Goal: Task Accomplishment & Management: Manage account settings

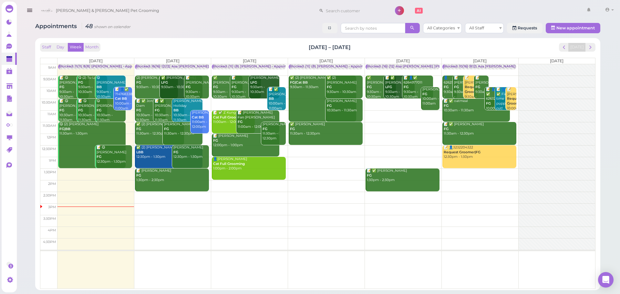
click at [177, 37] on div "Appointments 48 shown on calendar All Categories All Staff Requests New appoint…" at bounding box center [317, 154] width 581 height 272
click at [199, 19] on div "Cody & Miley Pet Grooming 1 Account Billings" at bounding box center [327, 11] width 578 height 18
click at [170, 66] on div "Blocked: 16(16) 12(12) Asa Helen Rebecca • Appointment" at bounding box center [201, 66] width 131 height 5
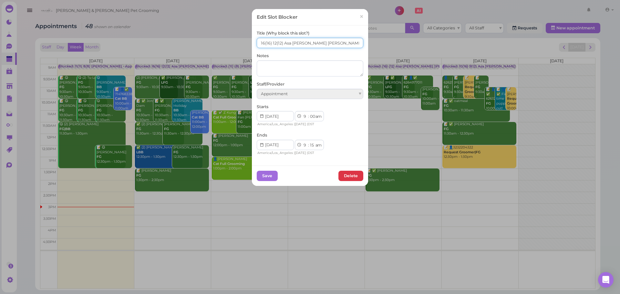
click at [272, 44] on input "16(16) 12(12) Asa Helen Rebecca" at bounding box center [310, 43] width 106 height 10
type input "15(16) 11(12) Asa Helen Rebecca"
click at [269, 173] on button "Save" at bounding box center [267, 176] width 21 height 10
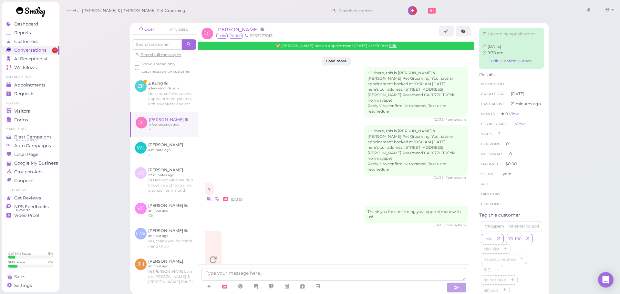
scroll to position [1013, 0]
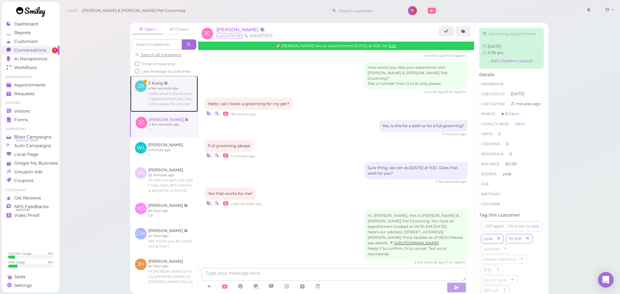
click at [155, 105] on link at bounding box center [164, 94] width 68 height 36
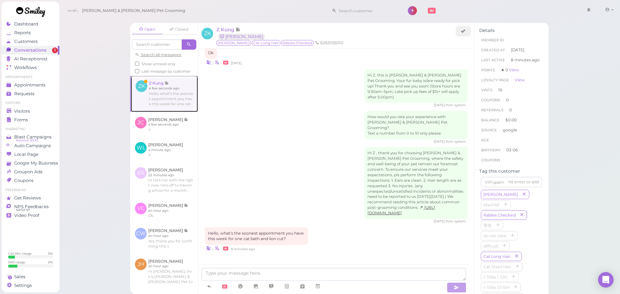
scroll to position [832, 0]
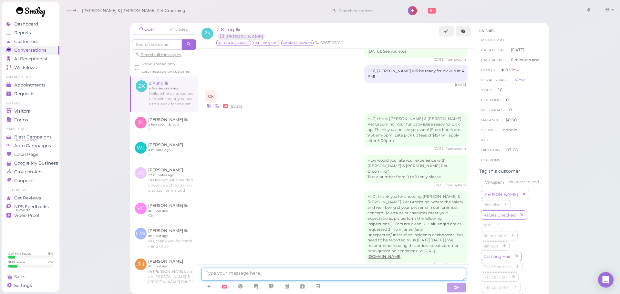
click at [274, 271] on textarea at bounding box center [333, 274] width 264 height 13
type textarea "We can do this Wednesday at 11 AM"
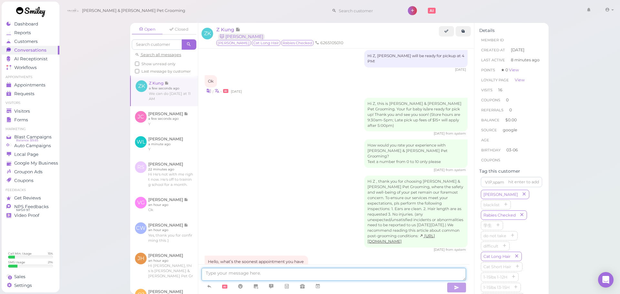
scroll to position [880, 0]
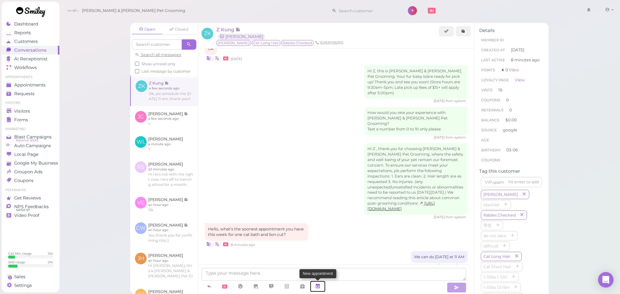
click at [319, 286] on icon at bounding box center [317, 286] width 5 height 6
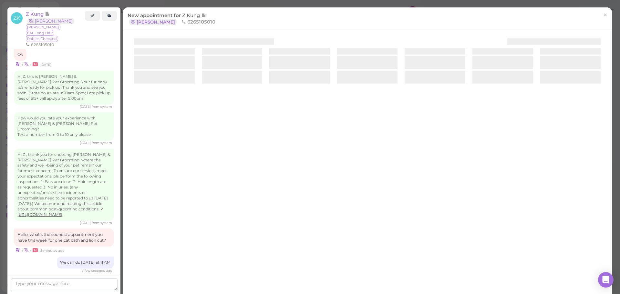
scroll to position [907, 0]
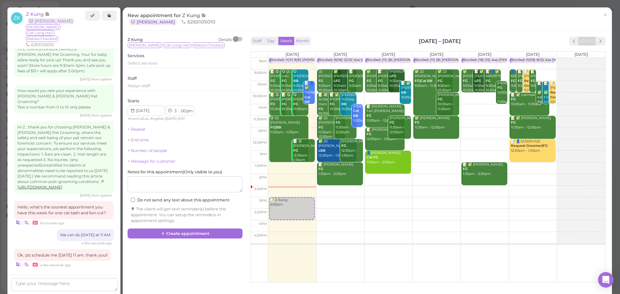
click at [407, 106] on td at bounding box center [436, 110] width 337 height 12
type input "[DATE]"
select select "11"
select select "am"
click at [153, 62] on span "Select services" at bounding box center [142, 63] width 30 height 5
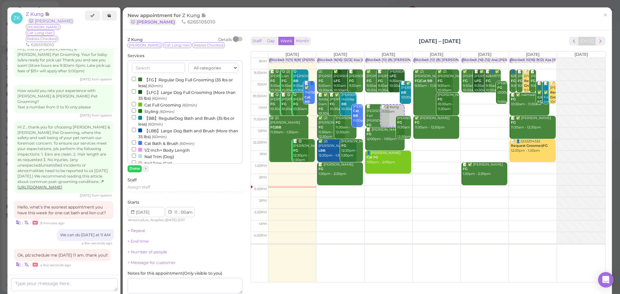
click at [146, 104] on label "Cat Full Grooming (60min)" at bounding box center [164, 104] width 65 height 7
click at [136, 104] on input "Cat Full Grooming (60min)" at bounding box center [134, 104] width 4 height 4
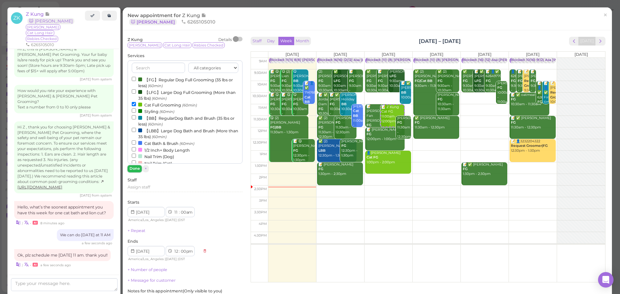
click at [135, 171] on button "Done" at bounding box center [134, 168] width 14 height 7
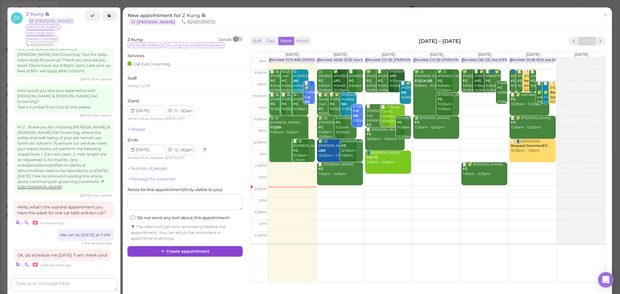
click at [180, 251] on button "Create appointment" at bounding box center [184, 251] width 115 height 10
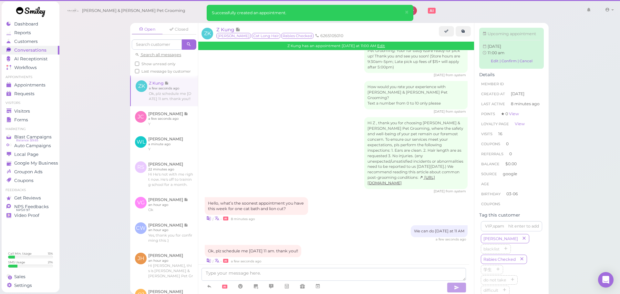
scroll to position [880, 0]
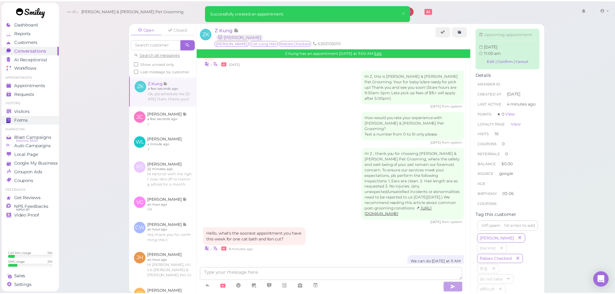
scroll to position [947, 0]
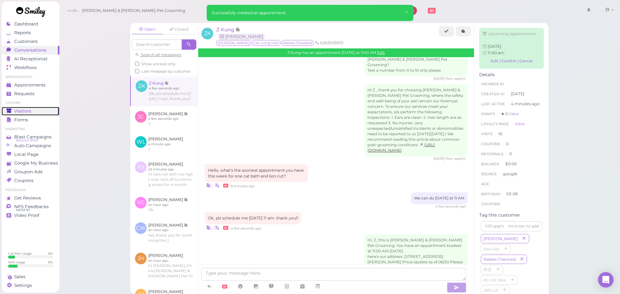
click at [44, 111] on div "Visitors" at bounding box center [29, 110] width 46 height 5
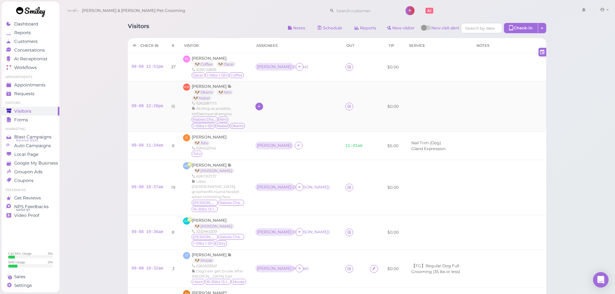
click at [257, 109] on div at bounding box center [259, 107] width 8 height 8
click at [268, 120] on input at bounding box center [292, 124] width 78 height 10
type input "re"
click at [264, 138] on span "Rebecca" at bounding box center [271, 137] width 35 height 5
click at [259, 101] on td "Rebecca" at bounding box center [296, 106] width 90 height 51
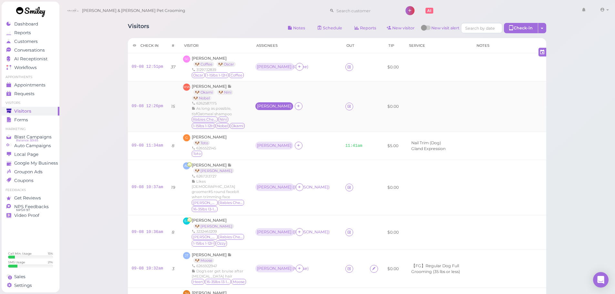
click at [259, 108] on div "Rebecca" at bounding box center [274, 106] width 35 height 5
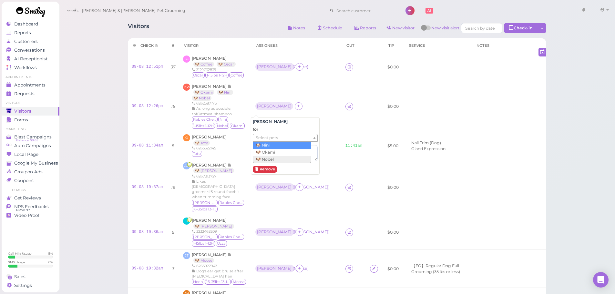
click at [266, 141] on span "Select pets" at bounding box center [267, 137] width 22 height 7
click at [300, 102] on td "Rebecca ( Nini )" at bounding box center [296, 106] width 90 height 51
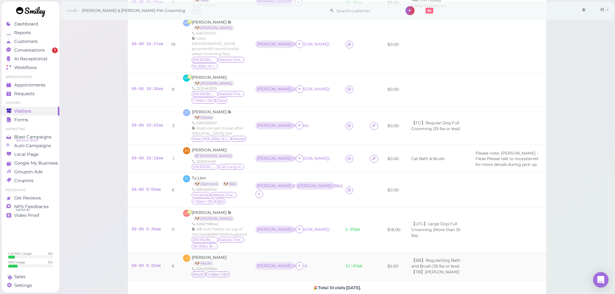
scroll to position [131, 0]
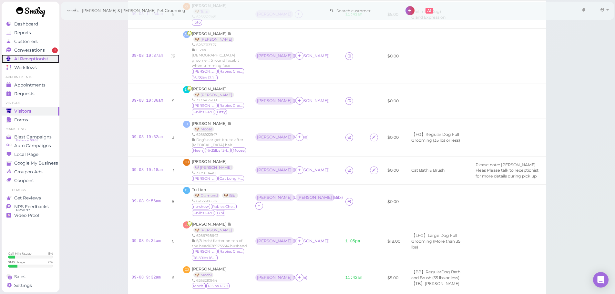
click at [42, 55] on link "AI Receptionist" at bounding box center [31, 59] width 58 height 9
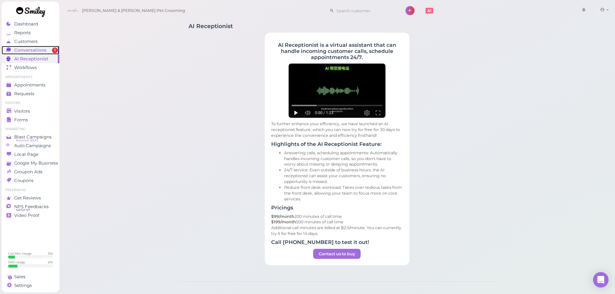
click at [44, 49] on span "Conversations" at bounding box center [30, 49] width 32 height 5
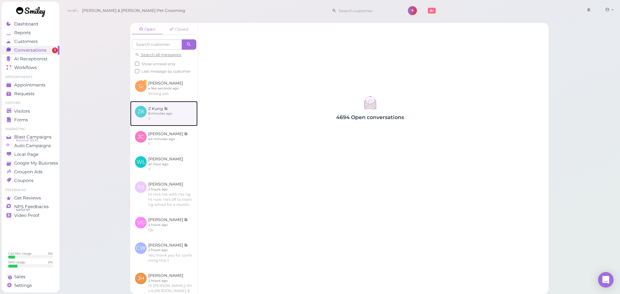
click at [173, 110] on link at bounding box center [163, 113] width 67 height 25
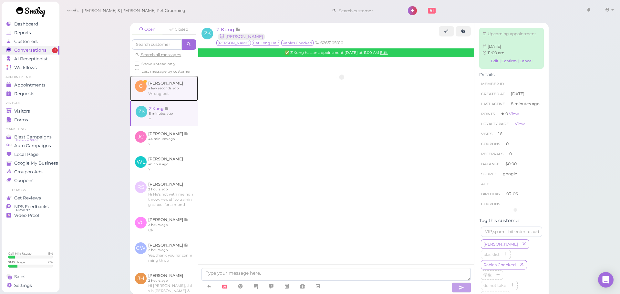
click at [173, 101] on link at bounding box center [164, 88] width 68 height 25
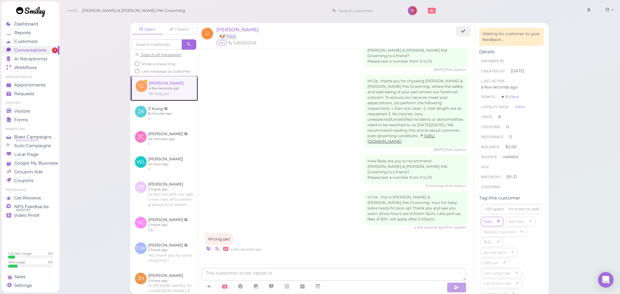
scroll to position [702, 0]
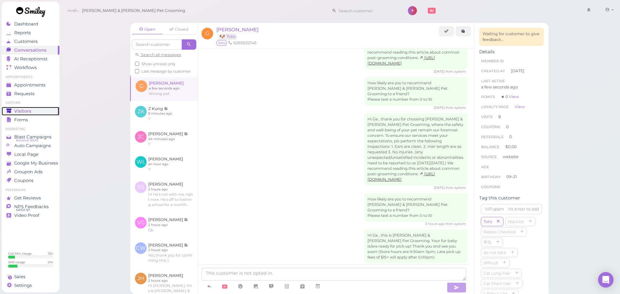
click at [41, 112] on div "Visitors" at bounding box center [29, 110] width 46 height 5
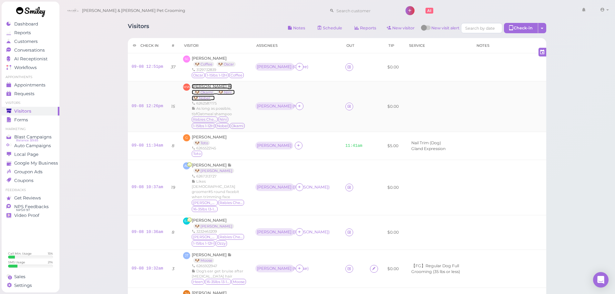
click at [199, 85] on span "Maggie Wang" at bounding box center [210, 86] width 36 height 5
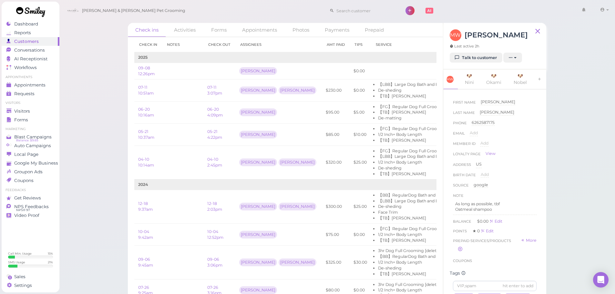
click at [471, 45] on span "Last active 2h" at bounding box center [464, 46] width 30 height 5
click at [477, 53] on link "Talk to customer" at bounding box center [475, 58] width 53 height 10
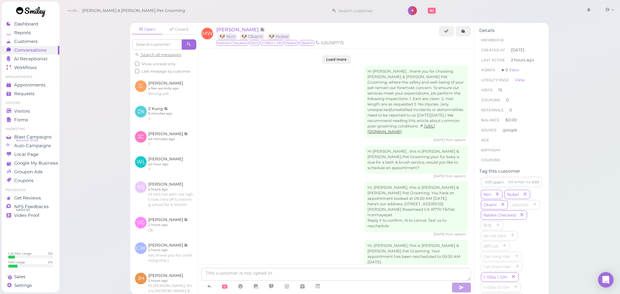
scroll to position [1270, 0]
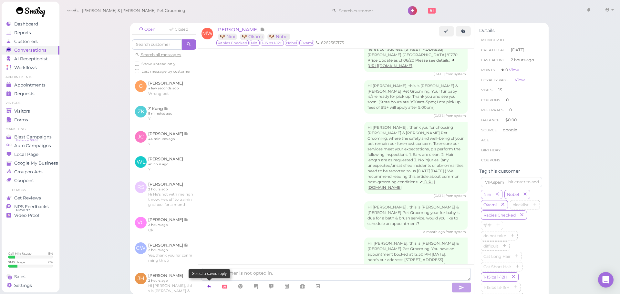
click at [212, 286] on icon at bounding box center [209, 286] width 5 height 6
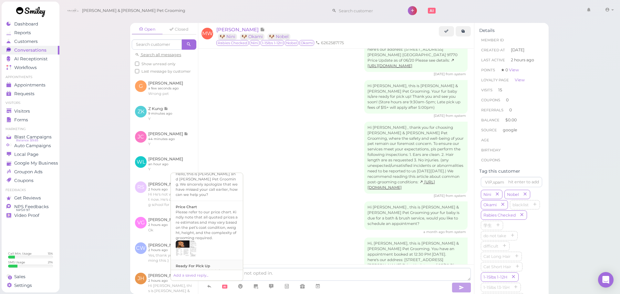
scroll to position [448, 0]
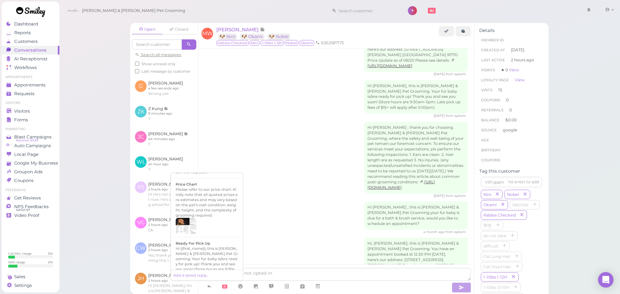
drag, startPoint x: 202, startPoint y: 251, endPoint x: 278, endPoint y: 262, distance: 76.6
click at [203, 251] on div "Hi {{first_name}}, this is Cody & Miley Pet Grooming. Your fur baby is/are read…" at bounding box center [207, 264] width 62 height 36
type textarea "Hi {{first_name}}, this is Cody & Miley Pet Grooming. Your fur baby is/are read…"
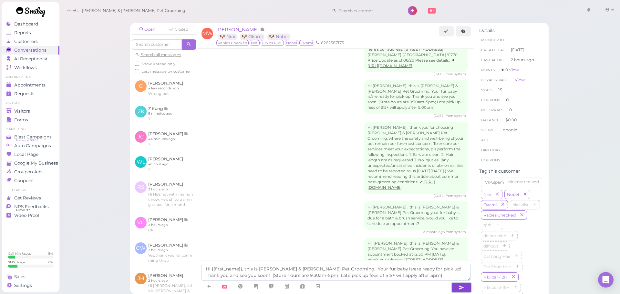
click at [461, 288] on icon "button" at bounding box center [461, 287] width 5 height 6
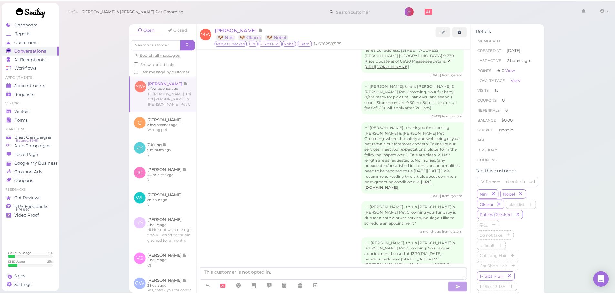
scroll to position [1302, 0]
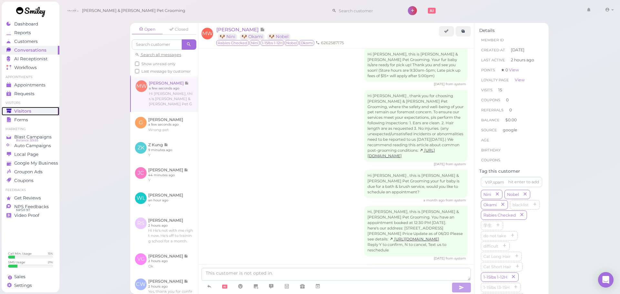
click at [23, 113] on span "Visitors" at bounding box center [22, 110] width 17 height 5
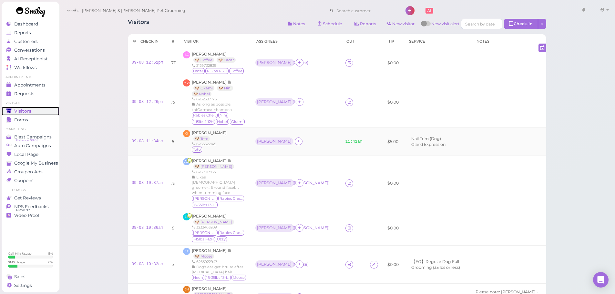
scroll to position [65, 0]
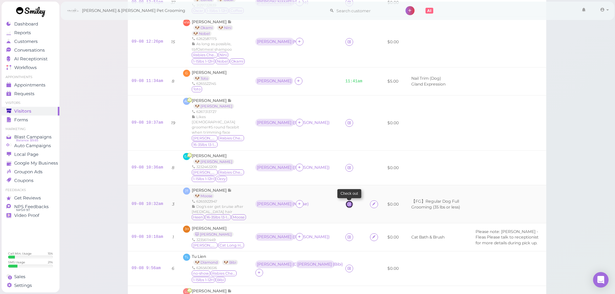
click at [347, 207] on icon at bounding box center [349, 204] width 4 height 5
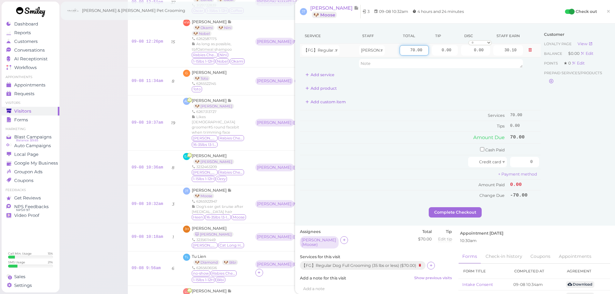
click at [399, 49] on input "70.00" at bounding box center [413, 50] width 29 height 10
type input "80.00"
type input "34.40"
click at [415, 123] on td "Tips" at bounding box center [404, 126] width 208 height 10
click at [517, 162] on input "0" at bounding box center [524, 162] width 29 height 10
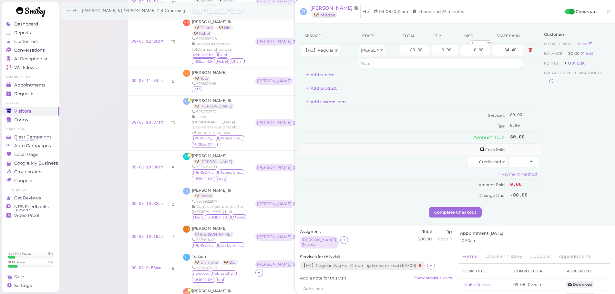
click at [480, 149] on input "checkbox" at bounding box center [482, 149] width 4 height 4
checkbox input "true"
click at [465, 156] on td "Cash Paid" at bounding box center [404, 150] width 208 height 14
drag, startPoint x: 529, startPoint y: 152, endPoint x: 538, endPoint y: 151, distance: 9.7
click at [536, 152] on div "Service Staff Total Tip Disc Staff earn 【FG】Regular Dog Full Grooming (35 lbs o…" at bounding box center [455, 118] width 310 height 181
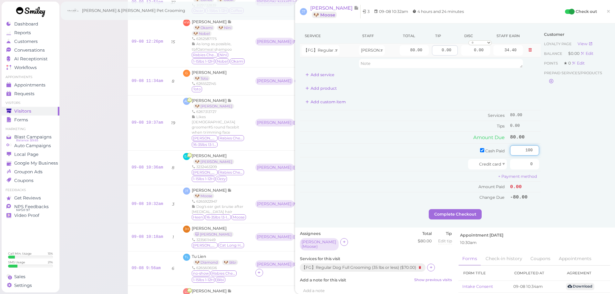
type input "100"
click at [432, 53] on input "0.00" at bounding box center [445, 50] width 26 height 10
type input "20.00"
drag, startPoint x: 415, startPoint y: 148, endPoint x: 461, endPoint y: 245, distance: 107.2
click at [415, 149] on td "Cash Paid" at bounding box center [404, 150] width 208 height 14
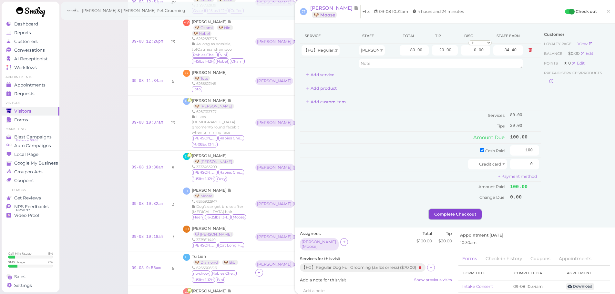
click at [458, 212] on button "Complete Checkout" at bounding box center [455, 214] width 53 height 10
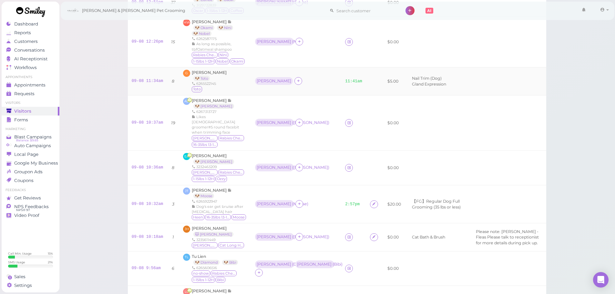
click at [293, 84] on div "[PERSON_NAME]" at bounding box center [296, 81] width 82 height 8
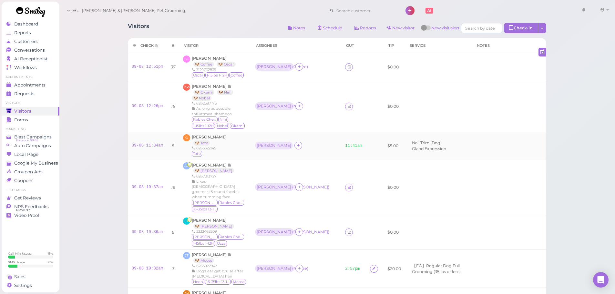
click at [241, 152] on div "G Ge Moua 🐶 Toto 6265522145 Toto" at bounding box center [215, 145] width 64 height 23
click at [306, 150] on div "[PERSON_NAME]" at bounding box center [296, 146] width 82 height 8
click at [310, 125] on td "Rebecca ( Nini )" at bounding box center [296, 106] width 90 height 51
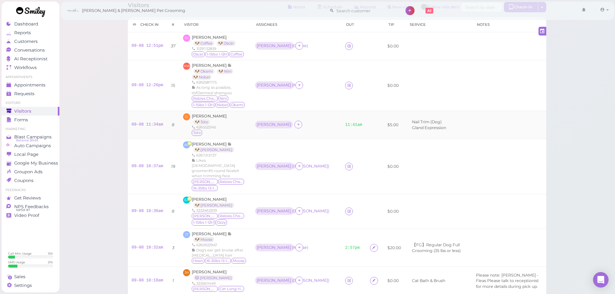
scroll to position [32, 0]
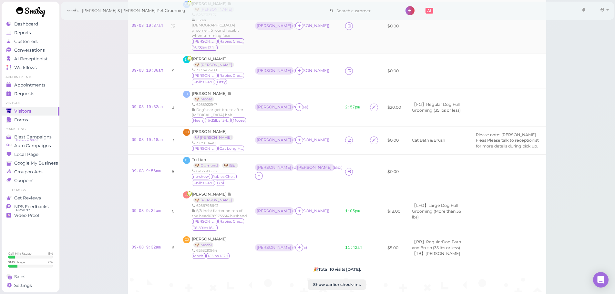
click at [309, 122] on td "Rebecca ( Moose )" at bounding box center [296, 107] width 90 height 38
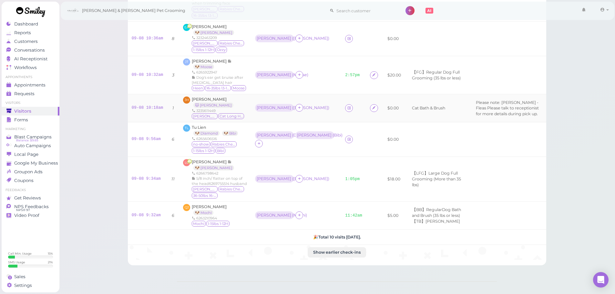
click at [341, 115] on td at bounding box center [353, 108] width 25 height 28
click at [347, 110] on icon at bounding box center [349, 108] width 4 height 5
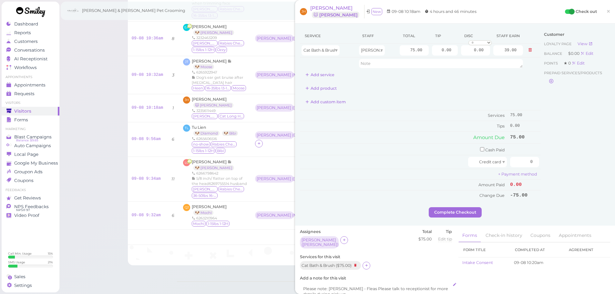
scroll to position [129, 0]
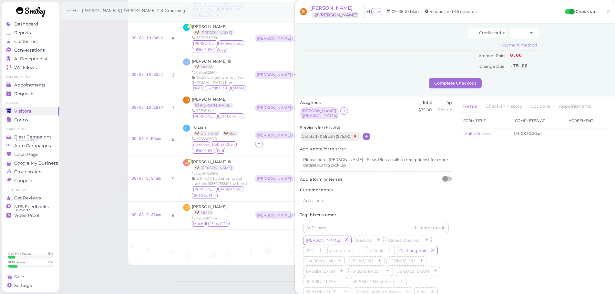
click at [368, 136] on icon at bounding box center [366, 136] width 4 height 5
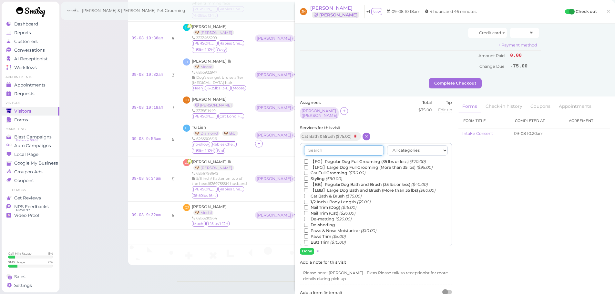
click at [348, 148] on input "text" at bounding box center [344, 150] width 80 height 10
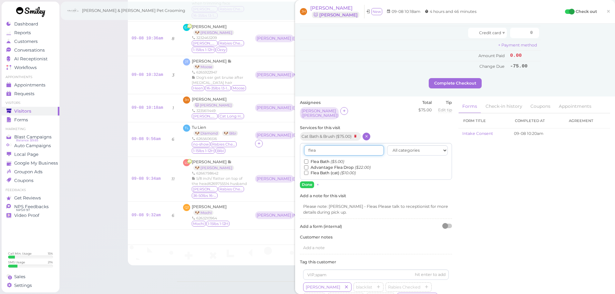
type input "flea"
click at [382, 108] on div "Assignees Asa ( Louie ) Total $75.00 Tip Edit tip 0" at bounding box center [376, 112] width 152 height 25
click at [321, 170] on label "Flea Bath (cat) ($10.00)" at bounding box center [330, 173] width 52 height 6
click at [308, 171] on input "Flea Bath (cat) ($10.00)" at bounding box center [306, 173] width 4 height 4
click at [302, 181] on button "Done" at bounding box center [307, 184] width 14 height 7
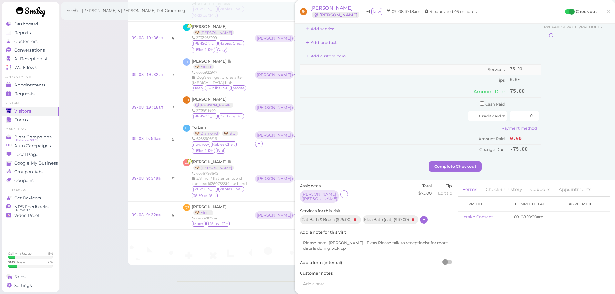
scroll to position [0, 0]
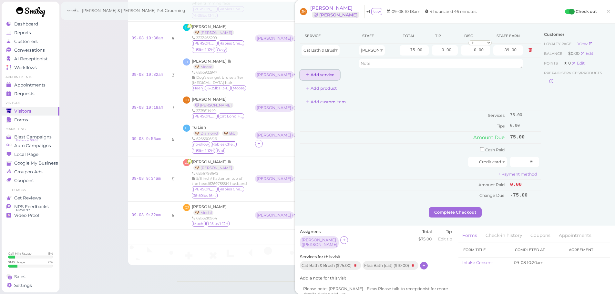
click at [322, 77] on button "Add service" at bounding box center [320, 75] width 40 height 10
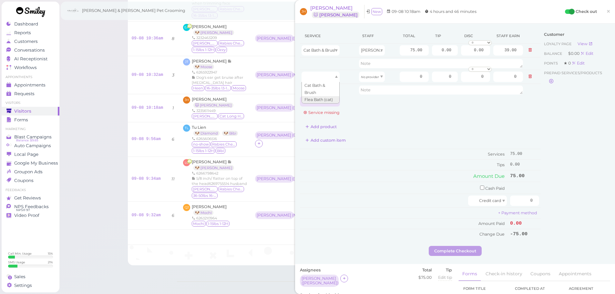
click at [322, 77] on div at bounding box center [320, 77] width 38 height 10
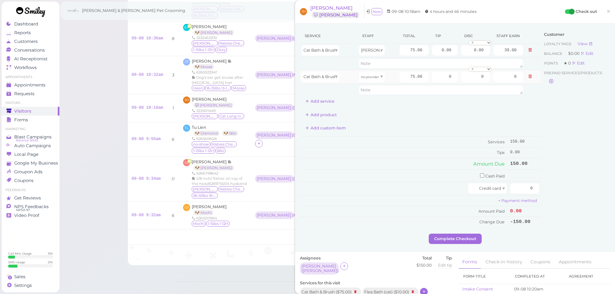
drag, startPoint x: 319, startPoint y: 82, endPoint x: 319, endPoint y: 78, distance: 4.2
click at [319, 82] on td "Cat Bath & Brush" at bounding box center [328, 77] width 57 height 14
click at [319, 78] on span "Cat Bath & Brush" at bounding box center [319, 76] width 33 height 5
type input "10.00"
drag, startPoint x: 363, startPoint y: 76, endPoint x: 362, endPoint y: 92, distance: 15.8
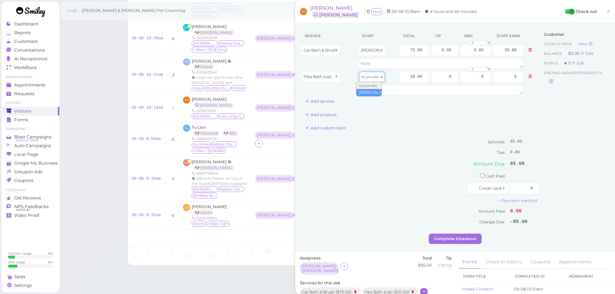
type input "5.20"
click at [395, 129] on div "Add custom item" at bounding box center [420, 128] width 241 height 10
click at [399, 49] on input "75.00" at bounding box center [413, 50] width 29 height 10
type input "85.00"
type input "44.20"
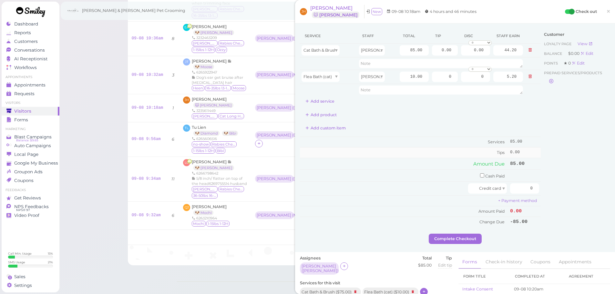
click at [413, 148] on td "Tips" at bounding box center [404, 152] width 208 height 10
drag, startPoint x: 431, startPoint y: 51, endPoint x: 475, endPoint y: 63, distance: 45.0
click at [450, 55] on input "0.00" at bounding box center [445, 50] width 26 height 10
type input "9.5"
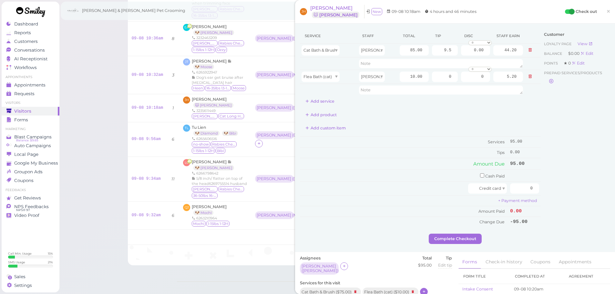
click at [438, 106] on div "Service Staff Total Tip Disc Staff earn Cat Bath & Brush Asa 85.00 9.5 0.00 0 1…" at bounding box center [420, 67] width 241 height 78
drag, startPoint x: 515, startPoint y: 189, endPoint x: 555, endPoint y: 190, distance: 40.0
click at [555, 190] on div "Service Staff Total Tip Disc Staff earn Cat Bath & Brush Asa 85.00 9.5 0.00 0 1…" at bounding box center [455, 130] width 310 height 205
type input "104.5"
click at [555, 190] on div "Customer Loyalty page View Balance $0.00 Edit Points ★ 0 Edit Prepaid services/…" at bounding box center [574, 130] width 69 height 205
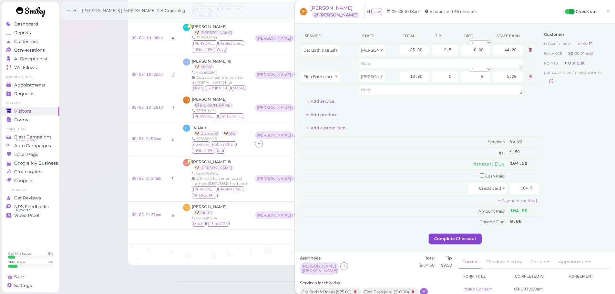
click at [462, 243] on button "Complete Checkout" at bounding box center [455, 239] width 53 height 10
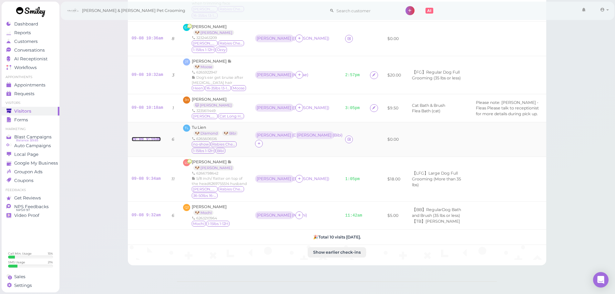
click at [148, 141] on link "09-08 9:56am" at bounding box center [146, 139] width 29 height 5
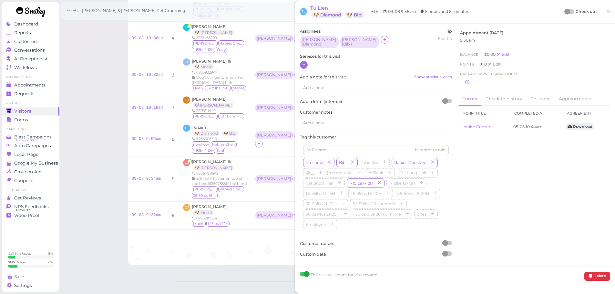
click at [300, 61] on div at bounding box center [304, 65] width 8 height 8
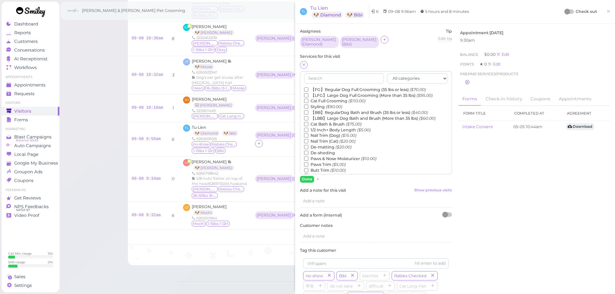
click at [324, 87] on label "【FG】Regular Dog Full Grooming (35 lbs or less) ($70.00)" at bounding box center [365, 90] width 122 height 6
click at [308, 87] on input "【FG】Regular Dog Full Grooming (35 lbs or less) ($70.00)" at bounding box center [306, 89] width 4 height 4
click at [319, 128] on label "1/2 Inch+ Body Length ($5.00)" at bounding box center [337, 130] width 66 height 6
click at [308, 128] on input "1/2 Inch+ Body Length ($5.00)" at bounding box center [306, 130] width 4 height 4
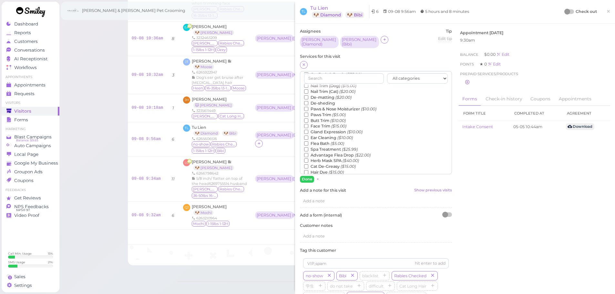
scroll to position [146, 0]
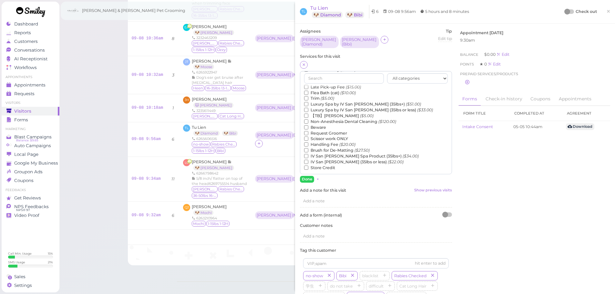
click at [334, 113] on label "【TB】Teeth Brushing ($5.00)" at bounding box center [338, 116] width 69 height 6
click at [308, 114] on input "【TB】Teeth Brushing ($5.00)" at bounding box center [306, 116] width 4 height 4
click at [310, 179] on button "Done" at bounding box center [307, 179] width 14 height 7
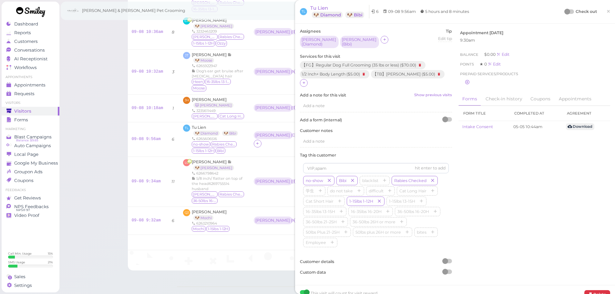
click at [564, 9] on div at bounding box center [567, 12] width 6 height 6
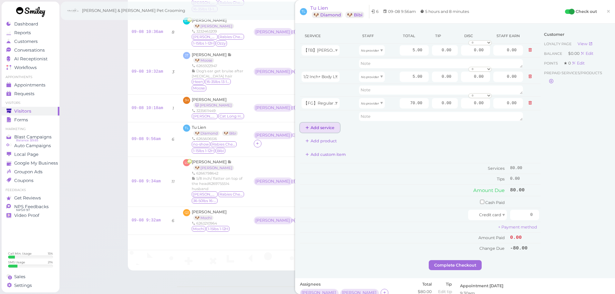
click at [323, 124] on button "Add service" at bounding box center [320, 128] width 40 height 10
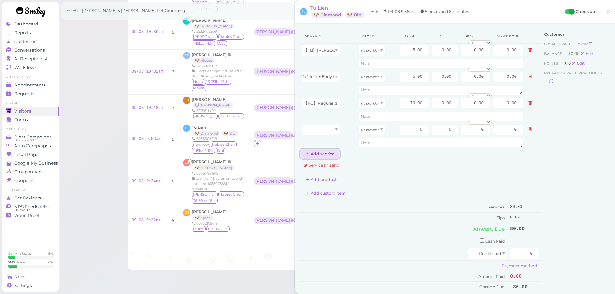
click at [327, 156] on button "Add service" at bounding box center [320, 154] width 40 height 10
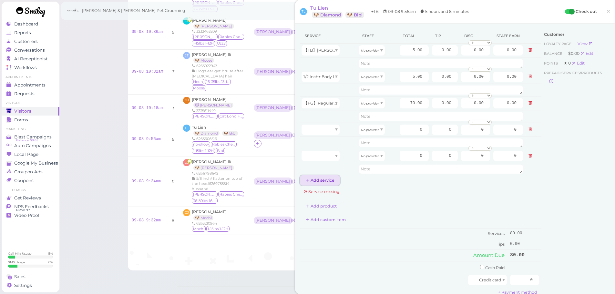
click at [325, 177] on button "Add service" at bounding box center [320, 180] width 40 height 10
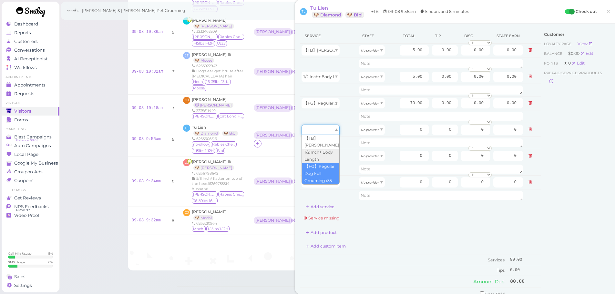
drag, startPoint x: 326, startPoint y: 134, endPoint x: 322, endPoint y: 175, distance: 41.5
type input "70.00"
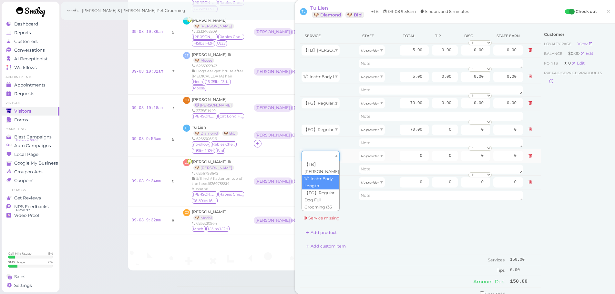
type input "5.00"
drag, startPoint x: 325, startPoint y: 189, endPoint x: 322, endPoint y: 186, distance: 4.1
click at [324, 196] on td at bounding box center [328, 195] width 57 height 12
type input "5.00"
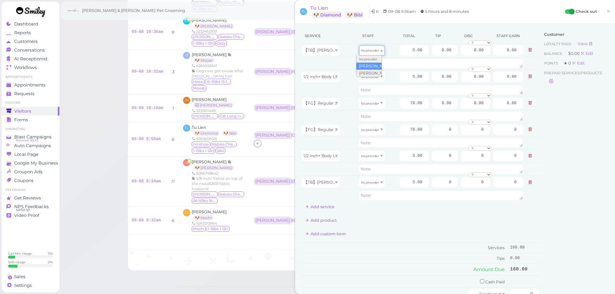
drag, startPoint x: 372, startPoint y: 53, endPoint x: 370, endPoint y: 65, distance: 11.8
type input "2.60"
drag, startPoint x: 371, startPoint y: 78, endPoint x: 370, endPoint y: 91, distance: 12.6
type input "2.60"
drag, startPoint x: 370, startPoint y: 103, endPoint x: 363, endPoint y: 118, distance: 17.3
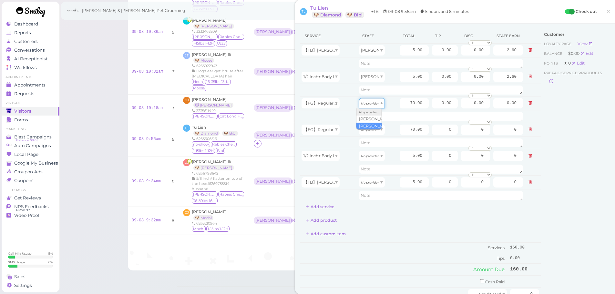
type input "36.40"
drag, startPoint x: 363, startPoint y: 130, endPoint x: 363, endPoint y: 152, distance: 21.9
type input "30.10"
drag, startPoint x: 363, startPoint y: 152, endPoint x: 362, endPoint y: 179, distance: 26.5
type input "2.15"
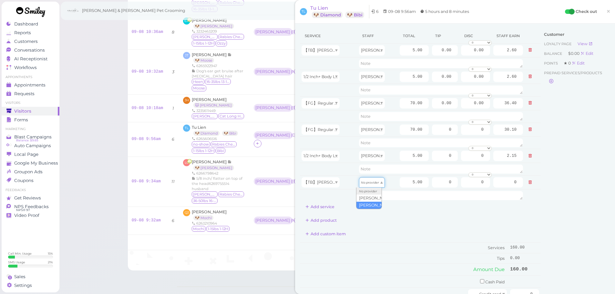
drag, startPoint x: 362, startPoint y: 182, endPoint x: 363, endPoint y: 204, distance: 22.0
type input "2.15"
click at [404, 225] on div "Add product" at bounding box center [420, 220] width 241 height 10
click at [401, 132] on input "70.00" at bounding box center [413, 130] width 29 height 10
click at [397, 203] on div "Service Staff Total Tip Disc Staff earn 【TB】Teeth Brushing Asa 5.00 0.00 0.00 0…" at bounding box center [420, 120] width 241 height 184
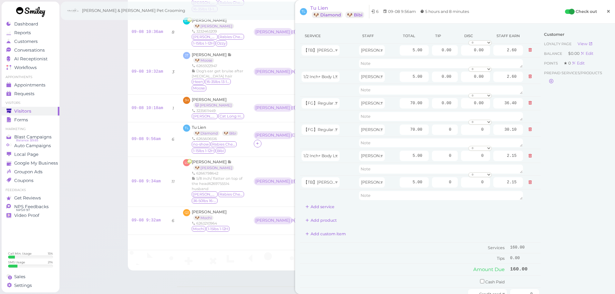
click at [606, 15] on link "×" at bounding box center [608, 11] width 12 height 15
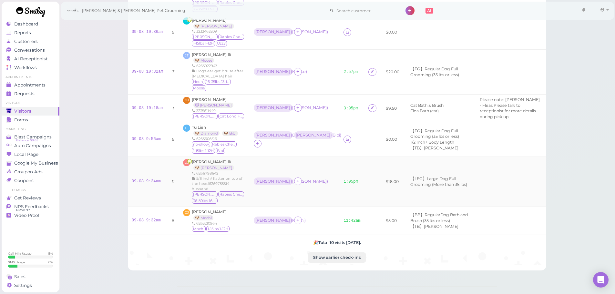
click at [285, 166] on td "Asa ( Owen )" at bounding box center [295, 182] width 90 height 50
click at [296, 147] on div "Asa ( Diamond ) Rebecca ( Bibi )" at bounding box center [295, 139] width 82 height 16
click at [301, 112] on div "Asa ( Louie )" at bounding box center [295, 108] width 82 height 8
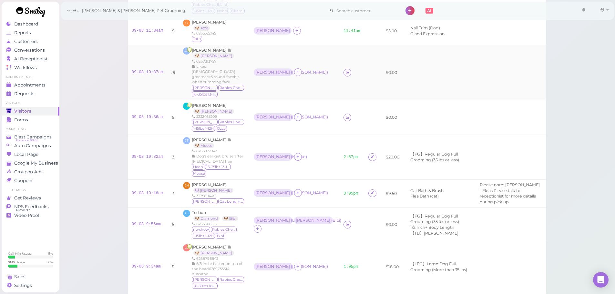
scroll to position [103, 0]
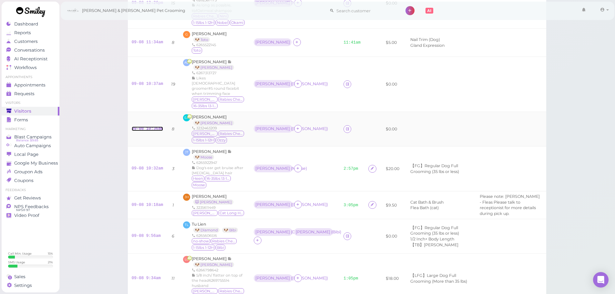
click at [145, 131] on link "09-08 10:36am" at bounding box center [148, 128] width 32 height 5
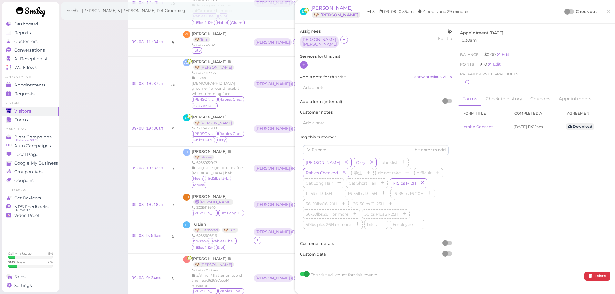
click at [303, 65] on icon at bounding box center [304, 64] width 4 height 5
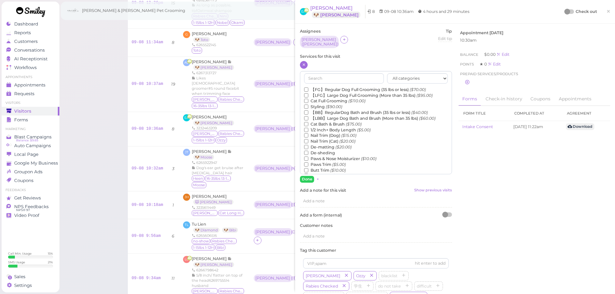
click at [310, 87] on label "【FG】Regular Dog Full Grooming (35 lbs or less) ($70.00)" at bounding box center [365, 90] width 122 height 6
click at [308, 87] on input "【FG】Regular Dog Full Grooming (35 lbs or less) ($70.00)" at bounding box center [306, 89] width 4 height 4
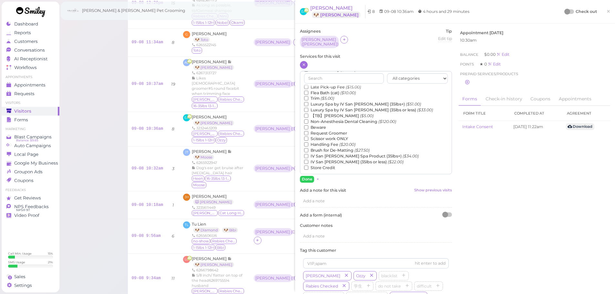
click at [329, 113] on label "【TB】Teeth Brushing ($5.00)" at bounding box center [338, 116] width 69 height 6
click at [308, 114] on input "【TB】Teeth Brushing ($5.00)" at bounding box center [306, 116] width 4 height 4
click at [309, 177] on button "Done" at bounding box center [307, 179] width 14 height 7
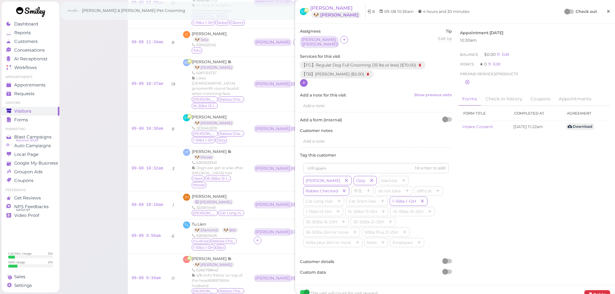
click at [602, 14] on link "×" at bounding box center [608, 11] width 12 height 15
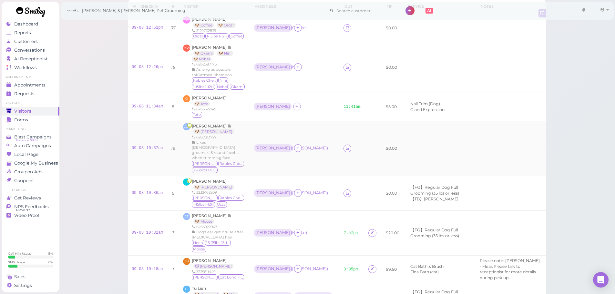
scroll to position [39, 0]
click at [141, 154] on td "09-08 10:37am" at bounding box center [147, 148] width 39 height 55
click at [139, 151] on link "09-08 10:37am" at bounding box center [148, 148] width 32 height 5
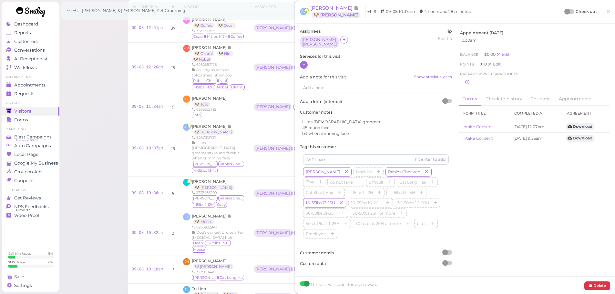
click at [306, 64] on div at bounding box center [304, 65] width 8 height 8
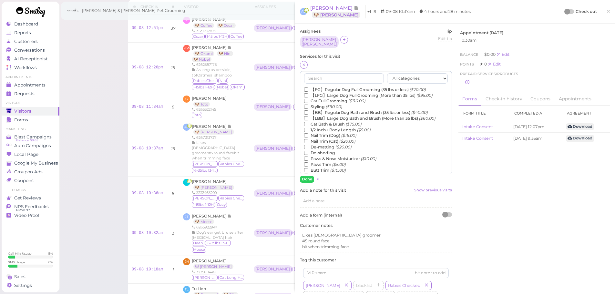
click at [314, 87] on label "【FG】Regular Dog Full Grooming (35 lbs or less) ($70.00)" at bounding box center [365, 90] width 122 height 6
click at [308, 87] on input "【FG】Regular Dog Full Grooming (35 lbs or less) ($70.00)" at bounding box center [306, 89] width 4 height 4
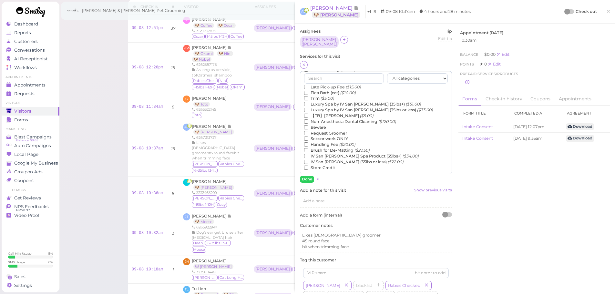
click at [319, 114] on label "【TB】Teeth Brushing ($5.00)" at bounding box center [338, 116] width 69 height 6
click at [308, 114] on input "【TB】Teeth Brushing ($5.00)" at bounding box center [306, 116] width 4 height 4
click at [311, 178] on button "Done" at bounding box center [307, 179] width 14 height 7
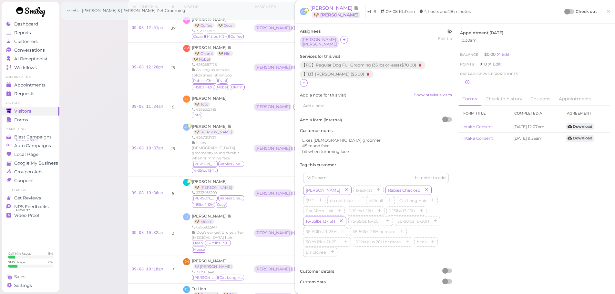
click at [606, 12] on span "×" at bounding box center [608, 11] width 4 height 9
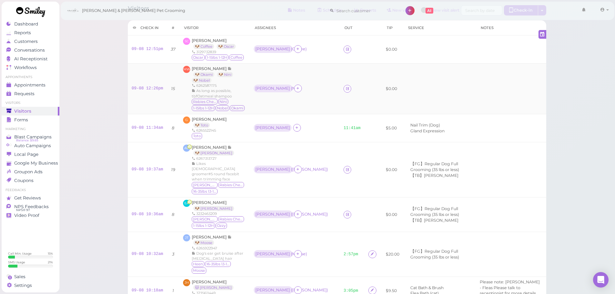
scroll to position [6, 0]
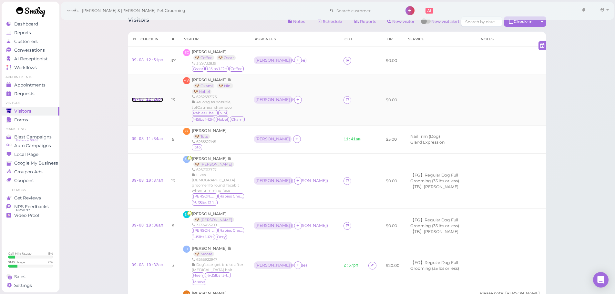
click at [152, 102] on link "09-08 12:26pm" at bounding box center [148, 99] width 32 height 5
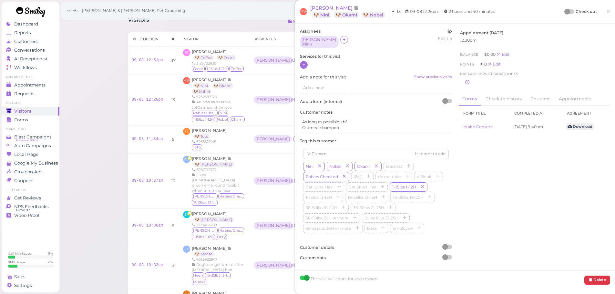
click at [304, 62] on icon at bounding box center [304, 64] width 4 height 5
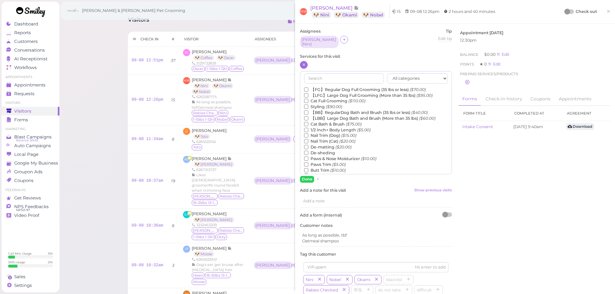
click at [328, 87] on label "【FG】Regular Dog Full Grooming (35 lbs or less) ($70.00)" at bounding box center [365, 90] width 122 height 6
click at [308, 87] on input "【FG】Regular Dog Full Grooming (35 lbs or less) ($70.00)" at bounding box center [306, 89] width 4 height 4
click at [320, 127] on label "1/2 Inch+ Body Length ($5.00)" at bounding box center [337, 130] width 66 height 6
click at [308, 128] on input "1/2 Inch+ Body Length ($5.00)" at bounding box center [306, 130] width 4 height 4
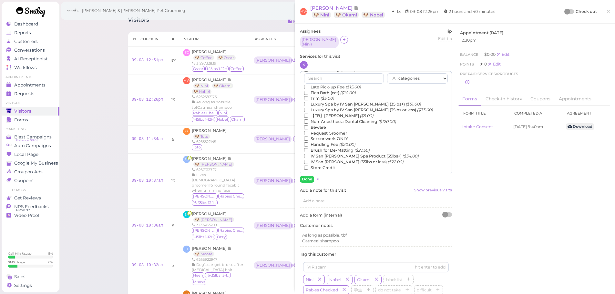
click at [320, 115] on label "【TB】Teeth Brushing ($5.00)" at bounding box center [338, 116] width 69 height 6
click at [308, 115] on input "【TB】Teeth Brushing ($5.00)" at bounding box center [306, 116] width 4 height 4
click at [306, 180] on button "Done" at bounding box center [307, 179] width 14 height 7
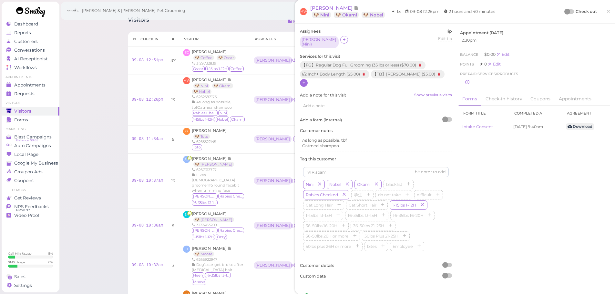
click at [564, 12] on div at bounding box center [567, 12] width 6 height 6
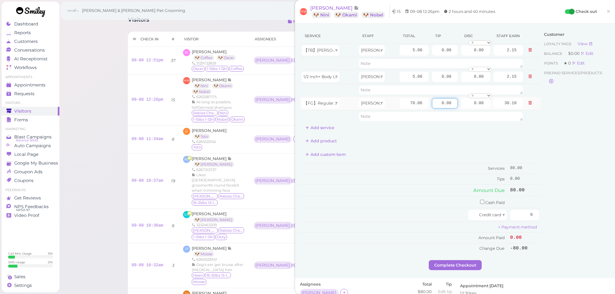
click at [432, 104] on input "0.00" at bounding box center [445, 103] width 26 height 10
type input "10.00"
click at [419, 175] on td "Tips" at bounding box center [404, 179] width 208 height 10
click at [480, 202] on input "checkbox" at bounding box center [482, 202] width 4 height 4
checkbox input "true"
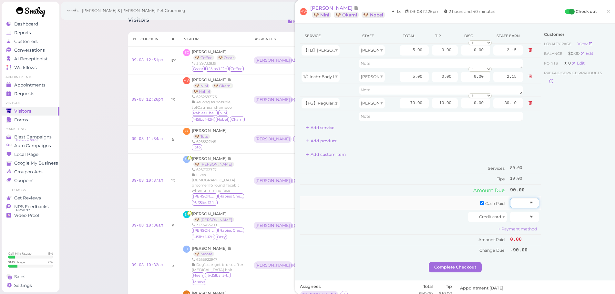
click at [514, 206] on input "0" at bounding box center [524, 203] width 29 height 10
type input "90"
click at [567, 207] on div "Customer Loyalty page View Balance $0.00 Edit Points ★ 0 Edit Prepaid services/…" at bounding box center [574, 145] width 69 height 234
click at [465, 269] on button "Complete Checkout" at bounding box center [455, 267] width 53 height 10
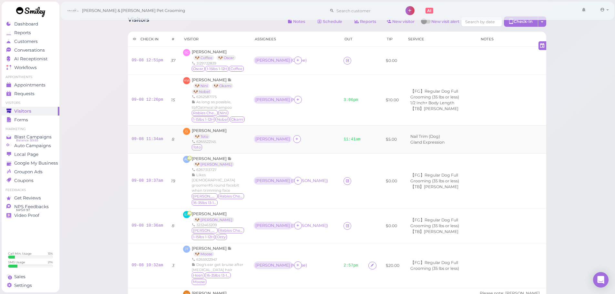
click at [296, 144] on div "[PERSON_NAME]" at bounding box center [295, 139] width 82 height 8
click at [310, 153] on td "[PERSON_NAME]" at bounding box center [295, 139] width 90 height 28
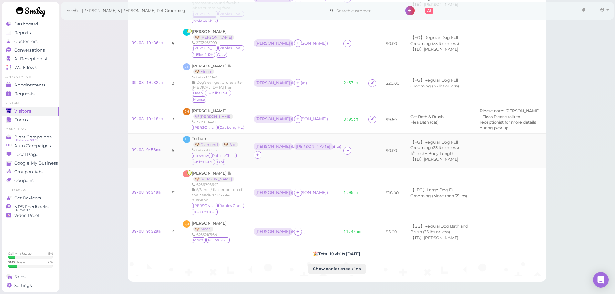
scroll to position [200, 0]
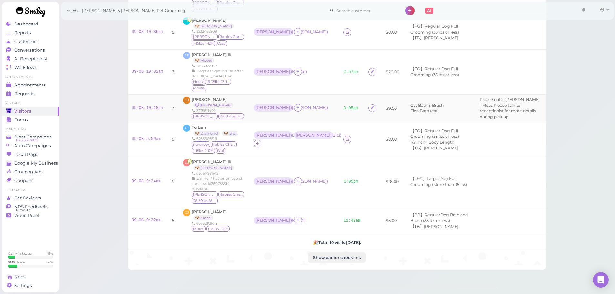
click at [302, 120] on td "Asa ( Louie )" at bounding box center [295, 108] width 90 height 28
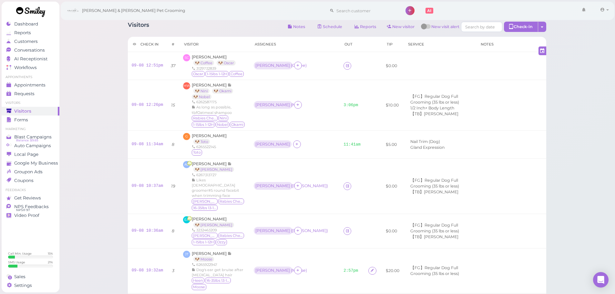
scroll to position [0, 0]
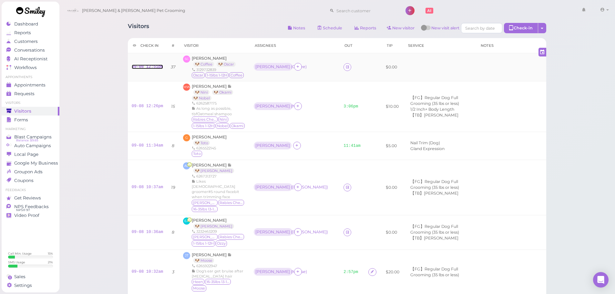
click at [157, 69] on link "09-08 12:51pm" at bounding box center [148, 67] width 32 height 5
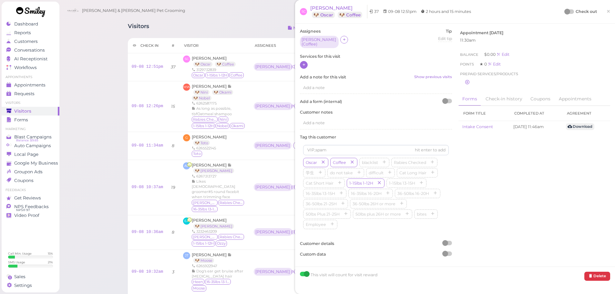
click at [306, 61] on div at bounding box center [304, 65] width 8 height 8
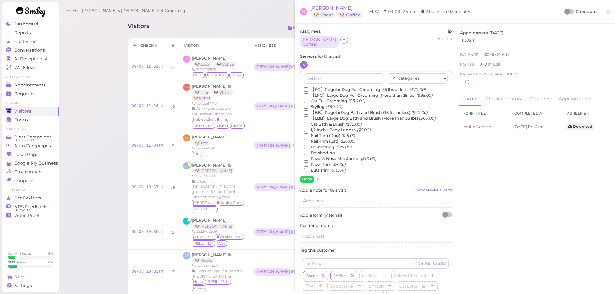
click at [323, 87] on label "【FG】Regular Dog Full Grooming (35 lbs or less) ($70.00)" at bounding box center [365, 90] width 122 height 6
click at [308, 87] on input "【FG】Regular Dog Full Grooming (35 lbs or less) ($70.00)" at bounding box center [306, 89] width 4 height 4
click at [320, 106] on label "Styling ($90.00)" at bounding box center [323, 107] width 38 height 6
click at [308, 106] on input "Styling ($90.00)" at bounding box center [306, 107] width 4 height 4
click at [320, 110] on label "【BB】RegularDog Bath and Brush (35 lbs or less) ($40.00)" at bounding box center [366, 113] width 124 height 6
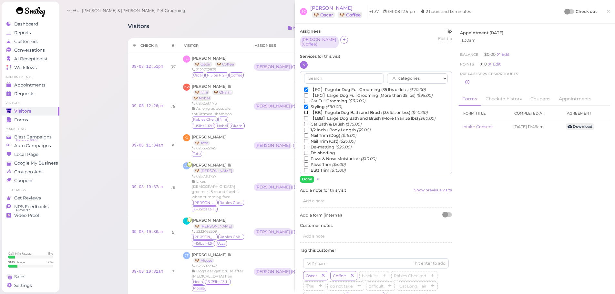
click at [308, 110] on input "【BB】RegularDog Bath and Brush (35 lbs or less) ($40.00)" at bounding box center [306, 112] width 4 height 4
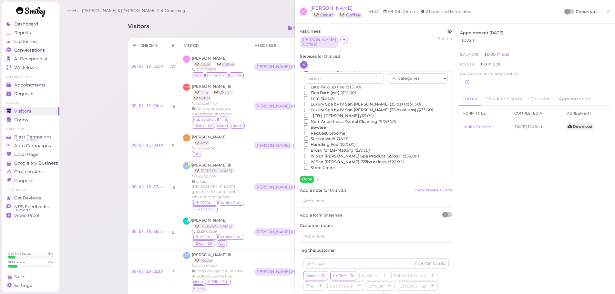
click at [315, 113] on label "【TB】Teeth Brushing ($5.00)" at bounding box center [338, 116] width 69 height 6
click at [308, 114] on input "【TB】Teeth Brushing ($5.00)" at bounding box center [306, 116] width 4 height 4
click at [305, 176] on button "Done" at bounding box center [307, 179] width 14 height 7
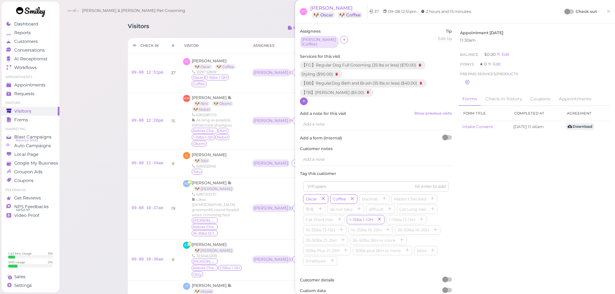
click at [568, 11] on div at bounding box center [569, 11] width 9 height 5
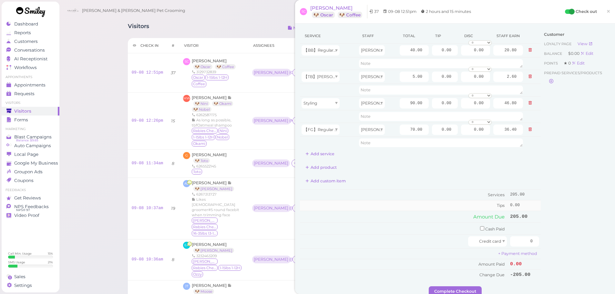
click at [368, 203] on td "Tips" at bounding box center [404, 205] width 208 height 10
click at [388, 182] on div "Add custom item" at bounding box center [420, 181] width 241 height 10
click at [526, 102] on button at bounding box center [530, 103] width 8 height 7
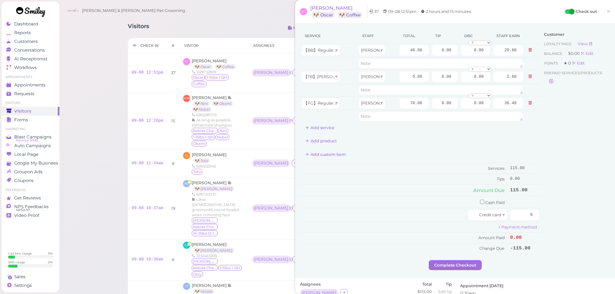
click at [540, 117] on div "Customer Loyalty page View Balance $0.00 Edit Points ★ 0 Edit Prepaid services/…" at bounding box center [574, 144] width 69 height 232
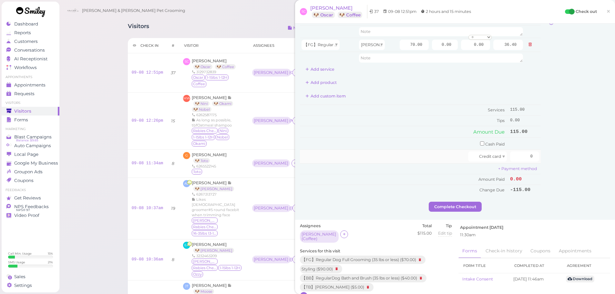
scroll to position [226, 0]
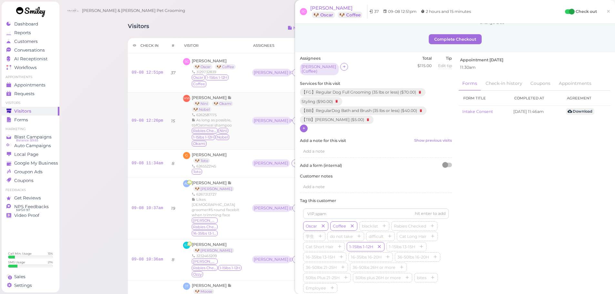
click at [265, 107] on td "Rebecca ( Nini )" at bounding box center [293, 121] width 90 height 57
click at [264, 75] on div "Asa ( Coffee )" at bounding box center [271, 72] width 35 height 5
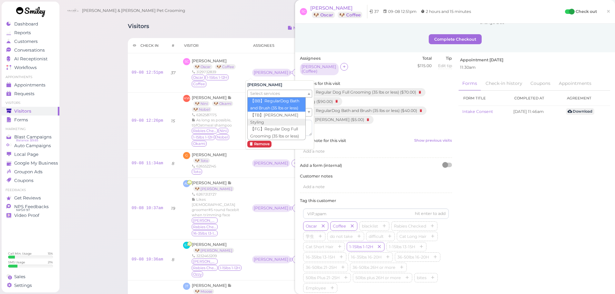
click at [265, 95] on span "Select services" at bounding box center [265, 93] width 30 height 7
click at [267, 93] on span "Select services" at bounding box center [265, 93] width 30 height 7
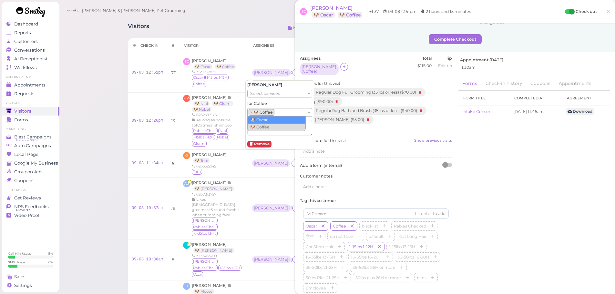
click at [282, 113] on ul "× 🐶 Coffee" at bounding box center [276, 112] width 59 height 8
click at [550, 154] on div "Assignees Asa ( Coffee, Oscar ) Total $115.00 Tip Edit tip 0 Services for this …" at bounding box center [455, 190] width 317 height 270
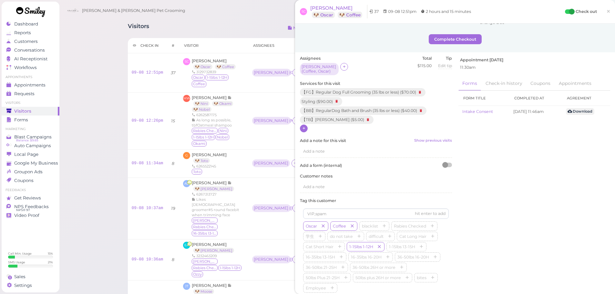
click at [531, 207] on div "Assignees Asa ( Coffee, Oscar ) Total $115.00 Tip Edit tip 0 Services for this …" at bounding box center [455, 190] width 317 height 270
click at [536, 187] on div "Assignees Asa ( Coffee, Oscar ) Total $115.00 Tip Edit tip 0 Services for this …" at bounding box center [455, 190] width 317 height 270
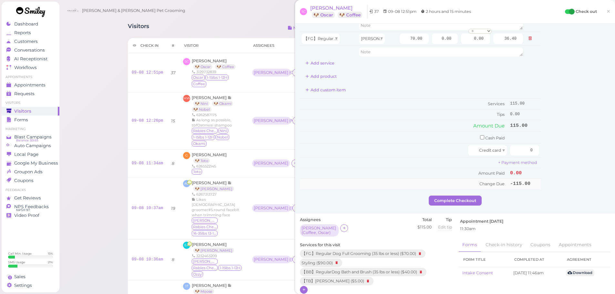
scroll to position [0, 0]
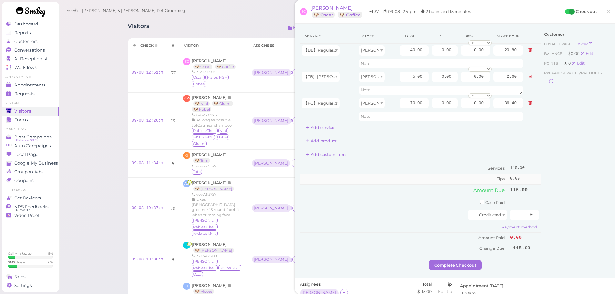
click at [446, 181] on td "Tips" at bounding box center [404, 179] width 208 height 10
click at [326, 46] on div "【BB】RegularDog Bath and Brush (35 lbs or less)" at bounding box center [320, 50] width 38 height 10
click at [326, 48] on span "【BB】RegularDog Bath and Brush (35 lbs or less)" at bounding box center [352, 50] width 98 height 5
click at [319, 132] on button "Add service" at bounding box center [320, 128] width 40 height 10
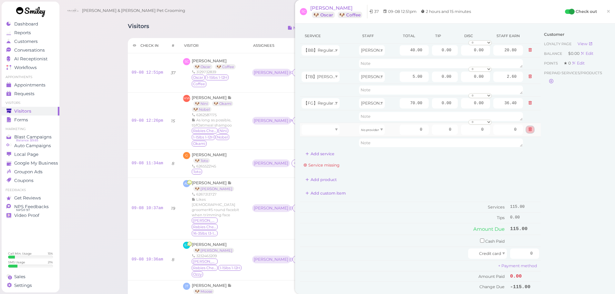
click at [528, 129] on button at bounding box center [530, 129] width 8 height 7
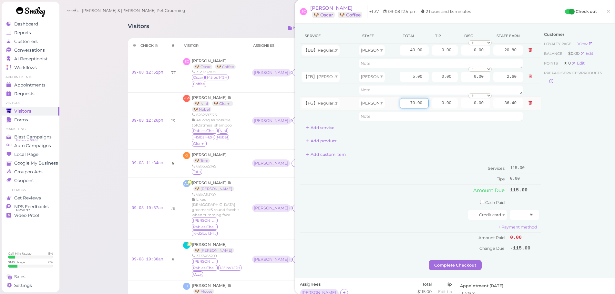
click at [409, 106] on input "70.00" at bounding box center [413, 103] width 29 height 10
click at [399, 105] on input "70.00" at bounding box center [413, 103] width 29 height 10
type input "90.00"
type input "46.80"
click at [407, 223] on td "+ Payment method" at bounding box center [420, 227] width 241 height 11
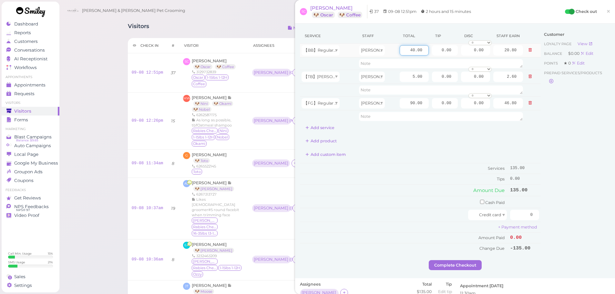
click at [402, 52] on input "40.00" at bounding box center [413, 50] width 29 height 10
type input "45.00"
type input "23.40"
click at [394, 208] on td "Credit card" at bounding box center [404, 215] width 208 height 14
click at [559, 130] on div "Customer Loyalty page View Balance $0.00 Edit Points ★ 0 Edit Prepaid services/…" at bounding box center [574, 144] width 69 height 232
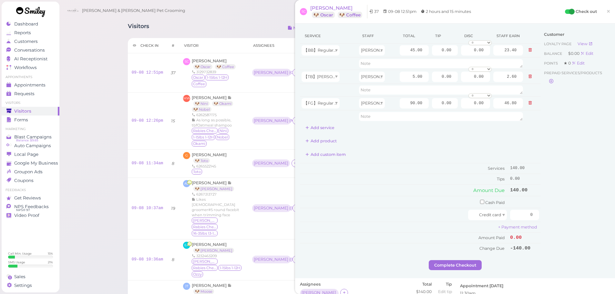
click at [115, 113] on div "Visitors Notes Schedule Reports New visitor New visit alert Check-in Customer c…" at bounding box center [337, 296] width 556 height 592
click at [602, 10] on link "×" at bounding box center [608, 11] width 12 height 15
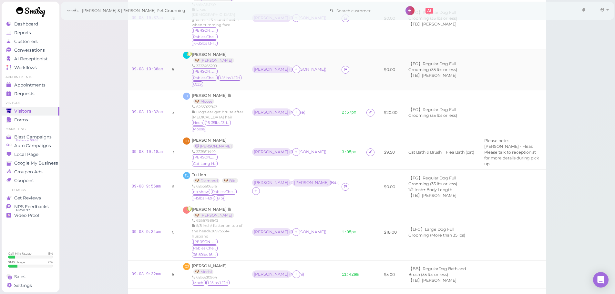
scroll to position [226, 0]
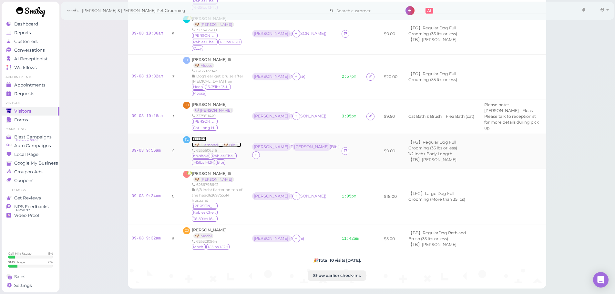
click at [194, 136] on span "Tu Lien" at bounding box center [199, 138] width 15 height 5
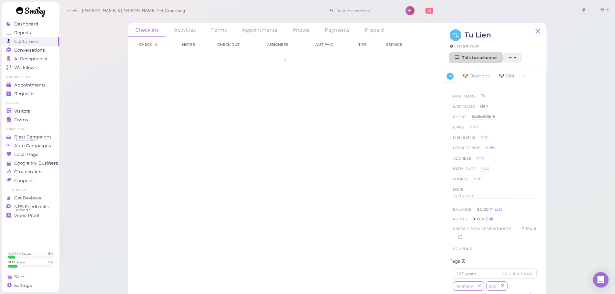
click at [489, 60] on link "Talk to customer" at bounding box center [475, 58] width 53 height 10
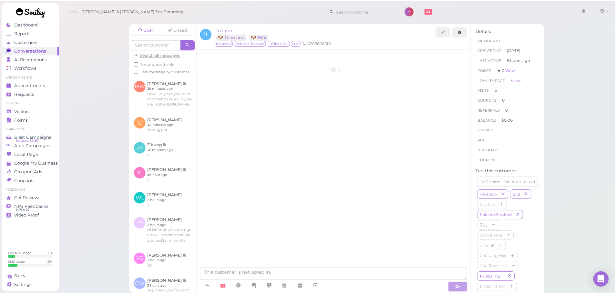
scroll to position [1330, 0]
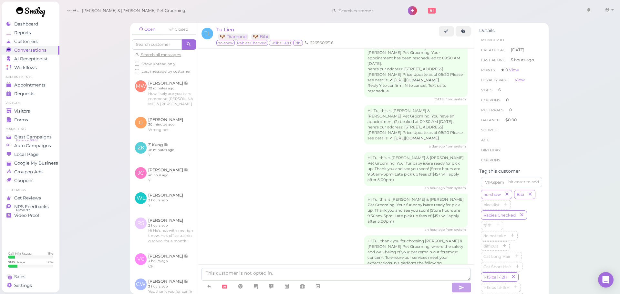
click at [21, 112] on span "Visitors" at bounding box center [22, 110] width 17 height 5
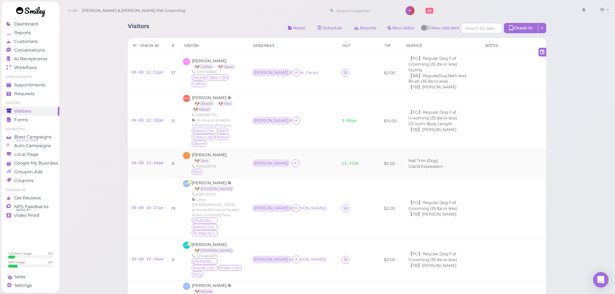
click at [311, 160] on div "[PERSON_NAME]" at bounding box center [293, 163] width 82 height 8
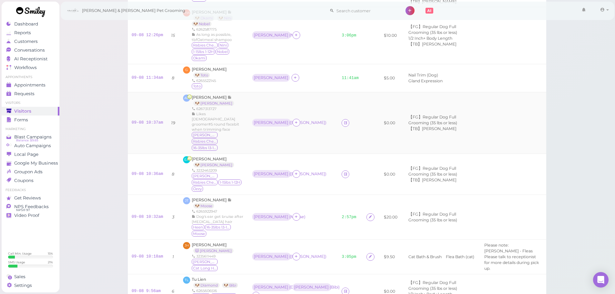
scroll to position [97, 0]
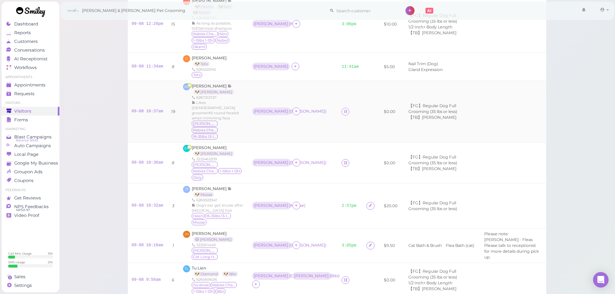
click at [307, 159] on div "Rebecca ( Ritchie )" at bounding box center [293, 163] width 82 height 8
click at [214, 145] on span "[PERSON_NAME]" at bounding box center [209, 147] width 35 height 5
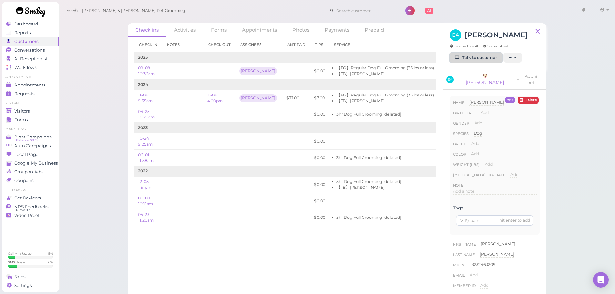
click at [479, 60] on link "Talk to customer" at bounding box center [475, 58] width 53 height 10
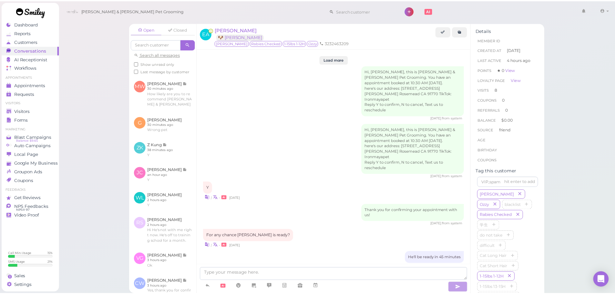
scroll to position [733, 0]
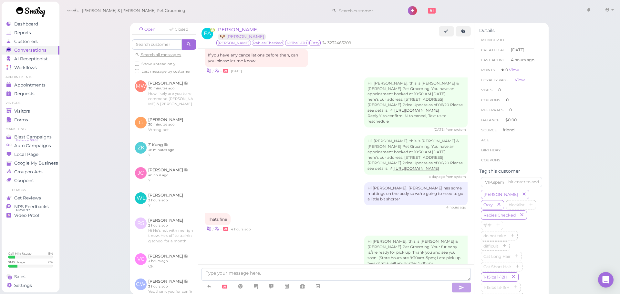
click at [344, 236] on div "Hi Emma, this is Cody & Miley Pet Grooming. Your fur baby is/are ready for pick…" at bounding box center [336, 255] width 263 height 38
click at [104, 110] on div "Open Closed Search all messages Show unread only Last message by customer MW Ma…" at bounding box center [339, 147] width 561 height 294
click at [22, 109] on span "Visitors" at bounding box center [22, 110] width 17 height 5
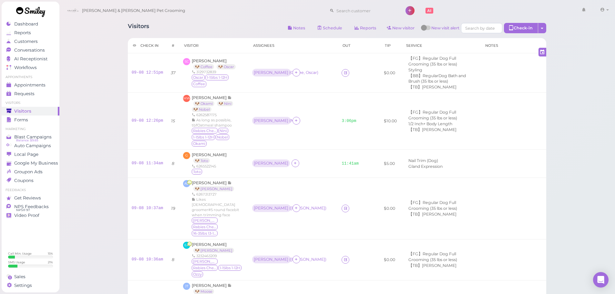
click at [198, 28] on div "Visitors Notes Schedule Reports New visitor New visit alert Check-in Customer c…" at bounding box center [337, 29] width 418 height 12
click at [307, 162] on div "[PERSON_NAME]" at bounding box center [293, 163] width 82 height 8
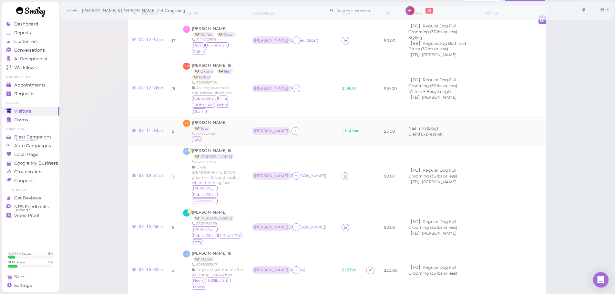
click at [307, 162] on td "Asa ( Gunther )" at bounding box center [293, 176] width 90 height 62
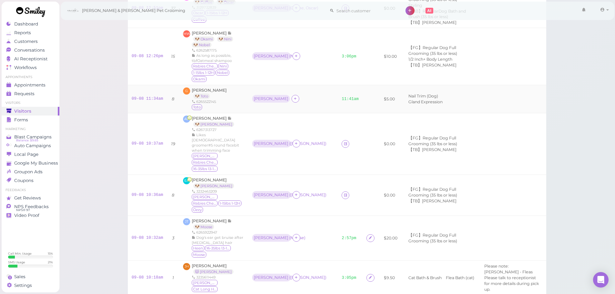
click at [307, 162] on td "Asa ( Gunther )" at bounding box center [293, 144] width 90 height 62
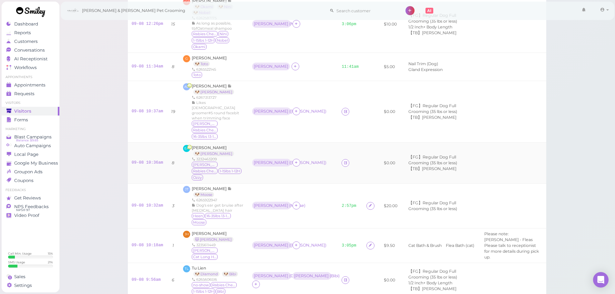
click at [307, 162] on td "Rebecca ( Ritchie )" at bounding box center [293, 163] width 90 height 41
click at [307, 130] on td "Asa ( Gunther )" at bounding box center [293, 112] width 90 height 62
click at [308, 143] on td "Rebecca ( Ritchie )" at bounding box center [293, 163] width 90 height 41
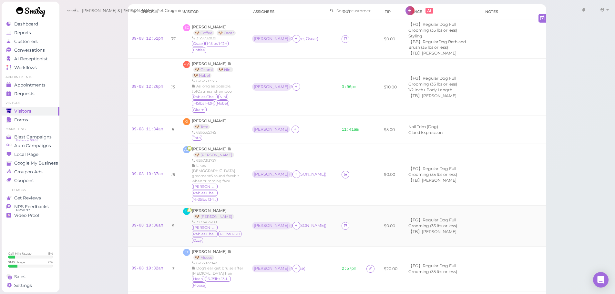
scroll to position [0, 0]
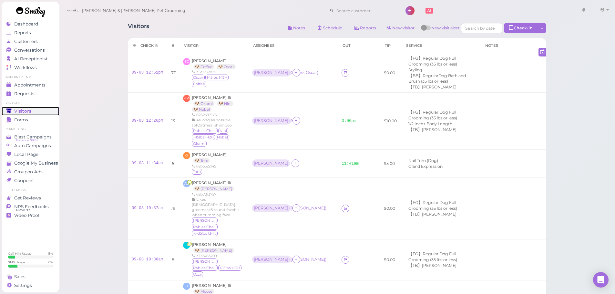
click at [46, 108] on div "Visitors" at bounding box center [29, 110] width 46 height 5
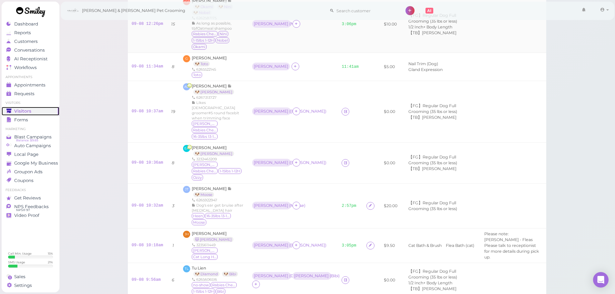
scroll to position [129, 0]
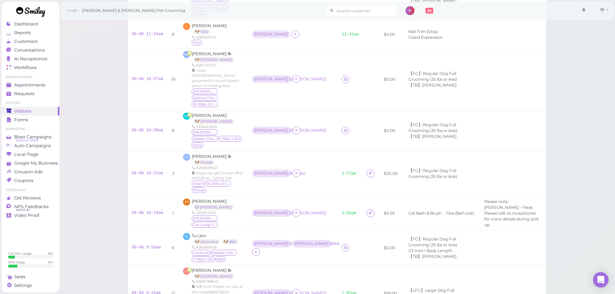
click at [335, 14] on input at bounding box center [365, 10] width 63 height 10
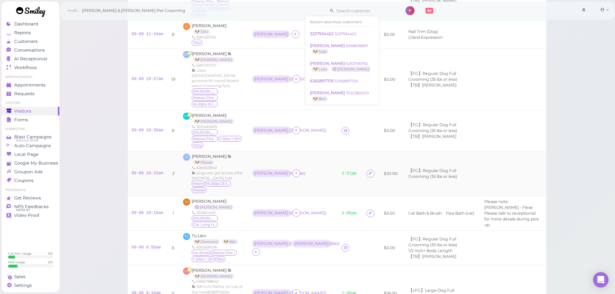
click at [297, 151] on td "Rebecca ( Moose )" at bounding box center [293, 173] width 90 height 45
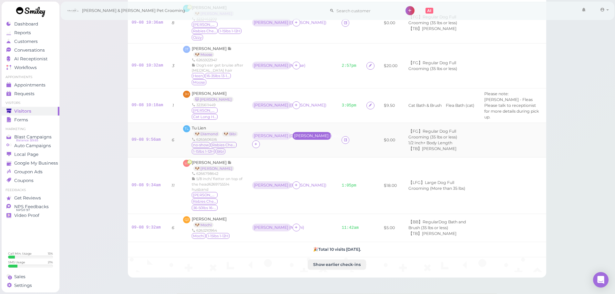
scroll to position [277, 0]
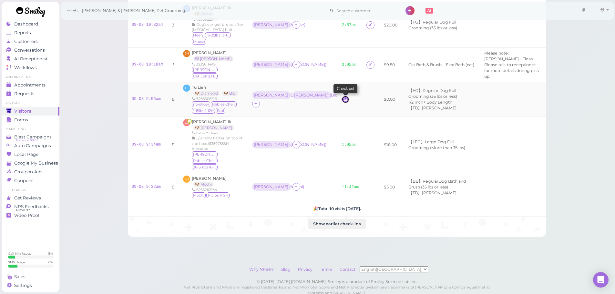
click at [343, 97] on icon at bounding box center [345, 99] width 4 height 5
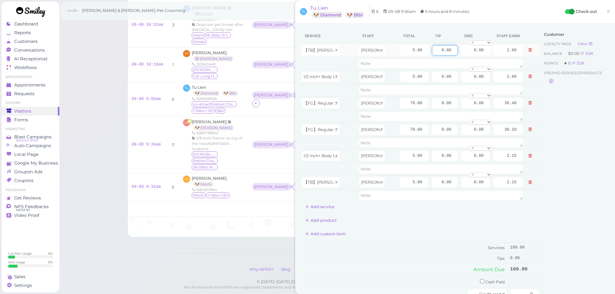
click at [432, 51] on input "0.00" at bounding box center [445, 50] width 26 height 10
click at [432, 104] on input "0.00" at bounding box center [445, 103] width 26 height 10
type input "10.00"
click at [432, 130] on input "0.00" at bounding box center [445, 130] width 26 height 10
type input "10.00"
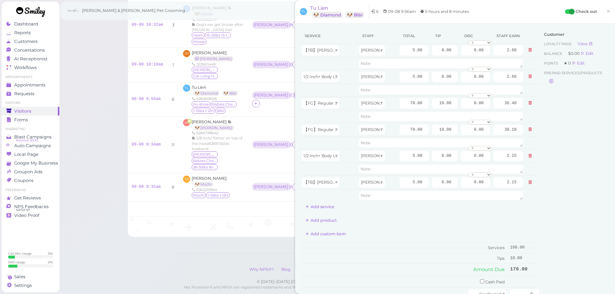
click at [557, 174] on div "Customer Loyalty page View Balance $0.00 Edit Points ★ 0 Edit Prepaid services/…" at bounding box center [574, 183] width 69 height 311
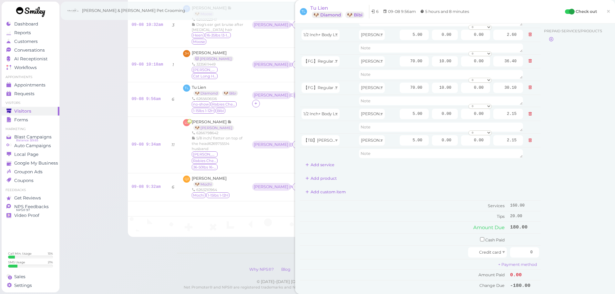
scroll to position [129, 0]
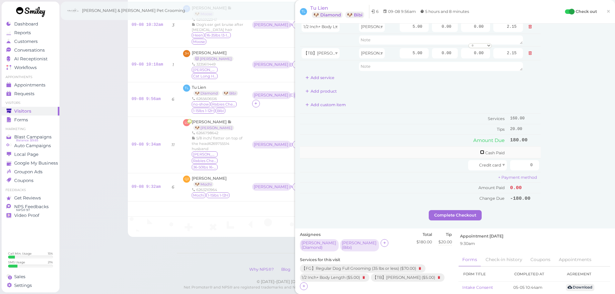
click at [480, 153] on input "checkbox" at bounding box center [482, 152] width 4 height 4
checkbox input "true"
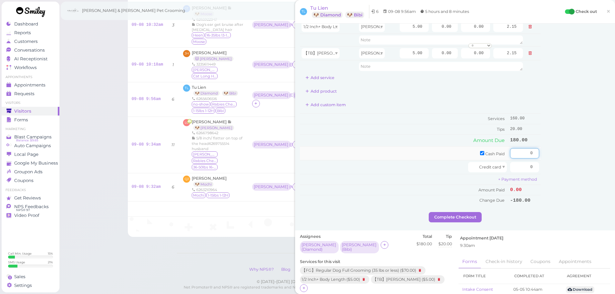
click at [510, 152] on input "0" at bounding box center [524, 153] width 29 height 10
type input "180"
click at [550, 167] on div "Customer Loyalty page View Balance $0.00 Edit Points ★ 0 Edit Prepaid services/…" at bounding box center [574, 55] width 69 height 313
click at [451, 216] on button "Complete Checkout" at bounding box center [455, 217] width 53 height 10
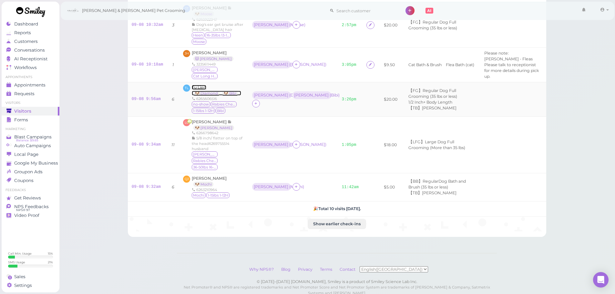
click at [200, 85] on span "Tu Lien" at bounding box center [199, 87] width 15 height 5
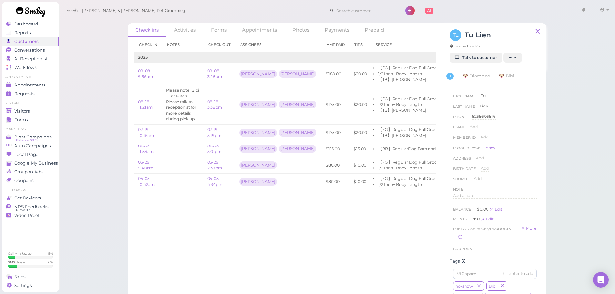
click at [469, 199] on div "Add a note" at bounding box center [495, 198] width 84 height 10
click at [474, 195] on span "Add a note" at bounding box center [464, 195] width 22 height 5
click at [481, 207] on div at bounding box center [494, 212] width 83 height 39
click at [462, 259] on button "Done" at bounding box center [460, 257] width 14 height 7
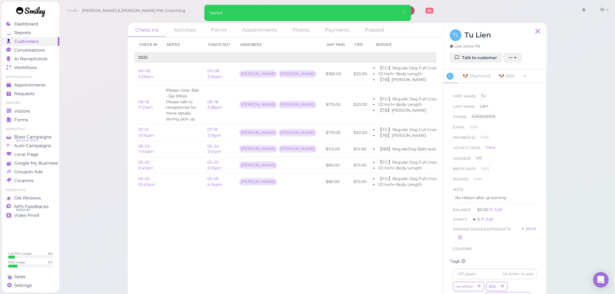
click at [338, 250] on div "Check in Notes Check out Assignees Amt Paid Tips Service 2025 09-08 9:56am 09-0…" at bounding box center [285, 165] width 315 height 257
click at [28, 111] on span "Visitors" at bounding box center [22, 110] width 17 height 5
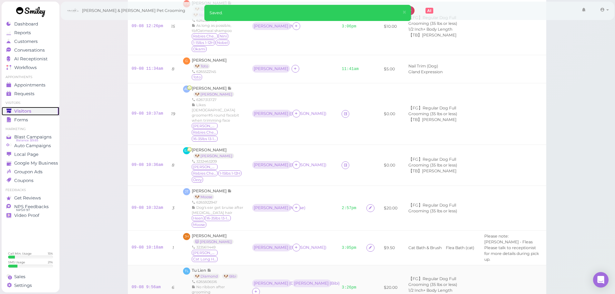
scroll to position [62, 0]
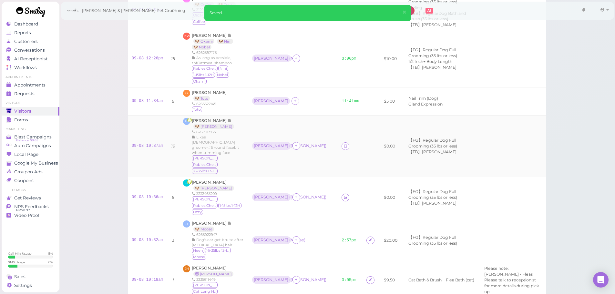
click at [306, 147] on td "Asa ( Gunther )" at bounding box center [293, 146] width 90 height 62
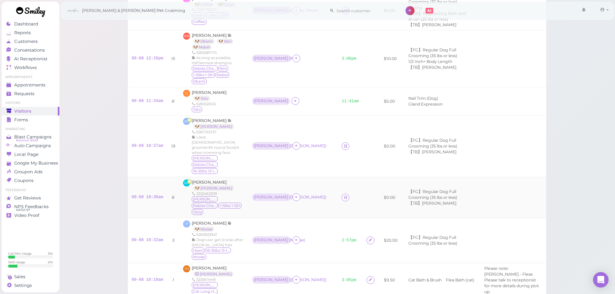
click at [302, 177] on td "Rebecca ( Ritchie )" at bounding box center [293, 197] width 90 height 41
click at [303, 148] on td "Asa ( Gunther )" at bounding box center [293, 146] width 90 height 62
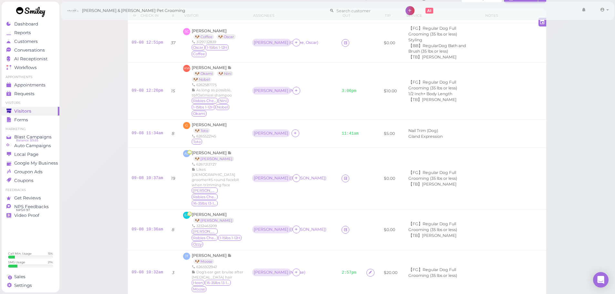
scroll to position [0, 0]
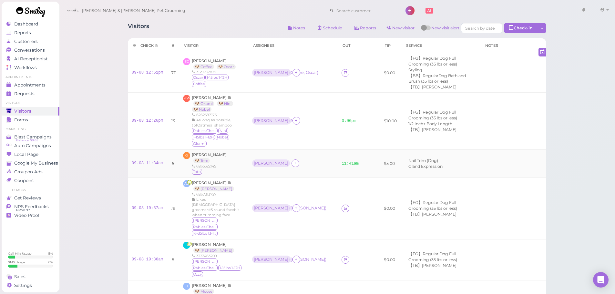
click at [311, 163] on div "[PERSON_NAME]" at bounding box center [293, 163] width 82 height 8
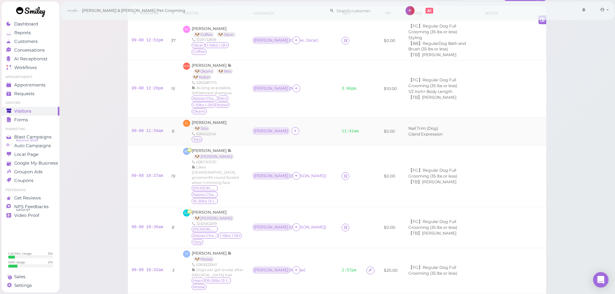
scroll to position [65, 0]
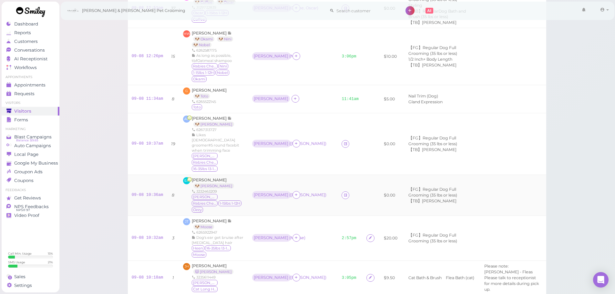
click at [309, 191] on div "Rebecca ( Ritchie )" at bounding box center [293, 195] width 82 height 8
click at [311, 153] on td "Asa ( Gunther )" at bounding box center [293, 144] width 90 height 62
click at [311, 175] on td "Rebecca ( Ritchie )" at bounding box center [293, 195] width 90 height 41
click at [343, 141] on icon at bounding box center [345, 143] width 4 height 5
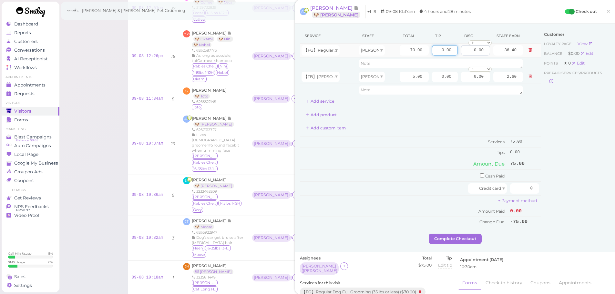
drag, startPoint x: 431, startPoint y: 51, endPoint x: 461, endPoint y: 54, distance: 30.4
click at [461, 54] on tr "【FG】Regular Dog Full Grooming (35 lbs or less) Asa 70.00 0.00 0.00 0 10% off 15…" at bounding box center [420, 51] width 241 height 14
type input "12.75"
click at [399, 50] on input "70.00" at bounding box center [413, 50] width 29 height 10
type input "80.00"
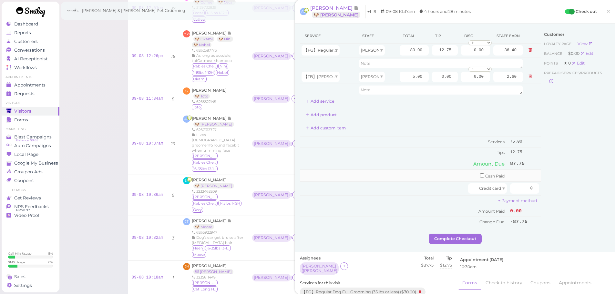
type input "41.60"
drag, startPoint x: 409, startPoint y: 170, endPoint x: 573, endPoint y: 206, distance: 168.3
click at [413, 171] on td "Cash Paid" at bounding box center [404, 176] width 208 height 12
drag, startPoint x: 522, startPoint y: 193, endPoint x: 619, endPoint y: 229, distance: 103.1
click at [615, 229] on html "Dashboard Reports Customers Conversations 0" at bounding box center [307, 233] width 615 height 597
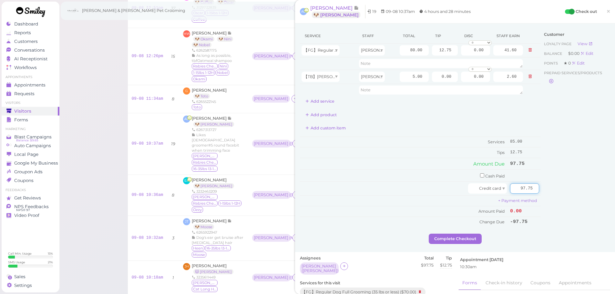
type input "97.75"
click at [579, 182] on div "Customer Loyalty page View Balance $0.00 Edit Points ★ 0 Edit Prepaid services/…" at bounding box center [574, 130] width 69 height 205
click at [443, 239] on button "Complete Checkout" at bounding box center [455, 239] width 53 height 10
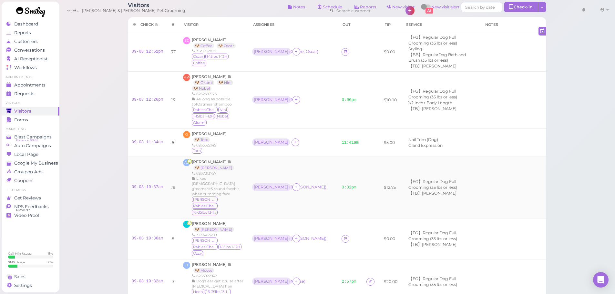
scroll to position [32, 0]
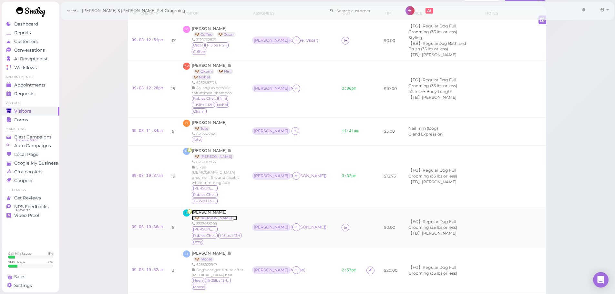
click at [205, 210] on span "[PERSON_NAME]" at bounding box center [209, 212] width 35 height 5
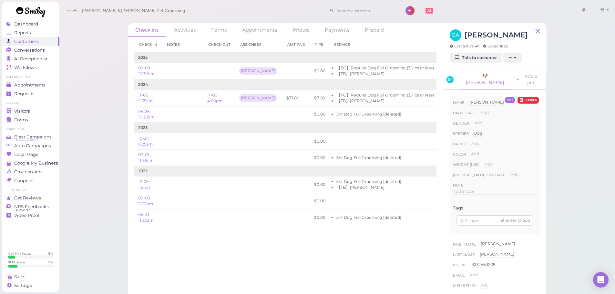
click at [457, 50] on div "EA Emma Aquino Last active 4h Subscribed" at bounding box center [488, 40] width 78 height 23
click at [458, 58] on icon at bounding box center [457, 57] width 4 height 5
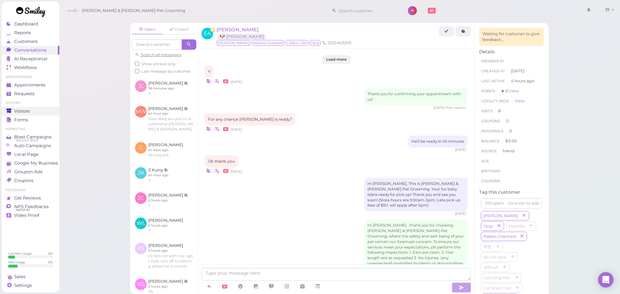
scroll to position [738, 0]
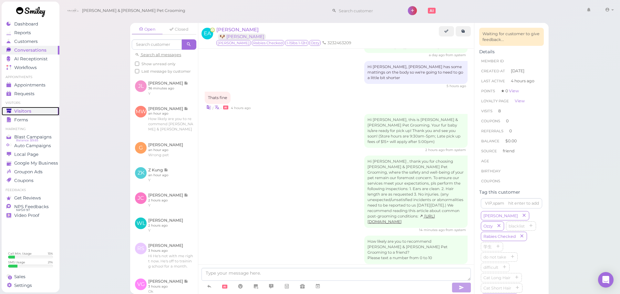
click at [10, 108] on polygon at bounding box center [8, 110] width 5 height 5
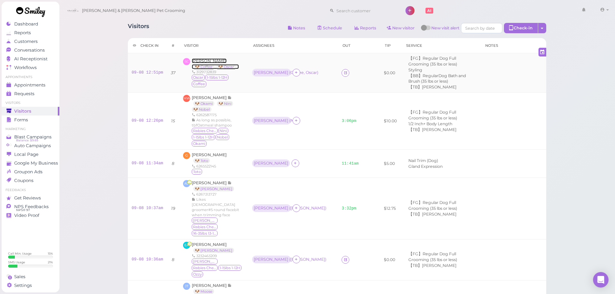
click at [200, 61] on span "[PERSON_NAME]" at bounding box center [209, 60] width 35 height 5
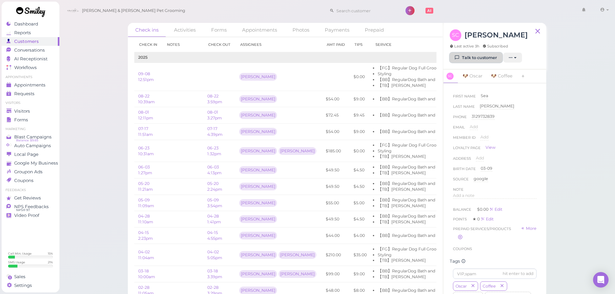
click at [482, 61] on link "Talk to customer" at bounding box center [475, 58] width 53 height 10
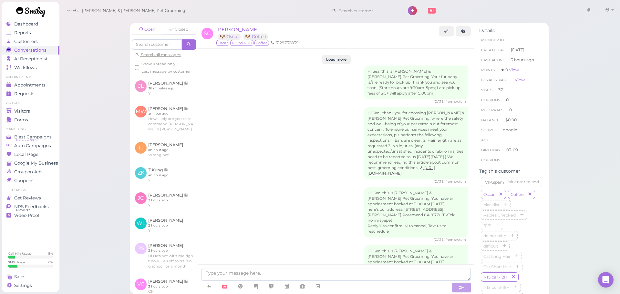
scroll to position [1442, 0]
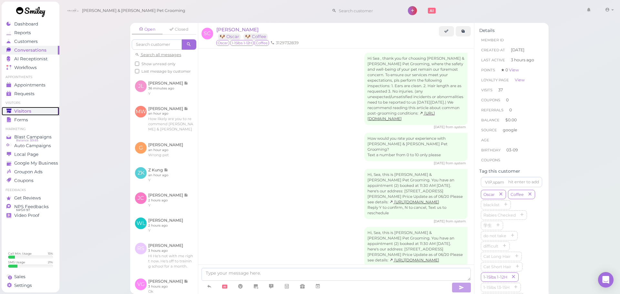
click at [19, 108] on span "Visitors" at bounding box center [22, 110] width 17 height 5
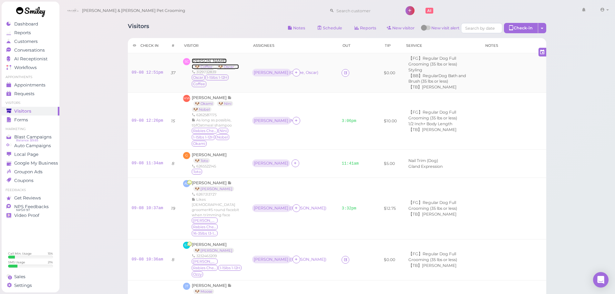
click at [194, 61] on span "[PERSON_NAME]" at bounding box center [209, 60] width 35 height 5
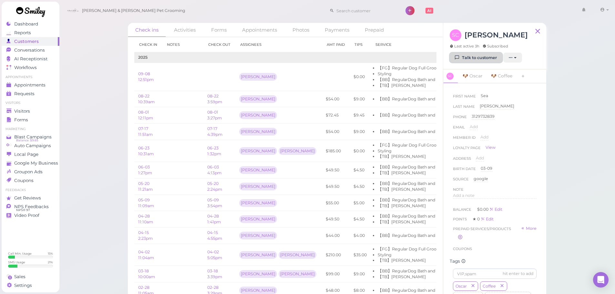
click at [482, 58] on link "Talk to customer" at bounding box center [475, 58] width 53 height 10
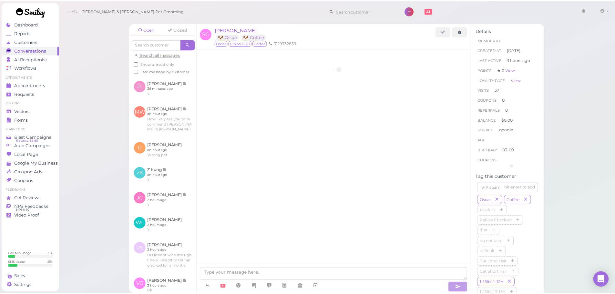
scroll to position [1442, 0]
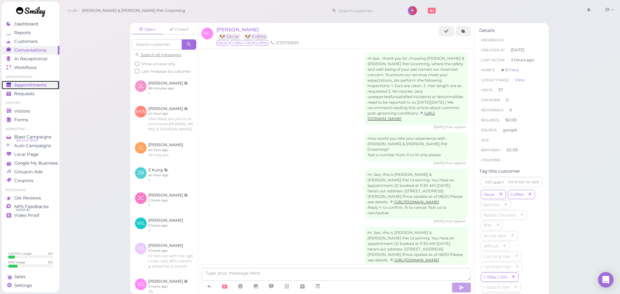
click at [31, 87] on span "Appointments" at bounding box center [30, 84] width 32 height 5
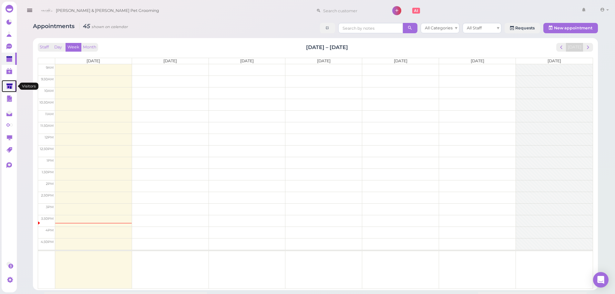
click at [11, 84] on icon at bounding box center [9, 86] width 6 height 5
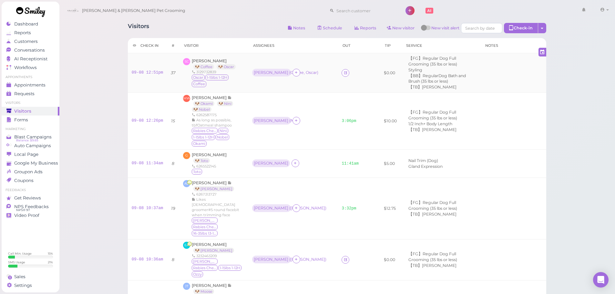
click at [304, 76] on div "Asa ( Coffee, Oscar )" at bounding box center [293, 73] width 82 height 8
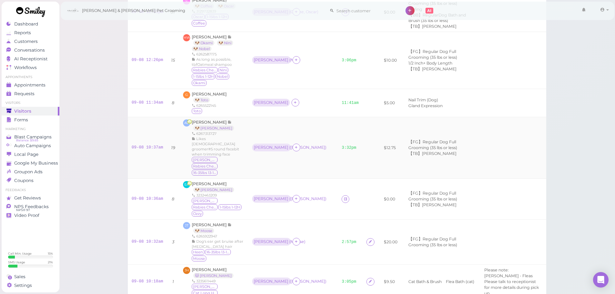
scroll to position [97, 0]
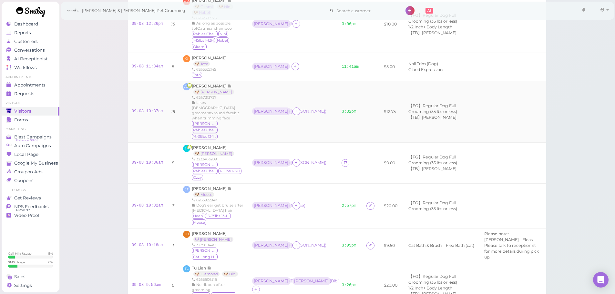
click at [307, 155] on td "Rebecca ( Ritchie )" at bounding box center [293, 163] width 90 height 41
click at [47, 86] on div "Appointments" at bounding box center [29, 84] width 46 height 5
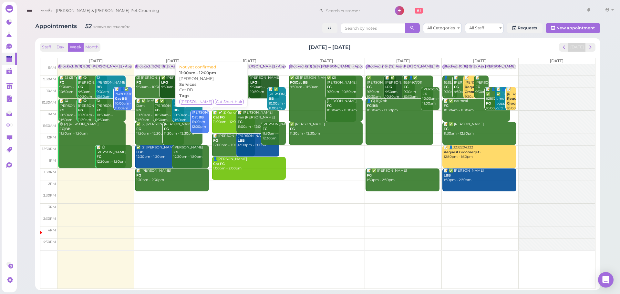
click at [199, 127] on div "Yan Zhao Cat BB 11:00am - 12:00pm" at bounding box center [199, 119] width 17 height 19
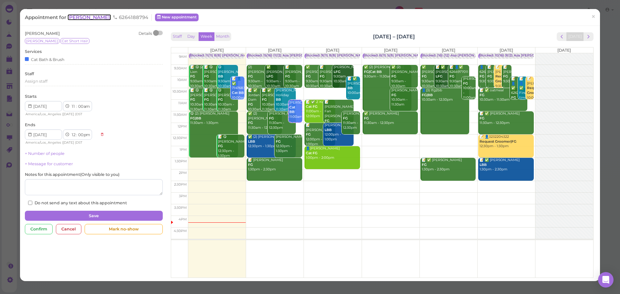
click at [84, 16] on span "[PERSON_NAME]" at bounding box center [89, 17] width 44 height 6
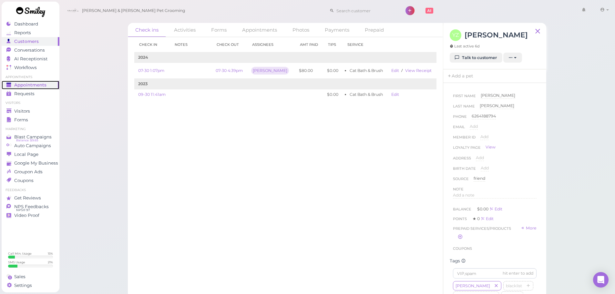
click at [49, 82] on div "Appointments" at bounding box center [29, 84] width 46 height 5
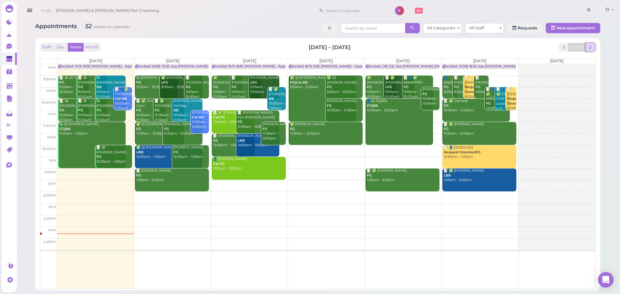
click at [589, 47] on span "next" at bounding box center [590, 47] width 6 height 6
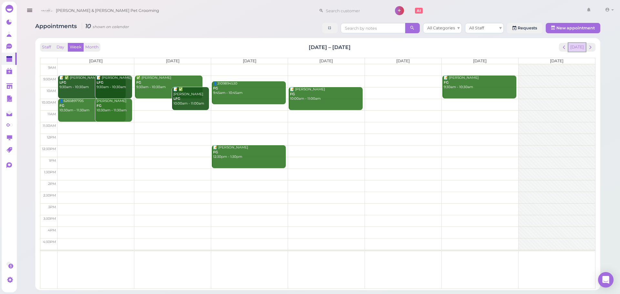
click at [573, 45] on button "[DATE]" at bounding box center [576, 47] width 17 height 9
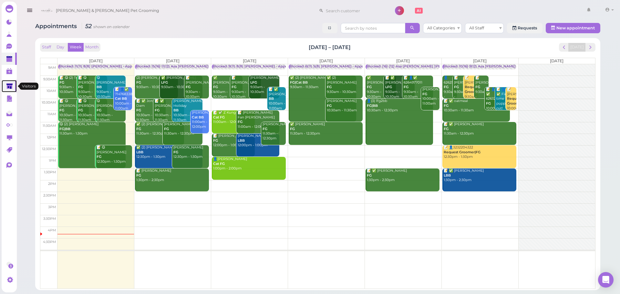
click at [13, 88] on icon at bounding box center [9, 86] width 7 height 7
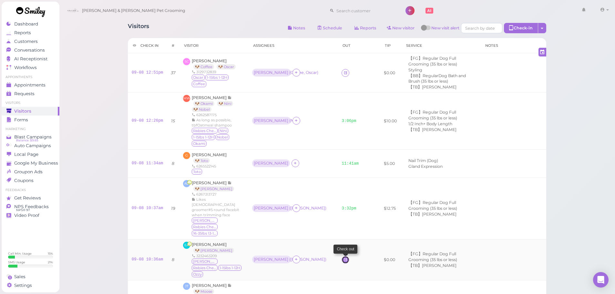
click at [343, 257] on icon at bounding box center [345, 259] width 4 height 5
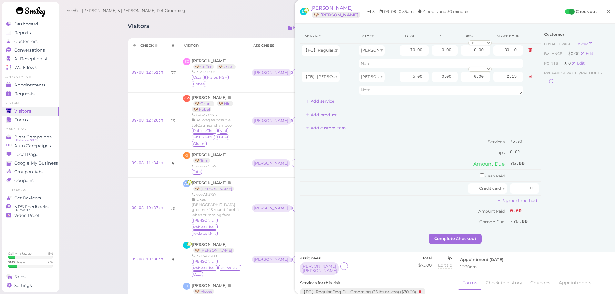
click at [606, 14] on span "×" at bounding box center [608, 11] width 4 height 9
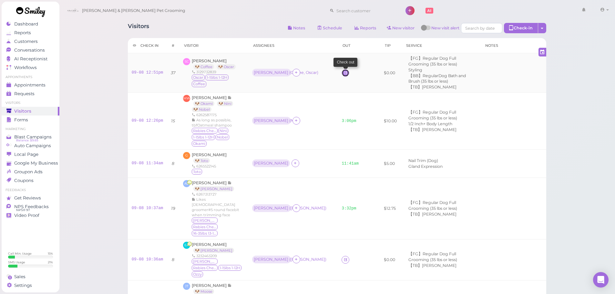
click at [343, 71] on icon at bounding box center [345, 72] width 4 height 5
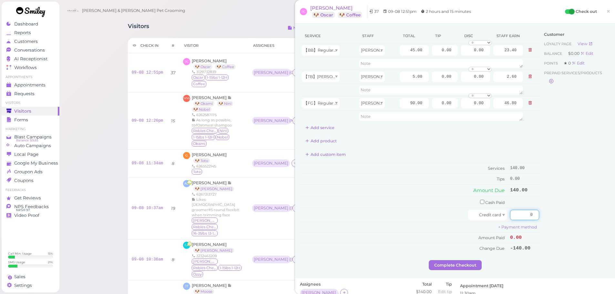
drag, startPoint x: 516, startPoint y: 217, endPoint x: 596, endPoint y: 200, distance: 81.9
click at [587, 202] on div "Service Staff Total Tip Disc Staff earn 【BB】RegularDog Bath and Brush (35 lbs o…" at bounding box center [455, 144] width 310 height 232
type input "182.4"
click at [596, 200] on div "Customer Loyalty page View Balance $0.00 Edit Points ★ 0 Edit Prepaid services/…" at bounding box center [574, 144] width 69 height 232
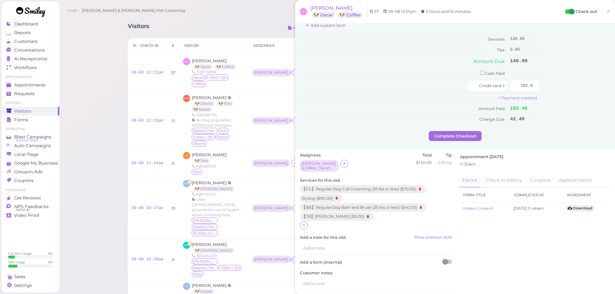
scroll to position [161, 0]
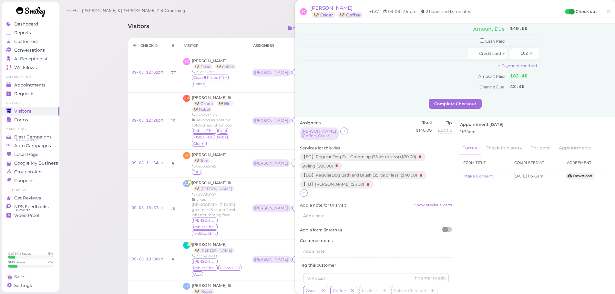
click at [303, 195] on icon at bounding box center [304, 192] width 4 height 5
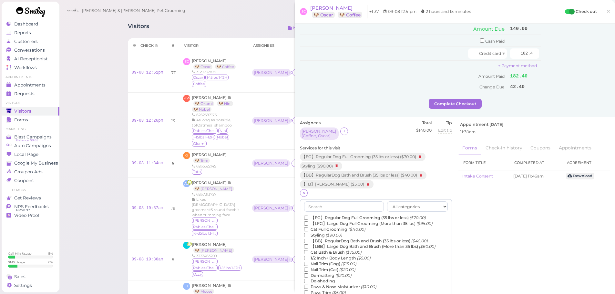
click at [318, 276] on label "De-matting ($20.00)" at bounding box center [327, 276] width 47 height 6
click at [308, 276] on input "De-matting ($20.00)" at bounding box center [306, 275] width 4 height 4
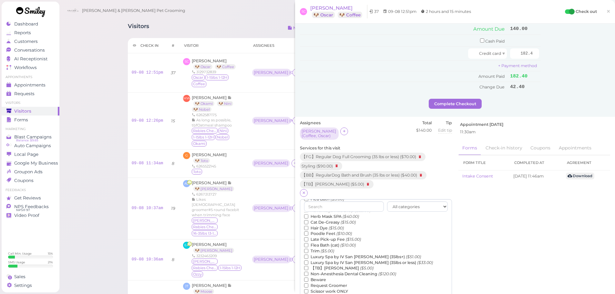
scroll to position [147, 0]
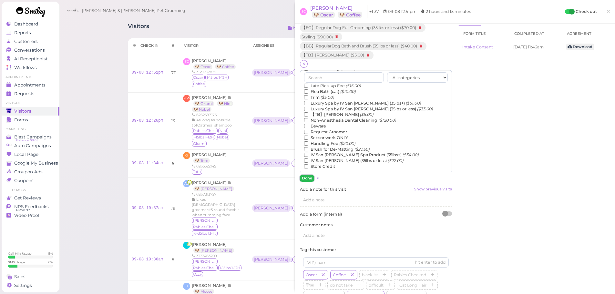
click at [313, 180] on button "Done" at bounding box center [307, 178] width 14 height 7
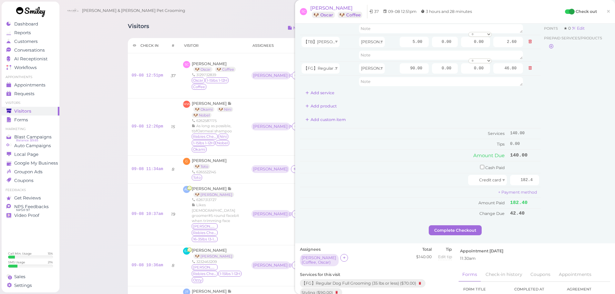
scroll to position [0, 0]
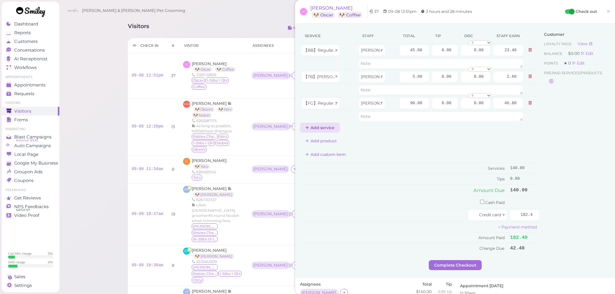
drag, startPoint x: 317, startPoint y: 120, endPoint x: 318, endPoint y: 125, distance: 5.7
click at [317, 123] on div "Service Staff Total Tip Disc Staff earn 【BB】RegularDog Bath and Brush (35 lbs o…" at bounding box center [420, 80] width 241 height 104
click at [318, 125] on button "Add service" at bounding box center [320, 128] width 40 height 10
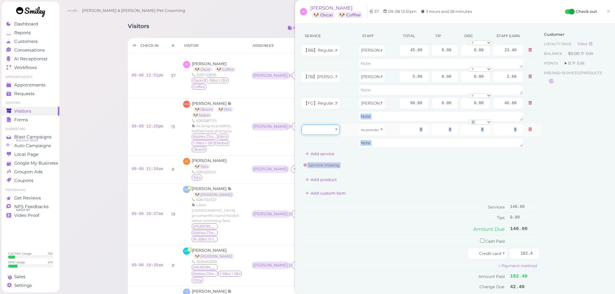
click at [319, 129] on div at bounding box center [320, 130] width 38 height 10
type input "20.00"
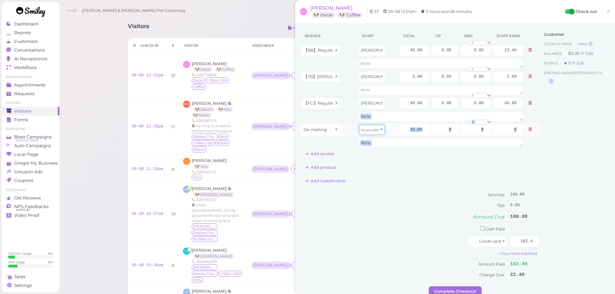
click at [373, 130] on icon "No provider" at bounding box center [370, 130] width 18 height 4
type input "10.40"
click at [399, 128] on input "20.00" at bounding box center [413, 130] width 29 height 10
type input "12.00"
type input "6.24"
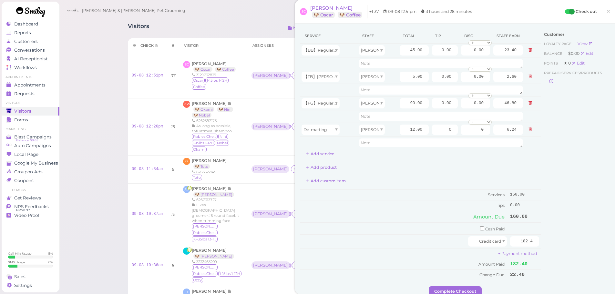
click at [415, 189] on table "Services 160.00 Tips 0.00" at bounding box center [420, 199] width 241 height 21
drag, startPoint x: 428, startPoint y: 103, endPoint x: 512, endPoint y: 107, distance: 85.0
click at [512, 107] on tr "【FG】Regular Dog Full Grooming (35 lbs or less) Asa 90.00 0.00 0.00 0 10% off 15…" at bounding box center [420, 103] width 241 height 14
type input "30.4"
click at [544, 150] on div "Customer Loyalty page View Balance $0.00 Edit Points ★ 0 Edit Prepaid services/…" at bounding box center [574, 157] width 69 height 258
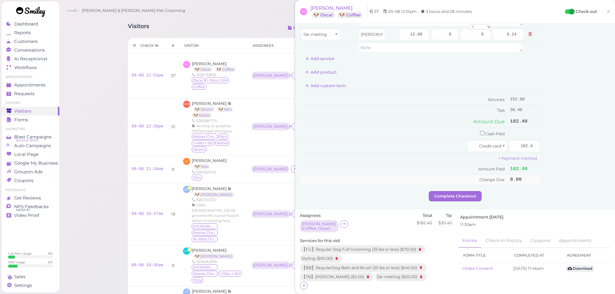
scroll to position [97, 0]
click at [448, 193] on button "Complete Checkout" at bounding box center [455, 194] width 53 height 10
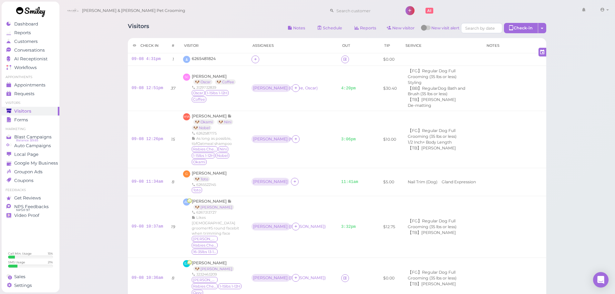
click at [215, 22] on div "Visitors Notes Schedule Reports New visitor New visit alert Check-in Customer c…" at bounding box center [337, 280] width 434 height 525
click at [235, 31] on div "Visitors Notes Schedule Reports New visitor New visit alert Check-in Customer c…" at bounding box center [337, 29] width 418 height 12
click at [271, 59] on div at bounding box center [292, 59] width 82 height 8
click at [264, 60] on div at bounding box center [292, 59] width 82 height 8
click at [253, 59] on icon at bounding box center [255, 59] width 4 height 5
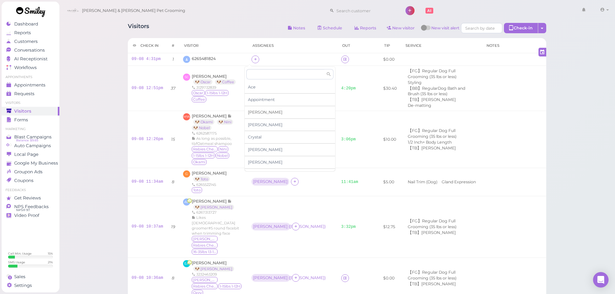
click at [255, 113] on div "[PERSON_NAME]" at bounding box center [290, 112] width 90 height 13
click at [247, 22] on div "Visitors Notes Schedule Reports New visitor New visit alert Check-in Customer c…" at bounding box center [337, 280] width 434 height 525
click at [257, 23] on div "Visitors Notes Schedule Reports New visitor New visit alert Check-in Customer c…" at bounding box center [337, 29] width 418 height 12
click at [253, 16] on div "Cody & Miley Pet Grooming 1 Account Billings" at bounding box center [337, 11] width 547 height 18
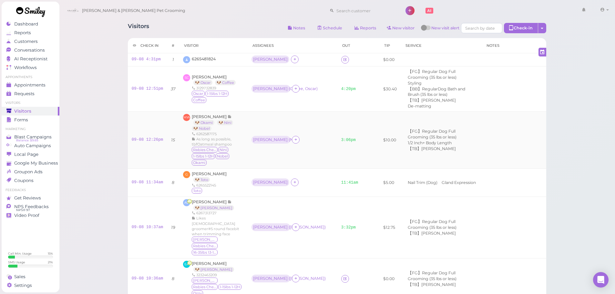
click at [491, 117] on td at bounding box center [513, 139] width 64 height 57
click at [498, 88] on td at bounding box center [513, 88] width 64 height 45
click at [484, 59] on td at bounding box center [513, 59] width 64 height 13
click at [489, 82] on td at bounding box center [513, 88] width 64 height 45
click at [482, 65] on td at bounding box center [513, 59] width 64 height 13
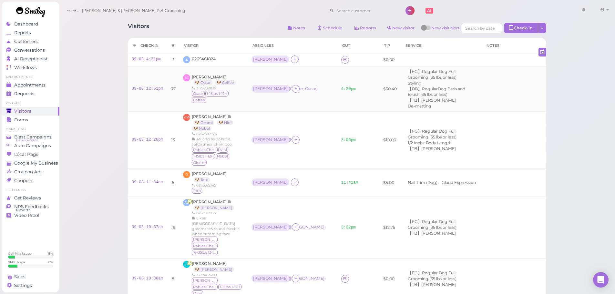
click at [483, 83] on td at bounding box center [513, 88] width 64 height 45
click at [212, 58] on span "6265481824" at bounding box center [204, 58] width 24 height 5
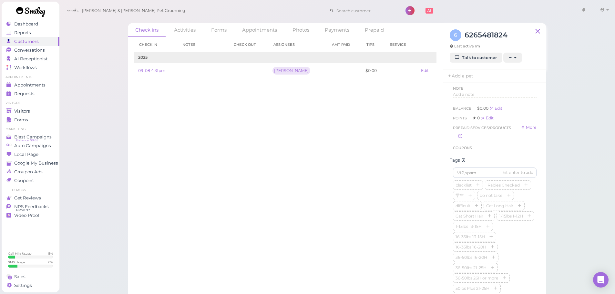
scroll to position [194, 0]
click at [181, 136] on div "Check in Notes Check out Assignees Amt Paid Tips Service 2025 09-08 4:31pm Asa …" at bounding box center [285, 165] width 315 height 257
click at [214, 146] on div "Check in Notes Check out Assignees Amt Paid Tips Service 2025 09-08 4:31pm Asa …" at bounding box center [285, 165] width 315 height 257
click at [528, 171] on div "blacklist Rabies Checked 学生 do not take difficult Cat Long Hair Cat Short Hair …" at bounding box center [495, 172] width 84 height 134
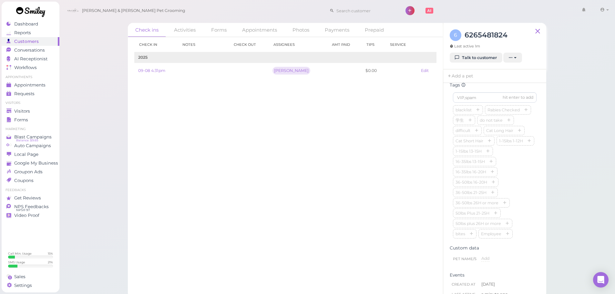
click at [582, 182] on div "Check ins Activities Forms Appointments Photos Payments Prepaid Check in Notes …" at bounding box center [337, 149] width 556 height 298
click at [523, 180] on div "blacklist Rabies Checked 学生 do not take difficult Cat Long Hair Cat Short Hair …" at bounding box center [495, 172] width 84 height 134
click at [578, 180] on div "Check ins Activities Forms Appointments Photos Payments Prepaid Check in Notes …" at bounding box center [337, 149] width 556 height 298
click at [537, 180] on div "First Name Add Last Name Add Phone 6265481824 6265481824 Email Add Member ID Ad…" at bounding box center [494, 190] width 103 height 215
click at [564, 181] on div "Check ins Activities Forms Appointments Photos Payments Prepaid Check in Notes …" at bounding box center [337, 149] width 556 height 298
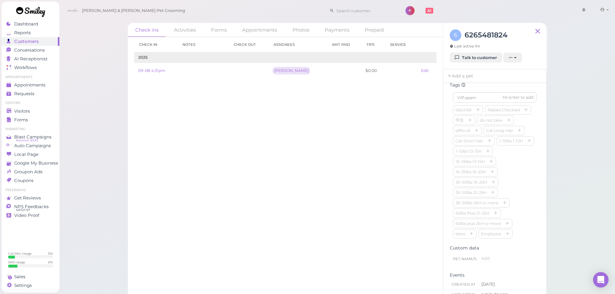
click at [520, 190] on div "blacklist Rabies Checked 学生 do not take difficult Cat Long Hair Cat Short Hair …" at bounding box center [495, 172] width 84 height 134
click at [569, 190] on div "Check ins Activities Forms Appointments Photos Payments Prepaid Check in Notes …" at bounding box center [337, 149] width 556 height 298
click at [467, 98] on input at bounding box center [495, 97] width 84 height 10
click at [410, 121] on div "Check in Notes Check out Assignees Amt Paid Tips Service 2025 09-08 4:31pm Asa …" at bounding box center [285, 165] width 315 height 257
click at [462, 103] on input at bounding box center [495, 97] width 84 height 10
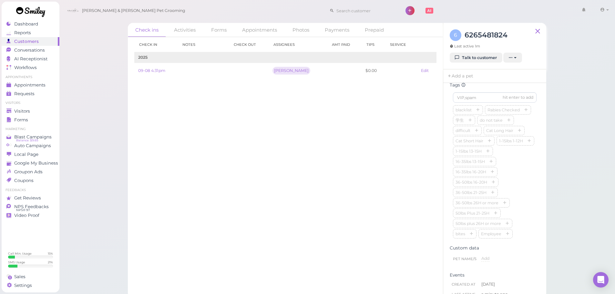
click at [439, 102] on div "Check in Notes Check out Assignees Amt Paid Tips Service 2025 09-08 4:31pm Asa …" at bounding box center [285, 165] width 315 height 257
click at [463, 102] on input at bounding box center [495, 97] width 84 height 10
click at [436, 102] on div "Check in Notes Check out Assignees Amt Paid Tips Service 2025 09-08 4:31pm Asa …" at bounding box center [285, 165] width 315 height 257
click at [474, 103] on input at bounding box center [495, 97] width 84 height 10
click at [479, 103] on input at bounding box center [495, 97] width 84 height 10
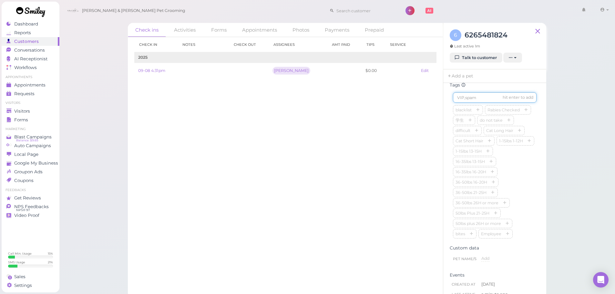
click at [479, 103] on input at bounding box center [495, 97] width 84 height 10
type input "[PERSON_NAME]"
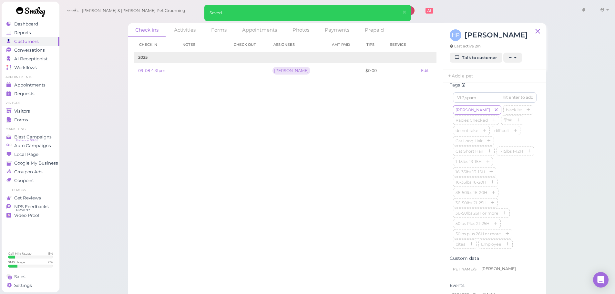
click at [523, 191] on div "Hazel blacklist Rabies Checked 学生 do not take difficult Cat Long Hair Cat Short…" at bounding box center [495, 177] width 84 height 145
click at [194, 133] on div "Check in Notes Check out Assignees Amt Paid Tips Service 2025 09-08 4:31pm Asa …" at bounding box center [285, 165] width 315 height 257
click at [214, 123] on div "Check in Notes Check out Assignees Amt Paid Tips Service 2025 09-08 4:31pm Asa …" at bounding box center [285, 165] width 315 height 257
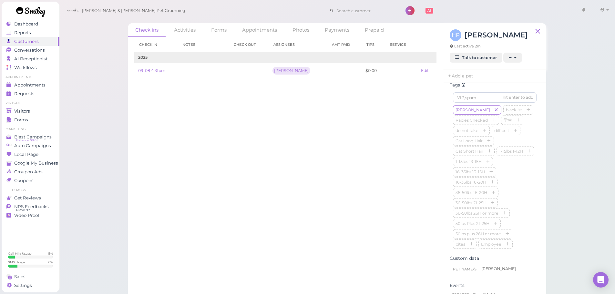
click at [232, 161] on div "Check in Notes Check out Assignees Amt Paid Tips Service 2025 09-08 4:31pm Asa …" at bounding box center [285, 165] width 315 height 257
click at [44, 115] on link "Visitors" at bounding box center [31, 111] width 58 height 9
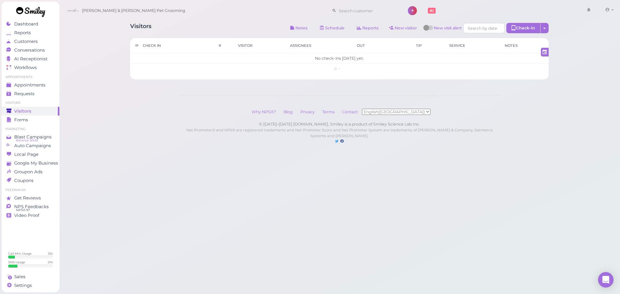
click at [243, 25] on div "Visitors Notes Schedule Reports New visitor New visit alert Check-in Customer c…" at bounding box center [339, 29] width 418 height 12
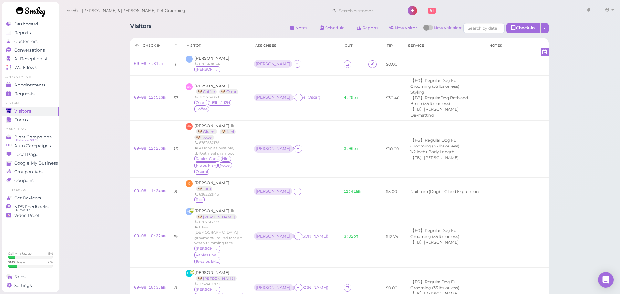
click at [243, 25] on div "Visitors Notes Schedule Reports New visitor New visit alert Check-in Customer c…" at bounding box center [339, 29] width 418 height 12
click at [144, 63] on link "09-08 4:31pm" at bounding box center [146, 64] width 29 height 5
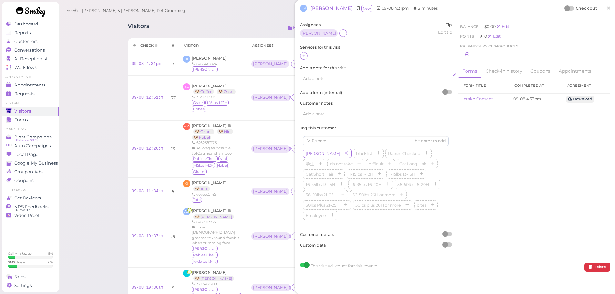
click at [308, 83] on div "Add a note" at bounding box center [376, 79] width 152 height 12
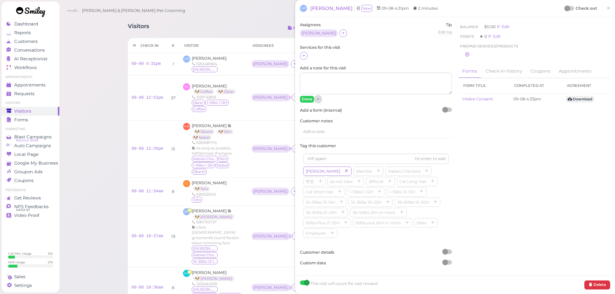
click at [317, 98] on button "×" at bounding box center [318, 99] width 6 height 7
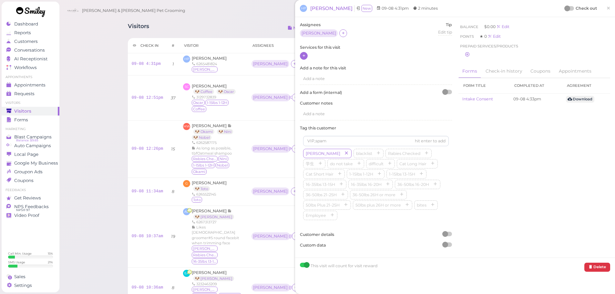
click at [304, 53] on icon at bounding box center [304, 55] width 4 height 5
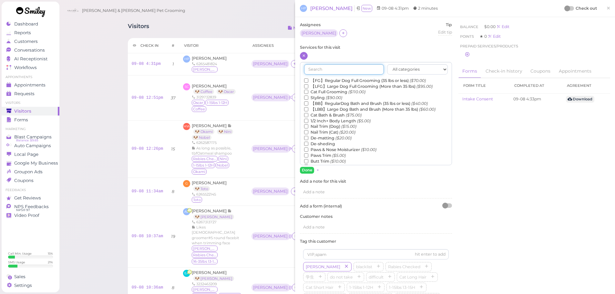
click at [321, 72] on input "text" at bounding box center [344, 69] width 80 height 10
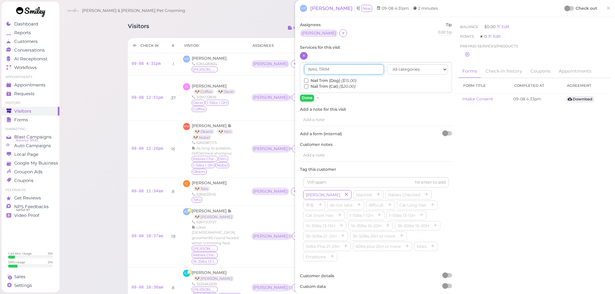
type input "NAIL TRIM"
click at [355, 49] on label "Services for this visit" at bounding box center [376, 48] width 152 height 6
click at [306, 82] on input "Nail Trim (Dog) ($15.00)" at bounding box center [306, 80] width 4 height 4
click at [308, 102] on div "Assignees Asa Tip Edit tip 0 Services for this visit NAIL TRIM All categories" at bounding box center [376, 158] width 158 height 272
click at [308, 99] on button "Done" at bounding box center [307, 98] width 14 height 7
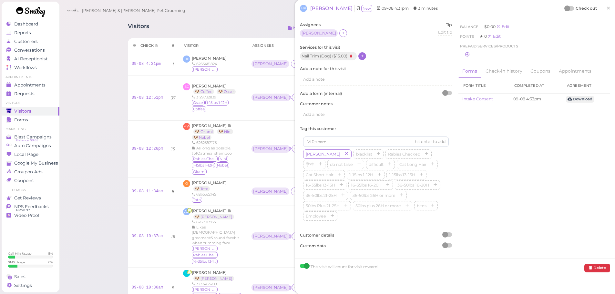
click at [522, 167] on div "Assignees Asa Tip Edit tip 0 Services for this visit Nail Trim (Dog) ( $15.00 )" at bounding box center [455, 138] width 317 height 232
click at [564, 9] on div at bounding box center [567, 8] width 6 height 6
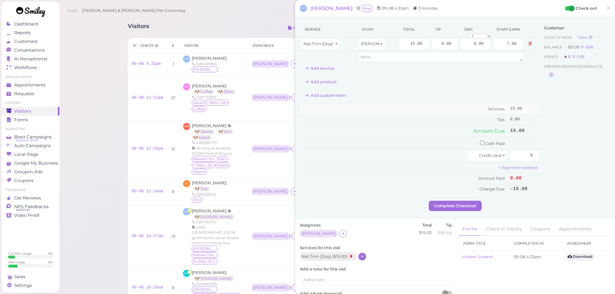
click at [394, 109] on td "Services" at bounding box center [404, 109] width 208 height 11
click at [409, 115] on td "Tips" at bounding box center [404, 120] width 208 height 10
click at [350, 120] on td "Tips" at bounding box center [404, 120] width 208 height 10
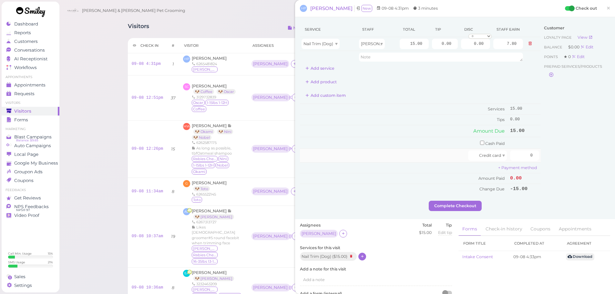
click at [375, 153] on div at bounding box center [384, 155] width 166 height 10
drag, startPoint x: 458, startPoint y: 45, endPoint x: 462, endPoint y: 45, distance: 4.5
click at [462, 45] on tr "Nail Trim (Dog) Asa 15.00 0.00 0.00 0 10% off 15% off 20% off 25% off 30% off 5…" at bounding box center [420, 44] width 241 height 14
click at [435, 88] on div "Service Staff Total Tip Disc Staff earn Nail Trim (Dog) Asa 15.00 0.00 0.00 0 1…" at bounding box center [420, 108] width 241 height 172
click at [424, 109] on td "Services" at bounding box center [404, 109] width 208 height 11
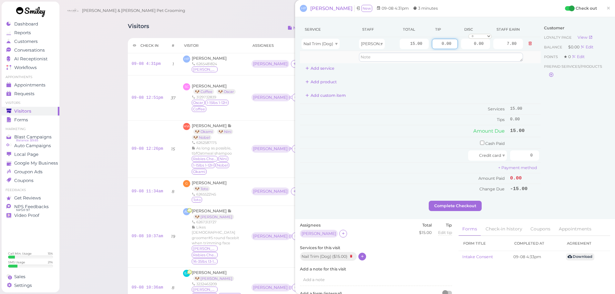
drag, startPoint x: 479, startPoint y: 52, endPoint x: 485, endPoint y: 53, distance: 6.6
click at [485, 53] on tbody "Nail Trim (Dog) Asa 15.00 0.00 0.00 0 10% off 15% off 20% off 25% off 30% off 5…" at bounding box center [420, 50] width 241 height 26
click at [456, 102] on div "Service Staff Total Tip Disc Staff earn Nail Trim (Dog) Asa 15.00 0.00 0.00 0 1…" at bounding box center [420, 108] width 241 height 172
click at [558, 156] on div "Customer Loyalty page View Balance $0.00 Edit Points ★ 0 Edit Prepaid services/…" at bounding box center [574, 111] width 69 height 179
drag, startPoint x: 516, startPoint y: 155, endPoint x: 614, endPoint y: 164, distance: 98.5
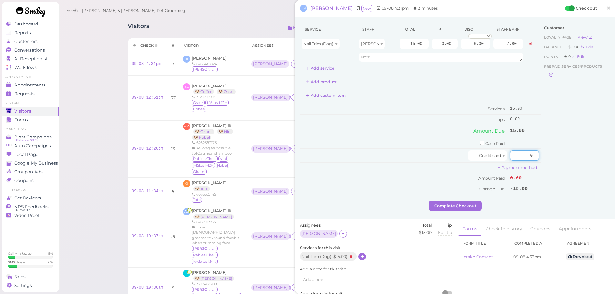
type input "15"
click at [558, 163] on div "Customer Loyalty page View Balance $0.00 Edit Points ★ 0 Edit Prepaid services/…" at bounding box center [574, 111] width 69 height 179
click at [452, 207] on button "Complete Checkout" at bounding box center [455, 206] width 53 height 10
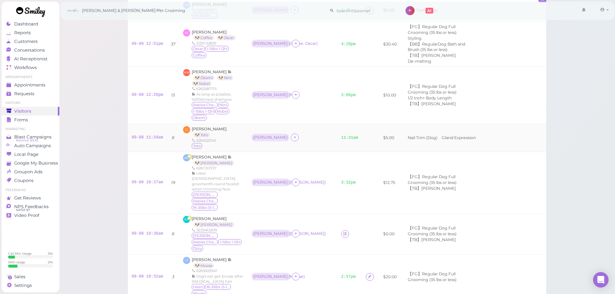
scroll to position [161, 0]
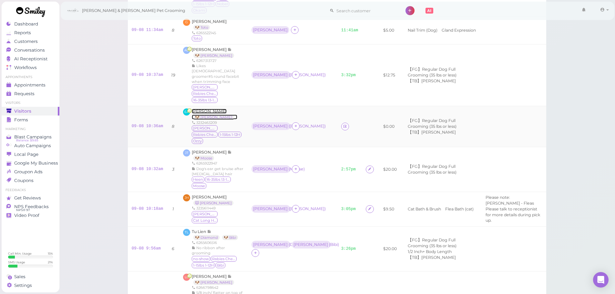
click at [207, 109] on span "[PERSON_NAME]" at bounding box center [209, 111] width 35 height 5
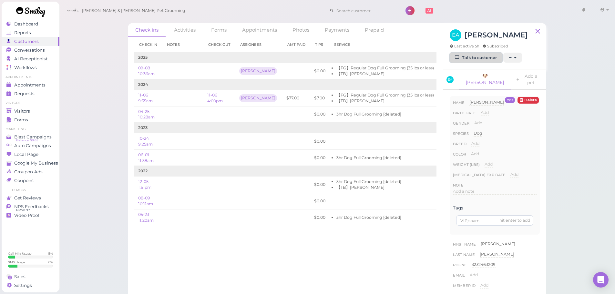
click at [476, 54] on link "Talk to customer" at bounding box center [475, 58] width 53 height 10
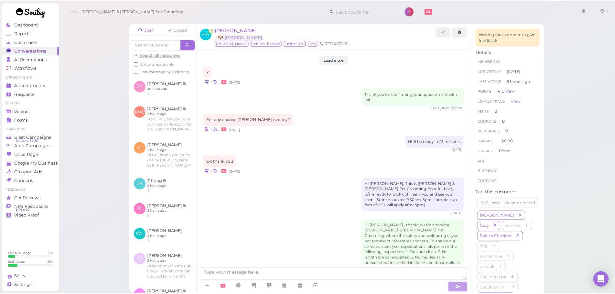
scroll to position [738, 0]
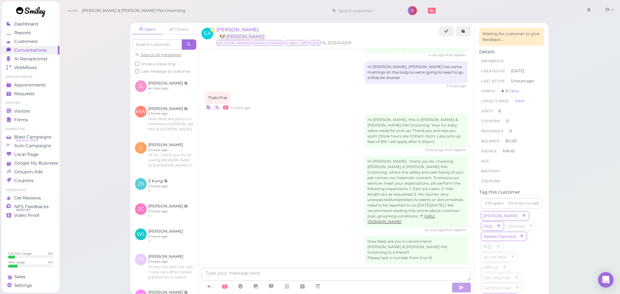
click at [342, 194] on div "Hi Emma , thank you for choosing Cody & Miley Pet Grooming, where the safety an…" at bounding box center [336, 194] width 263 height 77
click at [16, 119] on span "Forms" at bounding box center [21, 119] width 15 height 5
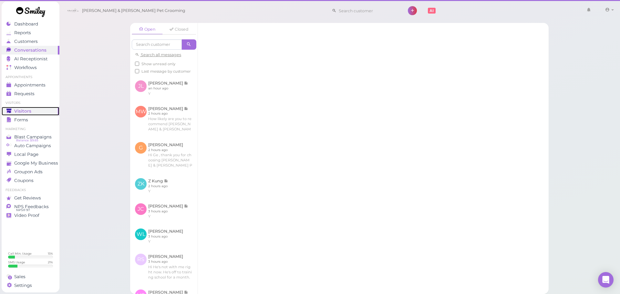
click at [16, 110] on span "Visitors" at bounding box center [22, 110] width 17 height 5
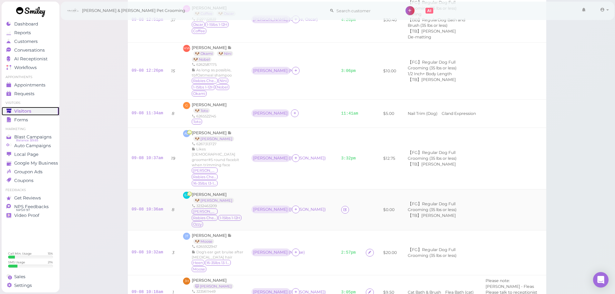
scroll to position [161, 0]
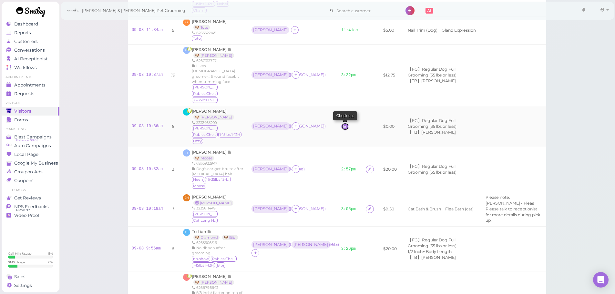
click at [343, 124] on icon at bounding box center [345, 126] width 4 height 5
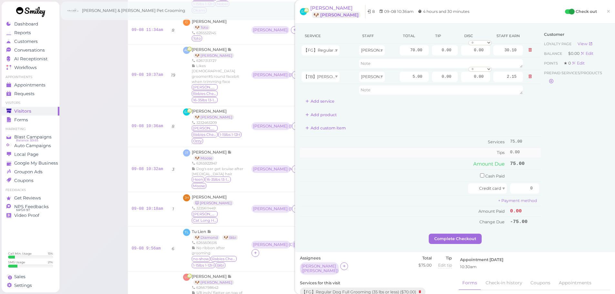
click at [414, 151] on td "Tips" at bounding box center [404, 152] width 208 height 10
click at [563, 165] on div "Customer Loyalty page View Balance $0.00 Edit Points ★ 0 Edit Prepaid services/…" at bounding box center [574, 130] width 69 height 205
click at [524, 191] on input "0" at bounding box center [524, 188] width 29 height 10
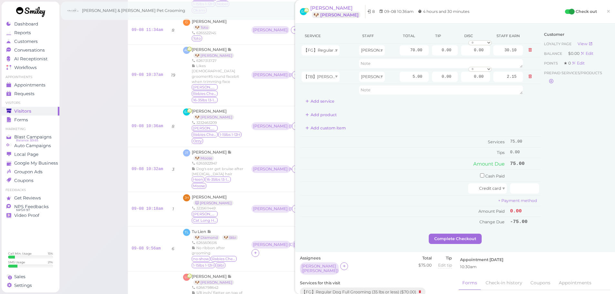
click at [540, 169] on div "Customer Loyalty page View Balance $0.00 Edit Points ★ 0 Edit Prepaid services/…" at bounding box center [574, 130] width 69 height 205
drag, startPoint x: 437, startPoint y: 47, endPoint x: 494, endPoint y: 58, distance: 57.6
click at [476, 55] on tr "【FG】Regular Dog Full Grooming (35 lbs or less) Rebecca 70.00 0.00 0.00 0 10% of…" at bounding box center [420, 51] width 241 height 14
type input "7.5"
drag, startPoint x: 448, startPoint y: 114, endPoint x: 458, endPoint y: 121, distance: 12.0
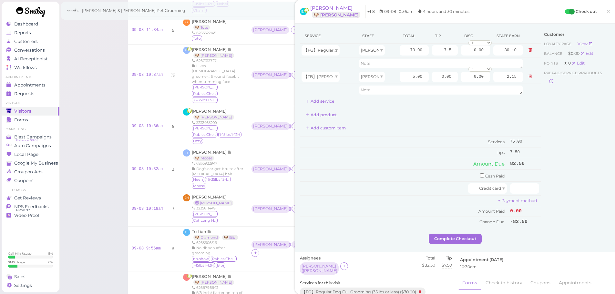
click at [449, 115] on div "Add product" at bounding box center [420, 115] width 241 height 10
drag, startPoint x: 517, startPoint y: 190, endPoint x: 547, endPoint y: 185, distance: 31.1
click at [545, 185] on div "Service Staff Total Tip Disc Staff earn 【FG】Regular Dog Full Grooming (35 lbs o…" at bounding box center [455, 130] width 310 height 205
type input "82.5"
click at [553, 188] on div "Customer Loyalty page View Balance $0.00 Edit Points ★ 0 Edit Prepaid services/…" at bounding box center [574, 130] width 69 height 205
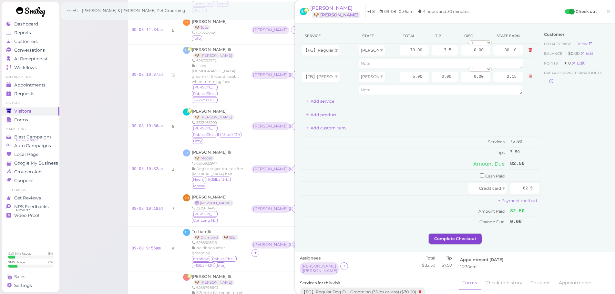
click at [469, 235] on button "Complete Checkout" at bounding box center [455, 239] width 53 height 10
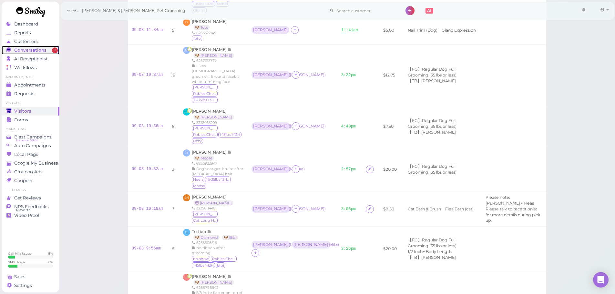
click at [49, 53] on link "Conversations 1" at bounding box center [31, 50] width 58 height 9
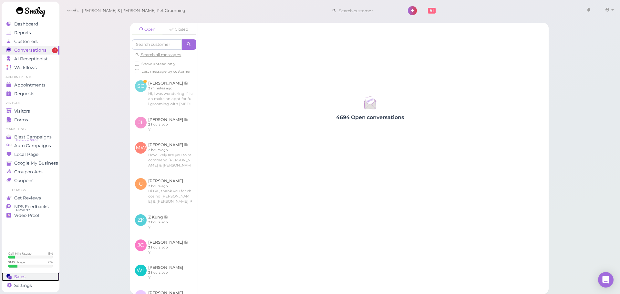
click at [16, 277] on span "Sales" at bounding box center [19, 276] width 11 height 5
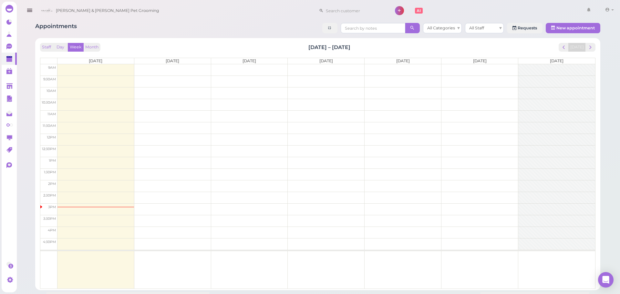
click at [247, 45] on div "Staff Day Week Month [DATE] – [DATE] [DATE]" at bounding box center [317, 47] width 555 height 9
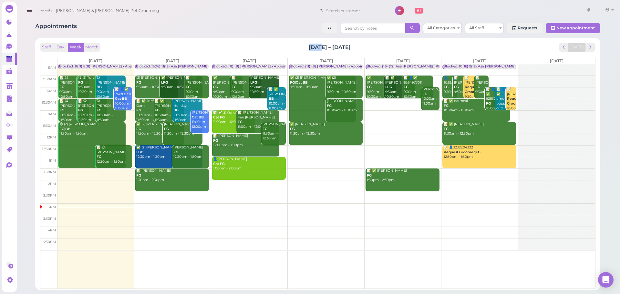
click at [247, 45] on div "Staff Day Week Month Sep 8 – 14, 2025 Today" at bounding box center [317, 47] width 555 height 9
click at [405, 46] on div "Staff Day Week Month Sep 8 – 14, 2025 Today" at bounding box center [317, 47] width 555 height 9
click at [239, 66] on div "Blocked: (11) (8) Asa Helen • Appointment" at bounding box center [255, 66] width 84 height 5
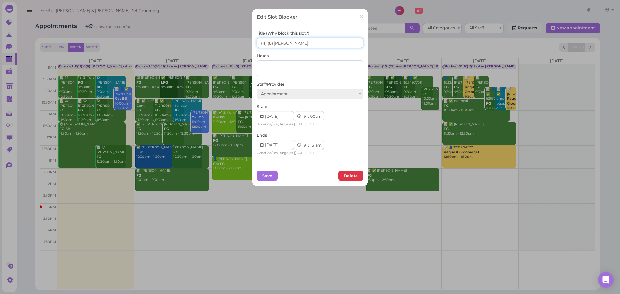
click at [265, 42] on input "(11) (8) Asa Helen" at bounding box center [310, 43] width 106 height 10
type input "8(11) 7(8) Asa Helen"
click at [263, 180] on button "Save" at bounding box center [267, 176] width 21 height 10
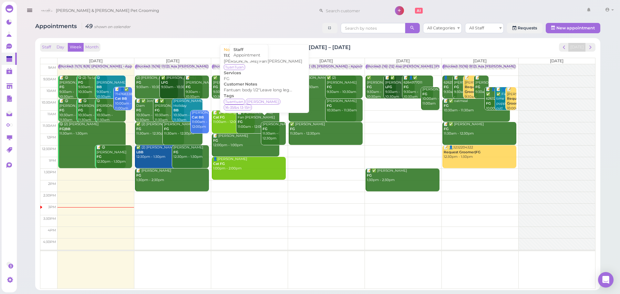
click at [218, 65] on div "Blocked: 8(11) 7(8) Asa Helen • Appointment" at bounding box center [257, 66] width 88 height 5
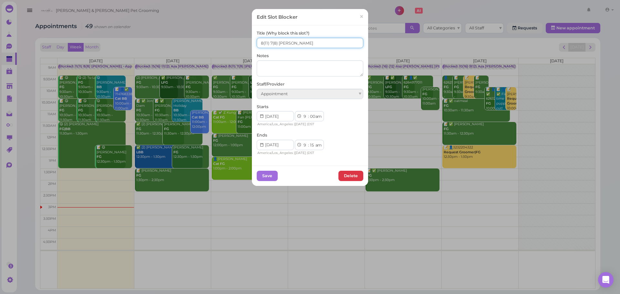
click at [268, 44] on input "8(11) 7(8) Asa Helen" at bounding box center [310, 43] width 106 height 10
type input "9(11) 8(8) Asa Helen"
click at [264, 171] on button "Save" at bounding box center [267, 176] width 21 height 10
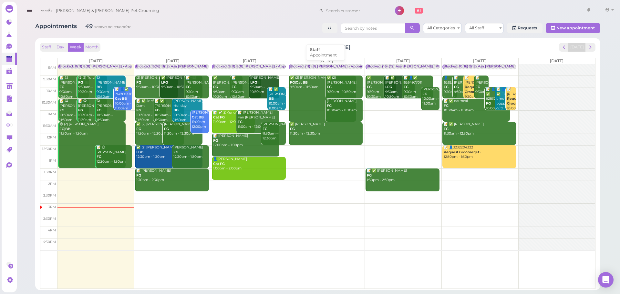
click at [314, 65] on div "Blocked: (11) (8) [PERSON_NAME] • Appointment" at bounding box center [331, 66] width 84 height 5
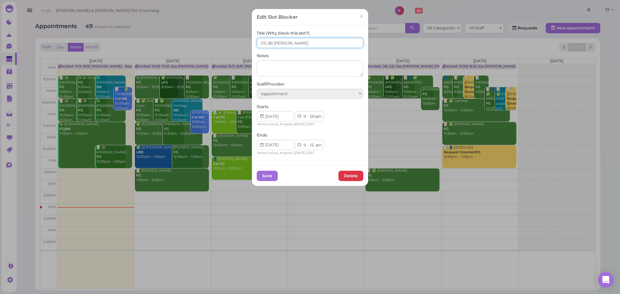
click at [257, 44] on input "(11) (8) Asa Rebecca" at bounding box center [310, 43] width 106 height 10
type input "6(11) 5(8) Asa Rebecca"
click at [268, 181] on button "Save" at bounding box center [267, 176] width 21 height 10
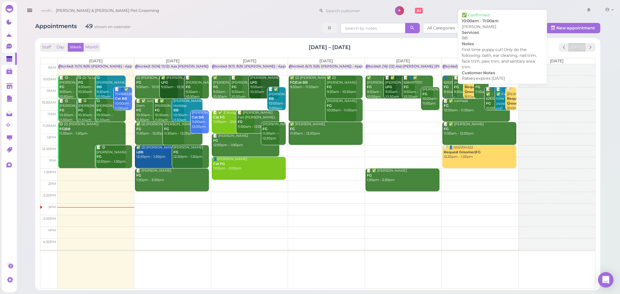
click at [499, 103] on div "📝 👤✅ First time puppy cut! Only do the following: bath, ear cleaning, nail trim…" at bounding box center [503, 146] width 14 height 118
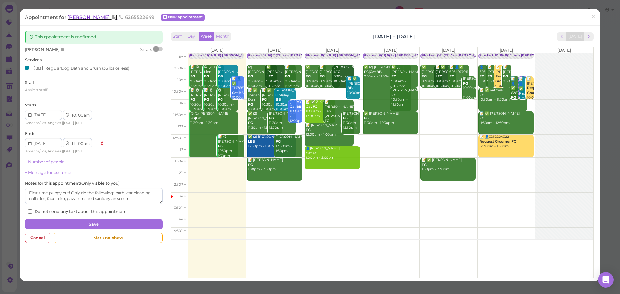
click at [84, 19] on span "Christine Wang" at bounding box center [89, 17] width 44 height 6
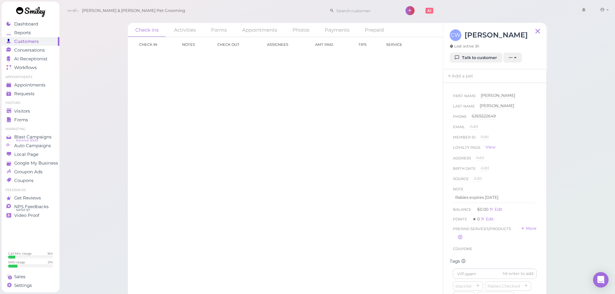
click at [228, 232] on div "Check in Notes Check out Assignees Amt Paid Tips Service Load more" at bounding box center [285, 165] width 315 height 257
click at [189, 108] on div "Check in Notes Check out Assignees Amt Paid Tips Service Load more" at bounding box center [285, 165] width 315 height 257
click at [43, 87] on span "Appointments" at bounding box center [30, 84] width 32 height 5
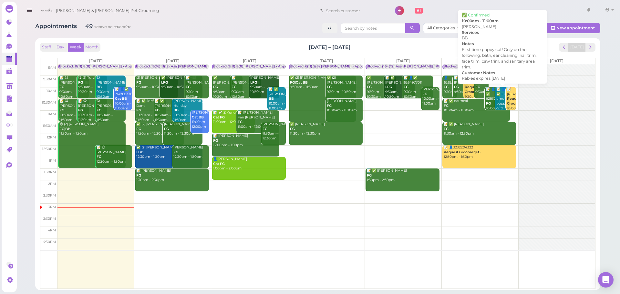
click at [497, 104] on div "📝 👤✅ First time puppy cut! Only do the following: bath, ear cleaning, nail trim…" at bounding box center [503, 146] width 14 height 118
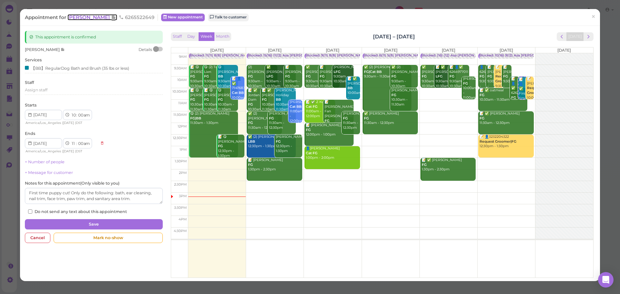
click at [104, 19] on span "Christine Wang" at bounding box center [89, 17] width 44 height 6
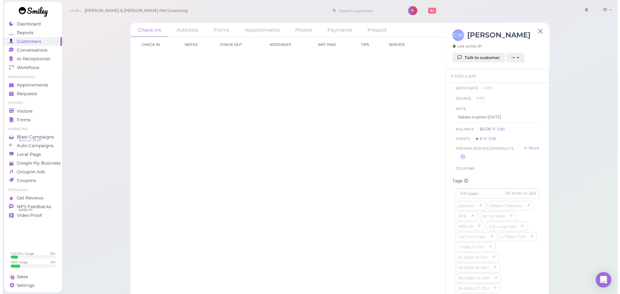
scroll to position [129, 0]
click at [522, 161] on button "button" at bounding box center [526, 157] width 8 height 7
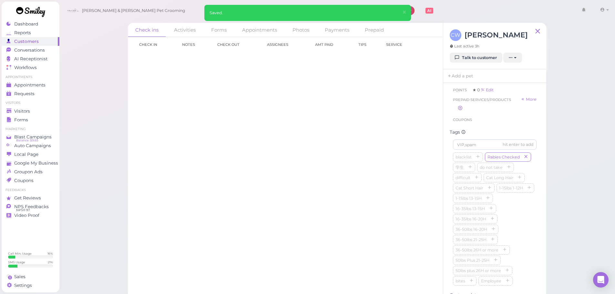
click at [326, 147] on div "Check in Notes Check out Assignees Amt Paid Tips Service Load more" at bounding box center [285, 165] width 315 height 257
click at [472, 56] on link "Talk to customer" at bounding box center [475, 58] width 53 height 10
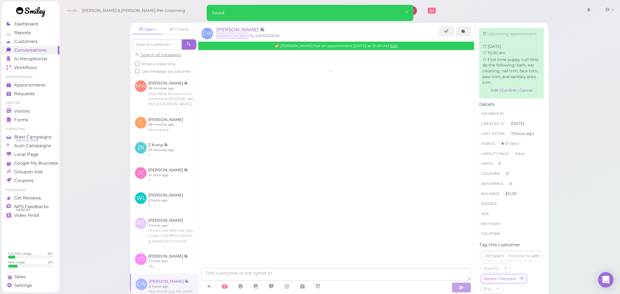
scroll to position [288, 0]
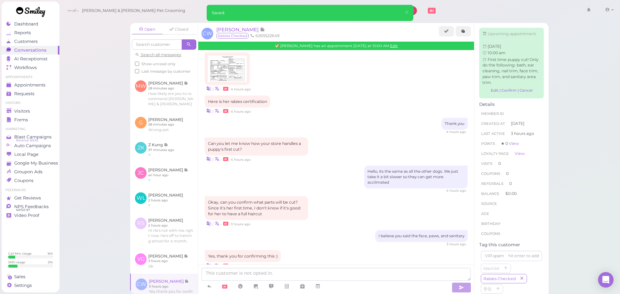
click at [320, 199] on div "Okay, can you confirm what parts will be cut? Since it's her first time, I don'…" at bounding box center [336, 211] width 263 height 31
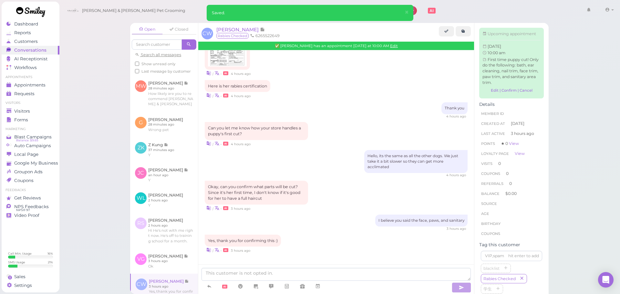
click at [320, 199] on div "Okay, can you confirm what parts will be cut? Since it's her first time, I don'…" at bounding box center [336, 196] width 263 height 31
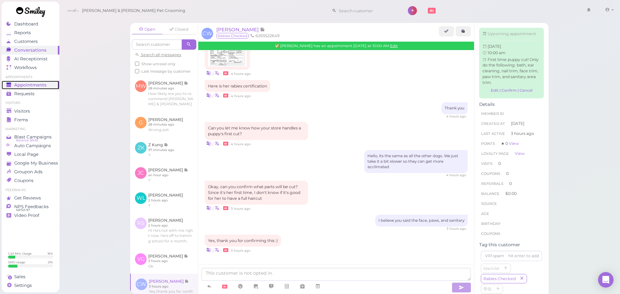
click at [38, 87] on span "Appointments" at bounding box center [30, 84] width 32 height 5
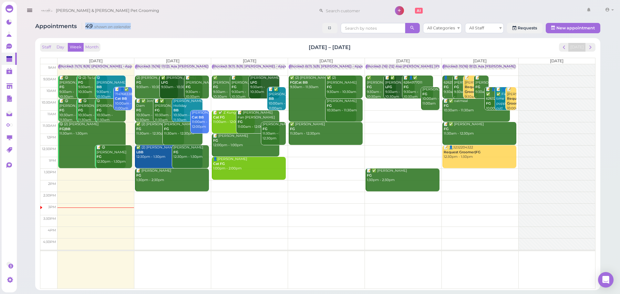
drag, startPoint x: 159, startPoint y: 26, endPoint x: 81, endPoint y: 27, distance: 78.1
click at [81, 27] on div "Appointments 49 shown on calendar All Categories All Staff Requests New appoint…" at bounding box center [317, 29] width 565 height 12
click at [81, 27] on h1 "Appointments 49 shown on calendar" at bounding box center [83, 26] width 96 height 6
drag, startPoint x: 81, startPoint y: 27, endPoint x: 147, endPoint y: 28, distance: 66.2
click at [147, 28] on div "Appointments 49 shown on calendar All Categories All Staff Requests New appoint…" at bounding box center [317, 29] width 565 height 12
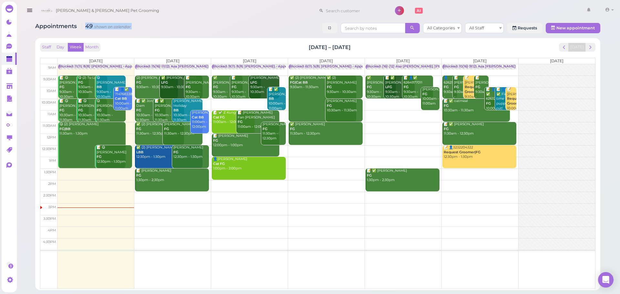
click at [147, 28] on div "Appointments 49 shown on calendar All Categories All Staff Requests New appoint…" at bounding box center [317, 29] width 565 height 12
drag, startPoint x: 147, startPoint y: 28, endPoint x: 85, endPoint y: 27, distance: 62.9
click at [85, 27] on div "Appointments 49 shown on calendar All Categories All Staff Requests New appoint…" at bounding box center [317, 29] width 565 height 12
click at [85, 27] on icon "49 shown on calendar" at bounding box center [106, 26] width 49 height 7
drag, startPoint x: 85, startPoint y: 27, endPoint x: 121, endPoint y: 24, distance: 36.3
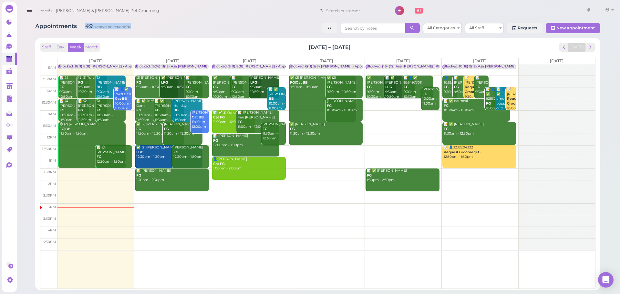
click at [121, 24] on icon "49 shown on calendar" at bounding box center [106, 26] width 49 height 7
click at [133, 22] on div "Appointments 49 shown on calendar All Categories All Staff Requests New appoint…" at bounding box center [317, 154] width 581 height 272
click at [444, 46] on div "Staff Day Week Month [DATE] – [DATE] [DATE]" at bounding box center [317, 47] width 555 height 9
click at [482, 171] on td at bounding box center [325, 174] width 537 height 12
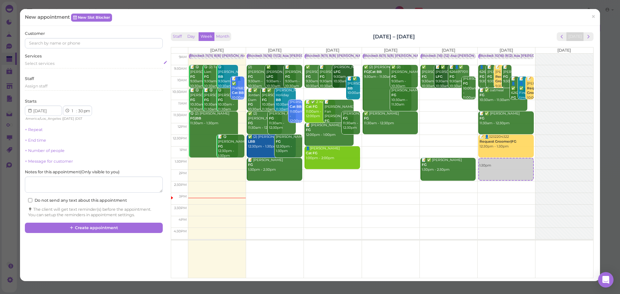
click at [74, 65] on div "Select services" at bounding box center [93, 64] width 137 height 6
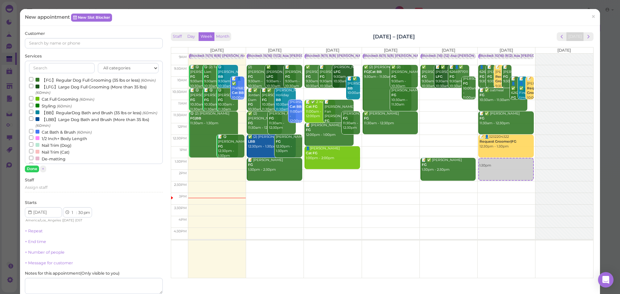
click at [48, 128] on label "【LBB】Large Dog Bath and Brush (More than 35 lbs) (60min)" at bounding box center [93, 122] width 129 height 13
click at [33, 121] on input "【LBB】Large Dog Bath and Brush (More than 35 lbs) (60min)" at bounding box center [31, 118] width 4 height 4
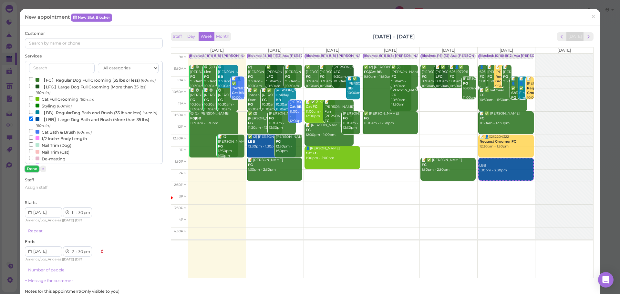
click at [30, 167] on button "Done" at bounding box center [32, 169] width 14 height 7
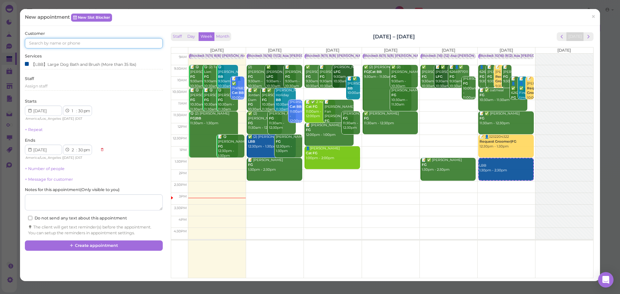
click at [88, 43] on input at bounding box center [93, 43] width 137 height 10
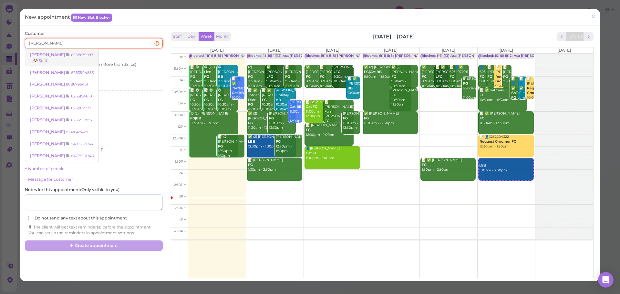
type input "jackson"
click at [87, 55] on link "Jackson Lee 6268639997 🐶 Suki" at bounding box center [61, 58] width 73 height 18
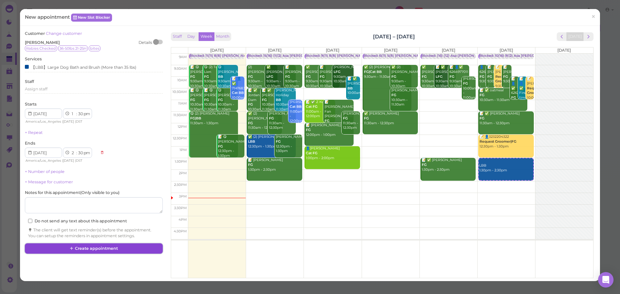
click at [99, 247] on button "Create appointment" at bounding box center [93, 248] width 137 height 10
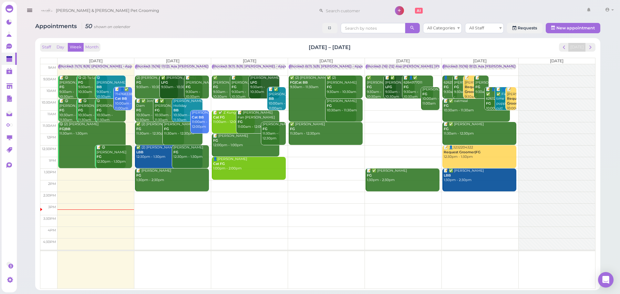
click at [425, 113] on td at bounding box center [325, 116] width 537 height 12
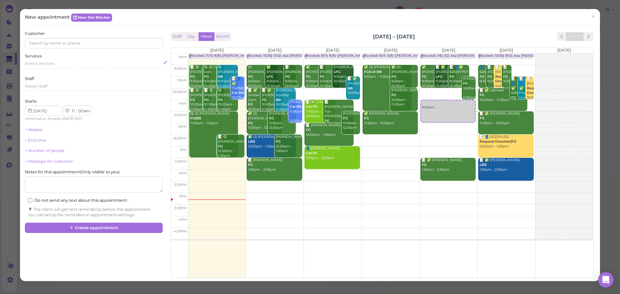
click at [33, 64] on span "Select services" at bounding box center [40, 63] width 30 height 5
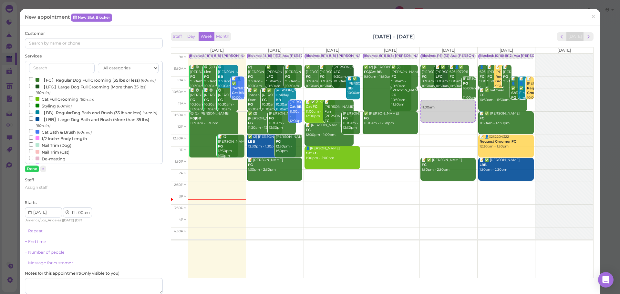
click at [55, 116] on label "【BB】RegularDog Bath and Brush (35 lbs or less) (60min)" at bounding box center [93, 112] width 128 height 7
click at [33, 114] on input "【BB】RegularDog Bath and Brush (35 lbs or less) (60min)" at bounding box center [31, 112] width 4 height 4
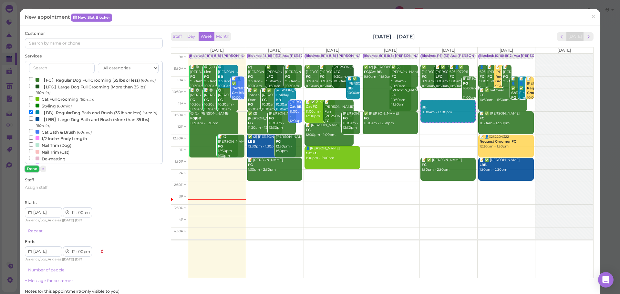
click at [32, 170] on button "Done" at bounding box center [32, 169] width 14 height 7
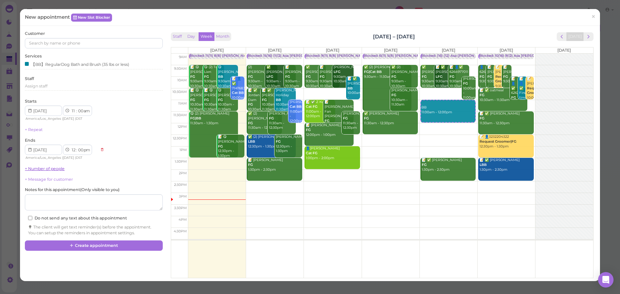
click at [43, 169] on link "+ Number of people" at bounding box center [45, 168] width 40 height 5
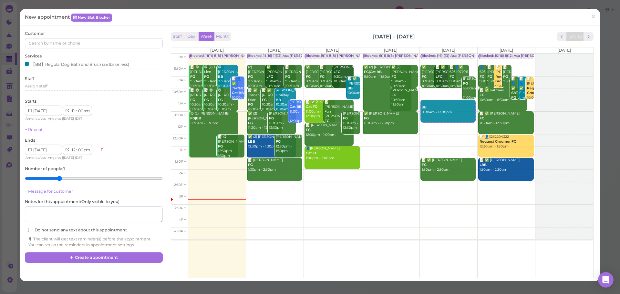
type input "3"
click at [59, 178] on input "range" at bounding box center [93, 178] width 137 height 10
click at [62, 66] on div "【BB】RegularDog Bath and Brush (35 lbs or less)" at bounding box center [77, 64] width 104 height 7
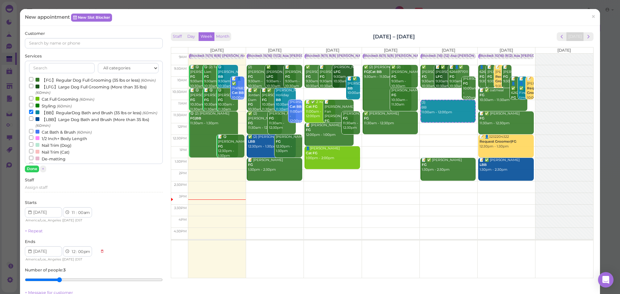
click at [64, 81] on label "【FG】Regular Dog Full Grooming (35 lbs or less) (60min)" at bounding box center [92, 79] width 126 height 7
click at [33, 81] on input "【FG】Regular Dog Full Grooming (35 lbs or less) (60min)" at bounding box center [31, 79] width 4 height 4
select select "1"
click at [35, 170] on button "Done" at bounding box center [32, 169] width 14 height 7
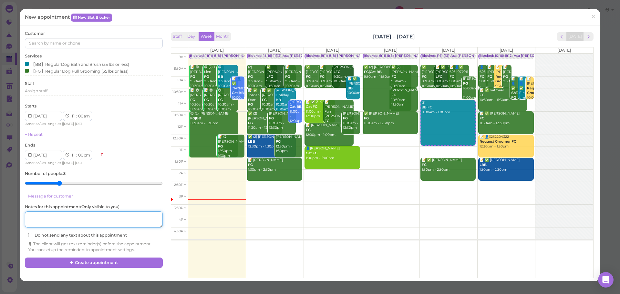
click at [70, 217] on textarea at bounding box center [93, 219] width 137 height 16
type textarea "1fg2bb"
click at [124, 205] on div "Notes for this appointment ( Only visible to you )" at bounding box center [93, 216] width 137 height 24
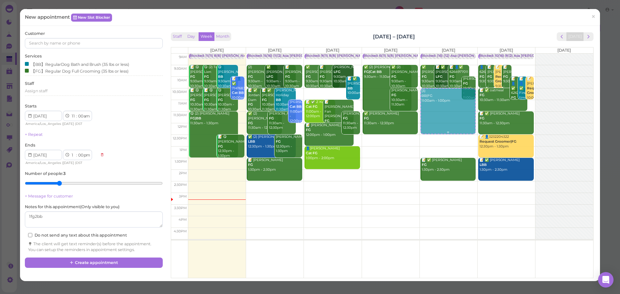
drag, startPoint x: 446, startPoint y: 113, endPoint x: 448, endPoint y: 109, distance: 3.6
click at [453, 54] on div "(3) BB|FG 11:00am - 1:00pm Blocked: (16) (12) Asa Helen Rebecca • Appointment ✅…" at bounding box center [447, 54] width 57 height 0
select select "10"
select select "30"
select select "12"
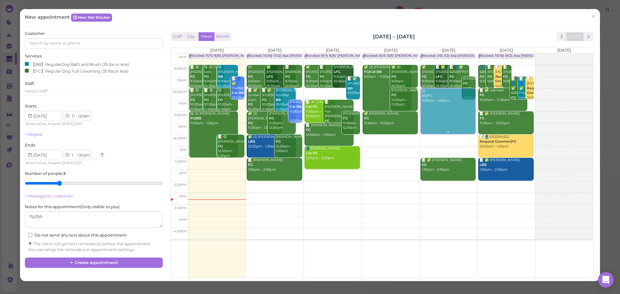
select select "30"
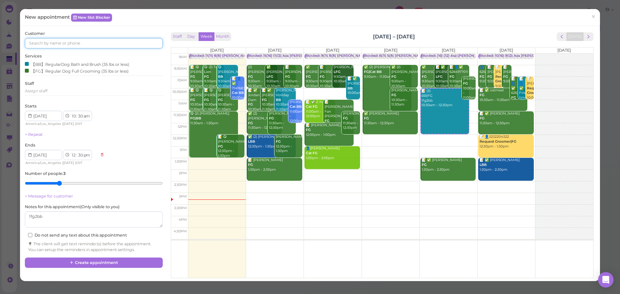
click at [65, 41] on input at bounding box center [93, 43] width 137 height 10
type input "3237934452"
click at [66, 53] on small "3237934452" at bounding box center [66, 55] width 22 height 5
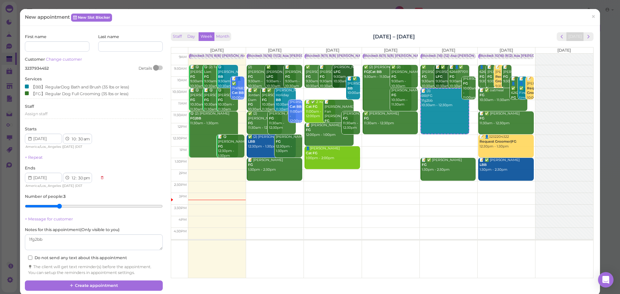
drag, startPoint x: 422, startPoint y: 33, endPoint x: 333, endPoint y: 31, distance: 89.4
click at [333, 31] on div "Staff Day Week Month Sep 8 – 14, 2025 Today Mon 9/8 Tue 9/9 Wed 9/10 Thu 9/11 F…" at bounding box center [382, 154] width 426 height 246
drag, startPoint x: 333, startPoint y: 31, endPoint x: 497, endPoint y: 31, distance: 163.9
click at [497, 31] on div "Staff Day Week Month Sep 8 – 14, 2025 Today Mon 9/8 Tue 9/9 Wed 9/10 Thu 9/11 F…" at bounding box center [382, 154] width 426 height 246
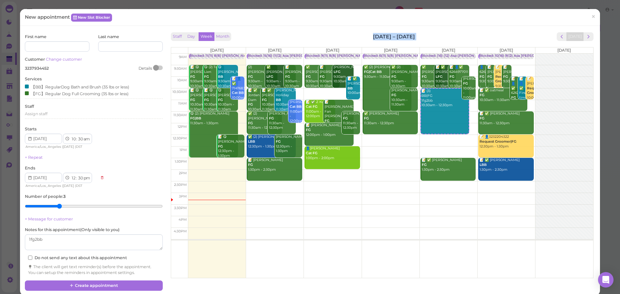
click at [497, 31] on div "Staff Day Week Month Sep 8 – 14, 2025 Today Mon 9/8 Tue 9/9 Wed 9/10 Thu 9/11 F…" at bounding box center [382, 154] width 426 height 246
drag, startPoint x: 489, startPoint y: 32, endPoint x: 301, endPoint y: 35, distance: 188.1
click at [301, 35] on div "Staff Day Week Month Sep 8 – 14, 2025 Today Mon 9/8 Tue 9/9 Wed 9/10 Thu 9/11 F…" at bounding box center [382, 154] width 426 height 246
click at [299, 35] on div "Staff Day Week Month Sep 8 – 14, 2025 Today" at bounding box center [382, 36] width 422 height 9
drag, startPoint x: 298, startPoint y: 35, endPoint x: 446, endPoint y: 32, distance: 147.8
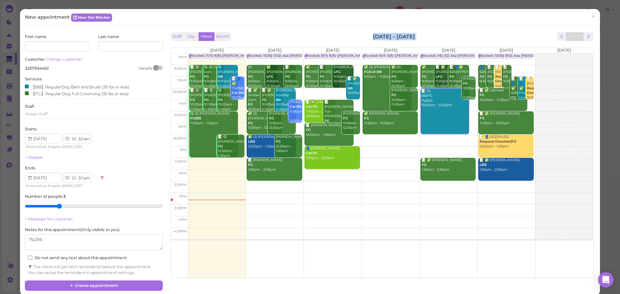
click at [453, 32] on div "Staff Day Week Month Sep 8 – 14, 2025 Today" at bounding box center [382, 36] width 422 height 9
click at [446, 32] on div "Staff Day Week Month Sep 8 – 14, 2025 Today" at bounding box center [382, 36] width 422 height 9
drag, startPoint x: 439, startPoint y: 32, endPoint x: 331, endPoint y: 33, distance: 107.8
click at [331, 33] on div "Staff Day Week Month Sep 8 – 14, 2025 Today" at bounding box center [382, 36] width 422 height 9
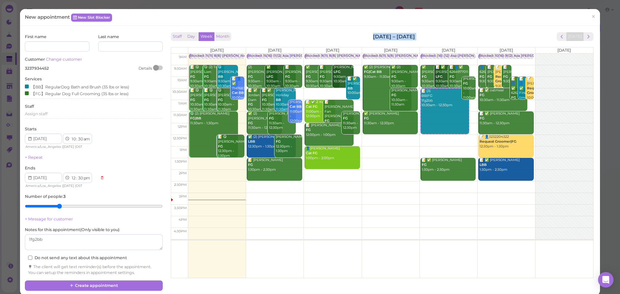
drag, startPoint x: 331, startPoint y: 33, endPoint x: 415, endPoint y: 33, distance: 83.9
click at [415, 33] on div "Staff Day Week Month Sep 8 – 14, 2025 Today" at bounding box center [382, 36] width 422 height 9
drag, startPoint x: 415, startPoint y: 33, endPoint x: 348, endPoint y: 34, distance: 66.2
click at [348, 34] on div "Staff Day Week Month Sep 8 – 14, 2025 Today" at bounding box center [382, 36] width 422 height 9
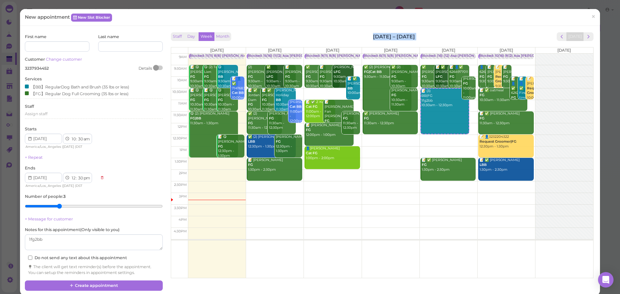
click at [348, 34] on div "Staff Day Week Month Sep 8 – 14, 2025 Today" at bounding box center [382, 36] width 422 height 9
drag, startPoint x: 348, startPoint y: 34, endPoint x: 454, endPoint y: 34, distance: 106.8
click at [454, 34] on div "Staff Day Week Month Sep 8 – 14, 2025 Today" at bounding box center [382, 36] width 422 height 9
click at [141, 274] on div "The client will get text reminder(s) before the appointment. You can setup the …" at bounding box center [93, 270] width 131 height 12
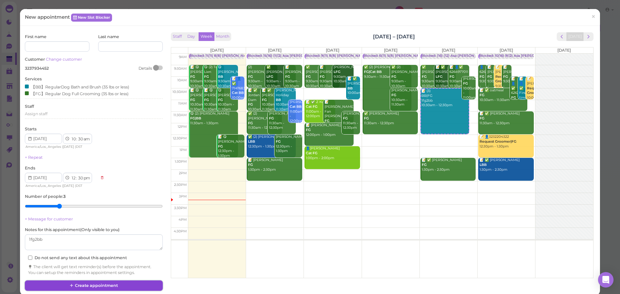
click at [138, 287] on button "Create appointment" at bounding box center [93, 285] width 137 height 10
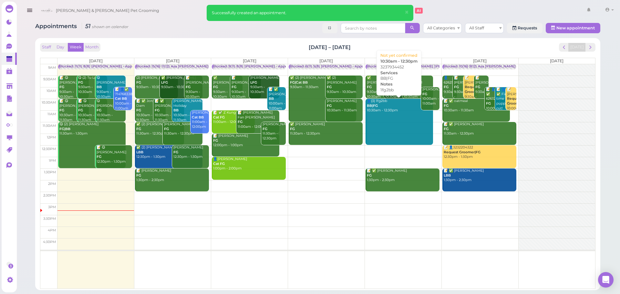
click at [400, 123] on link "👤(3) 1fg2bb BB|FG 10:30am - 12:30pm" at bounding box center [398, 122] width 67 height 46
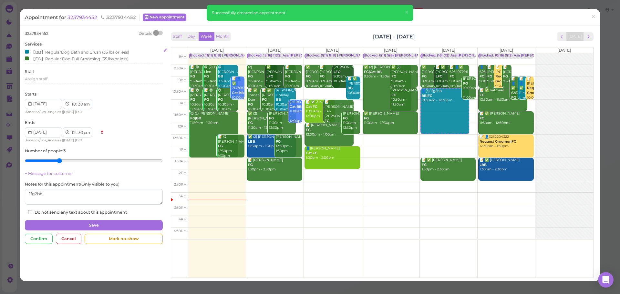
click at [63, 60] on div "【FG】Regular Dog Full Grooming (35 lbs or less)" at bounding box center [77, 58] width 104 height 7
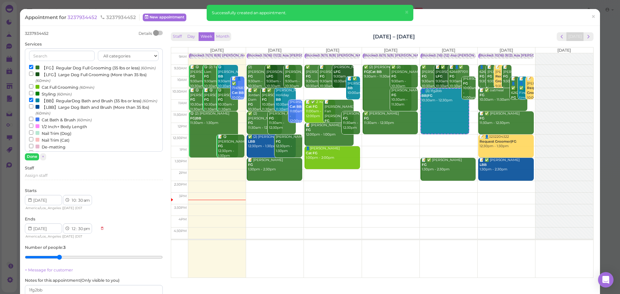
click at [62, 104] on label "【BB】RegularDog Bath and Brush (35 lbs or less) (60min)" at bounding box center [93, 100] width 128 height 7
click at [33, 102] on input "【BB】RegularDog Bath and Brush (35 lbs or less) (60min)" at bounding box center [31, 100] width 4 height 4
select select "12"
select select "pm"
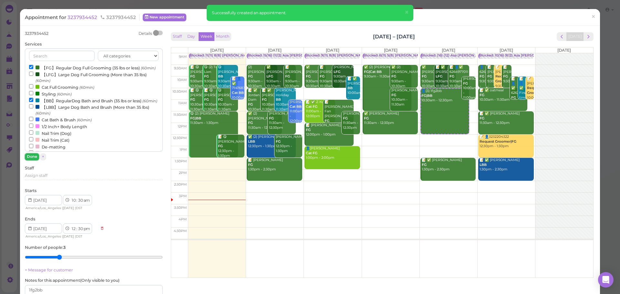
click at [36, 158] on button "Done" at bounding box center [32, 156] width 14 height 7
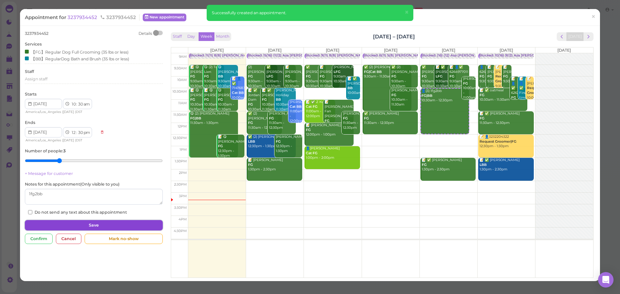
click at [119, 227] on button "Save" at bounding box center [93, 225] width 137 height 10
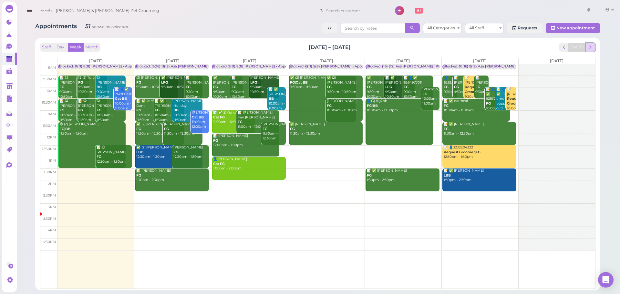
click at [594, 47] on button "next" at bounding box center [590, 47] width 10 height 9
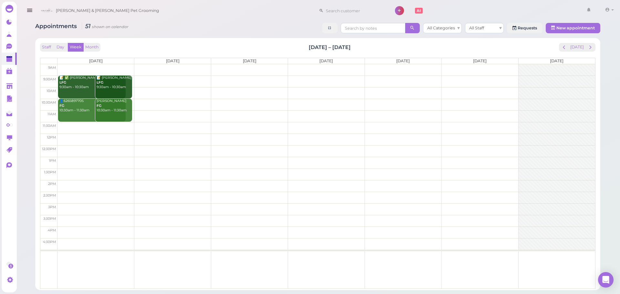
click at [594, 47] on button "next" at bounding box center [590, 47] width 10 height 9
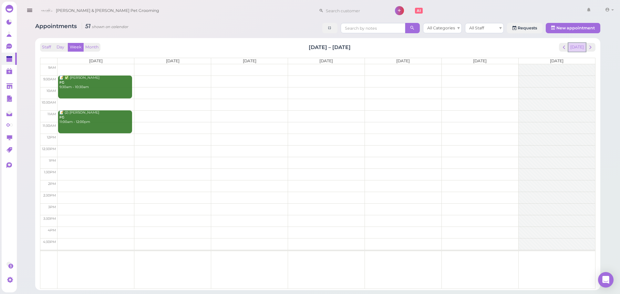
click at [581, 49] on button "[DATE]" at bounding box center [576, 47] width 17 height 9
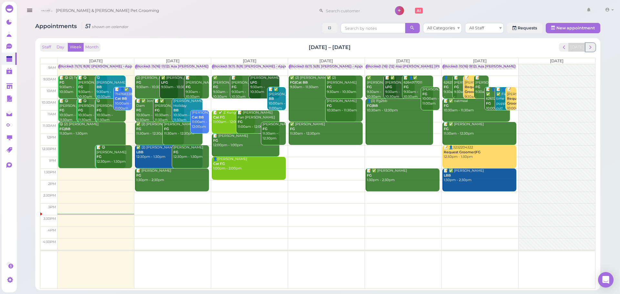
click at [588, 49] on span "next" at bounding box center [590, 47] width 6 height 6
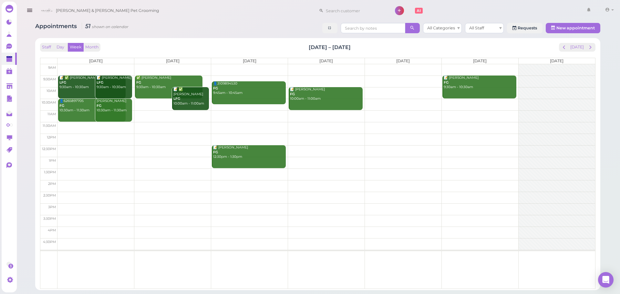
click at [588, 49] on span "next" at bounding box center [590, 47] width 6 height 6
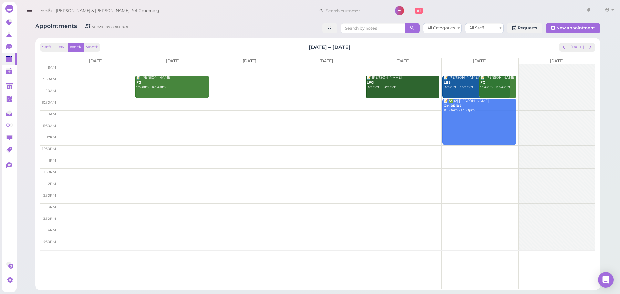
click at [588, 49] on span "next" at bounding box center [590, 47] width 6 height 6
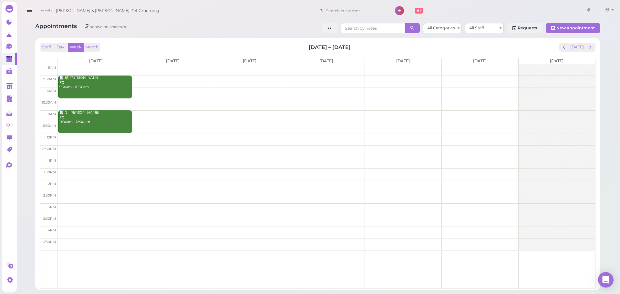
click at [428, 48] on div "Staff Day Week Month Sep 29 – Oct 5, 2025 Today" at bounding box center [317, 47] width 555 height 9
drag, startPoint x: 400, startPoint y: 46, endPoint x: 301, endPoint y: 49, distance: 99.4
click at [301, 49] on div "Staff Day Week Month Sep 29 – Oct 5, 2025 Today" at bounding box center [317, 47] width 555 height 9
drag, startPoint x: 301, startPoint y: 49, endPoint x: 403, endPoint y: 47, distance: 102.0
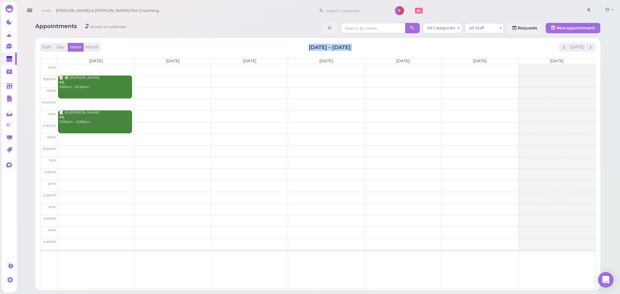
click at [403, 47] on div "Staff Day Week Month Sep 29 – Oct 5, 2025 Today" at bounding box center [317, 47] width 555 height 9
click at [419, 78] on td at bounding box center [325, 82] width 537 height 12
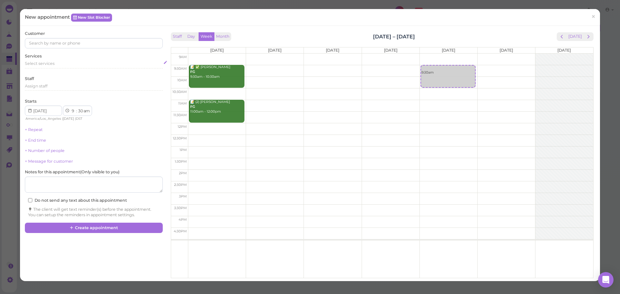
click at [94, 62] on div "Select services" at bounding box center [93, 64] width 137 height 6
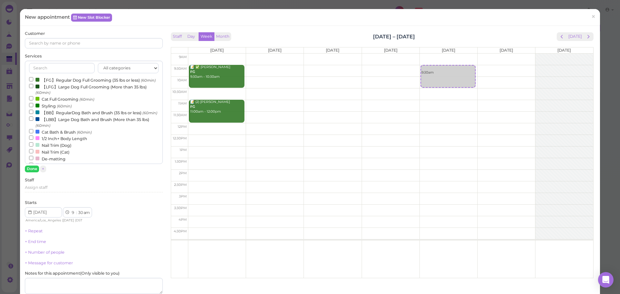
click at [78, 81] on label "【FG】Regular Dog Full Grooming (35 lbs or less) (60min)" at bounding box center [92, 79] width 126 height 7
click at [33, 81] on input "【FG】Regular Dog Full Grooming (35 lbs or less) (60min)" at bounding box center [31, 79] width 4 height 4
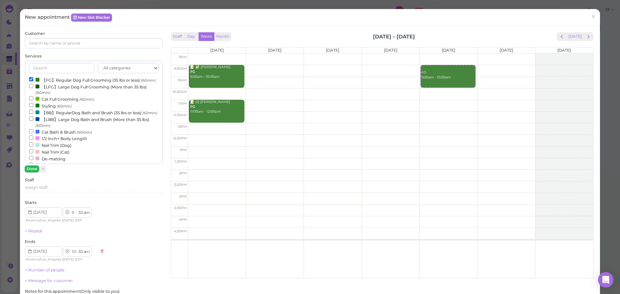
click at [34, 170] on button "Done" at bounding box center [32, 169] width 14 height 7
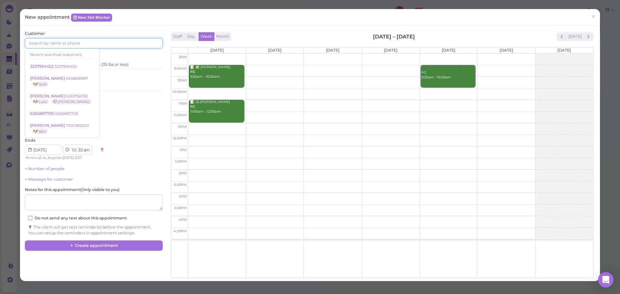
click at [83, 46] on input at bounding box center [93, 43] width 137 height 10
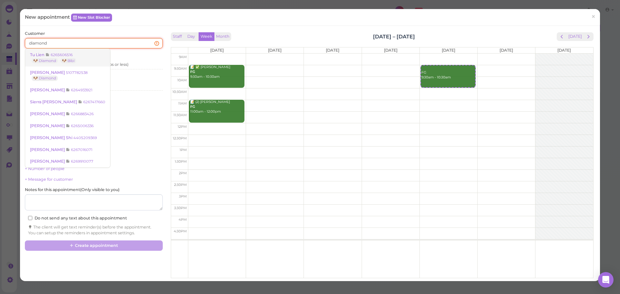
type input "diamond"
click at [69, 56] on small "6265606516" at bounding box center [62, 55] width 22 height 5
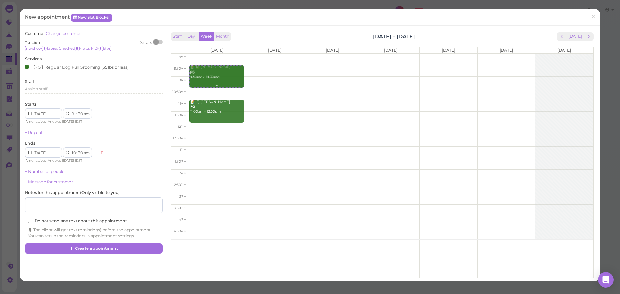
drag, startPoint x: 407, startPoint y: 77, endPoint x: 215, endPoint y: 78, distance: 191.7
click at [215, 54] on tr "FG 9:30am - 10:30am 📝 ✅ Laura Tave FG 9:30am - 10:30am 📝 (2) Michelle Soto FG 1…" at bounding box center [382, 54] width 422 height 0
type input "2025-09-29"
click at [37, 171] on link "+ Number of people" at bounding box center [45, 171] width 40 height 5
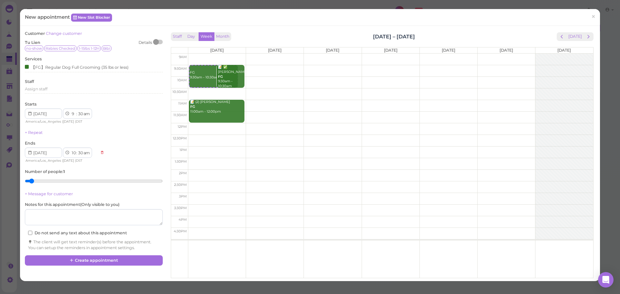
click at [37, 180] on input "range" at bounding box center [93, 181] width 137 height 10
type input "2"
click at [43, 180] on input "range" at bounding box center [93, 181] width 137 height 10
drag, startPoint x: 198, startPoint y: 83, endPoint x: 197, endPoint y: 95, distance: 12.3
click at [197, 54] on div "(2) FG 9:30am - 10:30am (2) FG 9:30am - 10:30am 📝 ✅ Laura Tave FG 9:30am - 10:3…" at bounding box center [216, 54] width 57 height 0
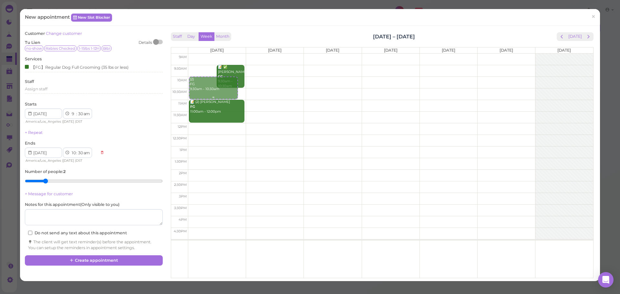
select select "10"
select select "00"
select select "11"
select select "00"
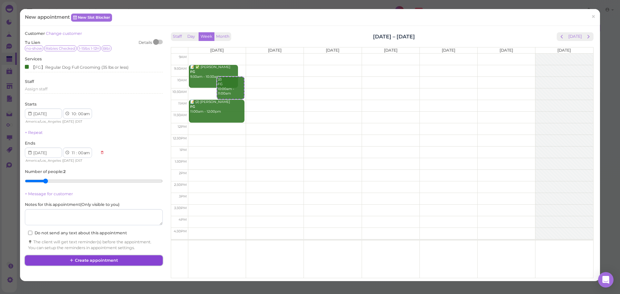
click at [117, 262] on button "Create appointment" at bounding box center [93, 260] width 137 height 10
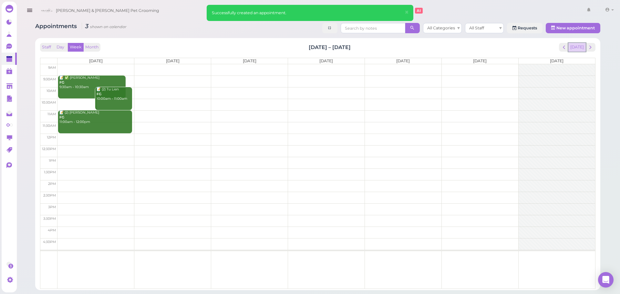
click at [577, 46] on button "[DATE]" at bounding box center [576, 47] width 17 height 9
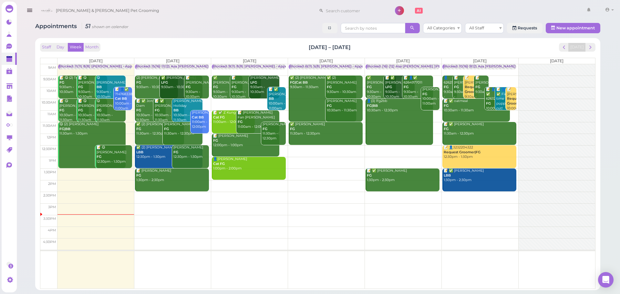
click at [305, 149] on td at bounding box center [325, 151] width 537 height 12
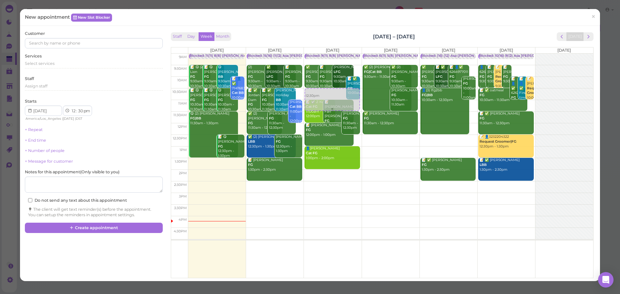
drag, startPoint x: 391, startPoint y: 148, endPoint x: 336, endPoint y: 101, distance: 72.1
click at [334, 54] on tr "Blocked: 11(11) 8(8) [PERSON_NAME] • Appointment 📝 😋 (2) Tu Lien FG 9:30am - 10…" at bounding box center [382, 54] width 422 height 0
type input "[DATE]"
select select "10"
select select "am"
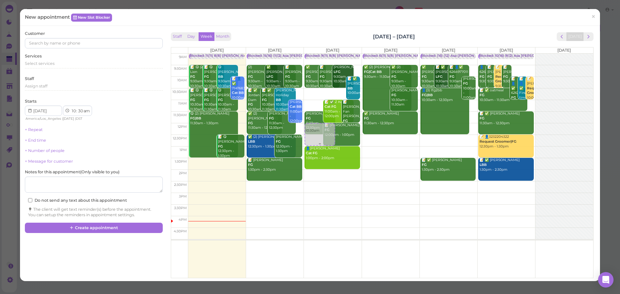
drag, startPoint x: 317, startPoint y: 98, endPoint x: 310, endPoint y: 136, distance: 38.3
click at [310, 54] on div "10:30am Blocked: 9(11) 8(8) [PERSON_NAME] • Appointment ✅ [PERSON_NAME] FG 9:30…" at bounding box center [332, 54] width 57 height 0
select select "12"
select select "00"
select select "pm"
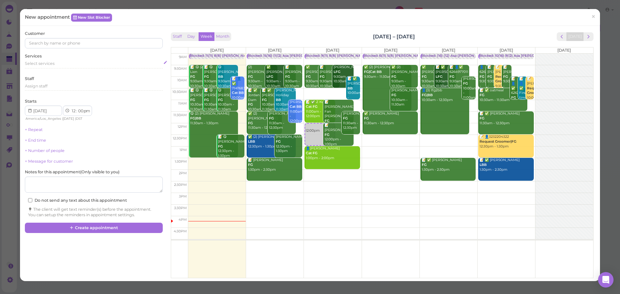
click at [70, 64] on div "Select services" at bounding box center [93, 64] width 137 height 6
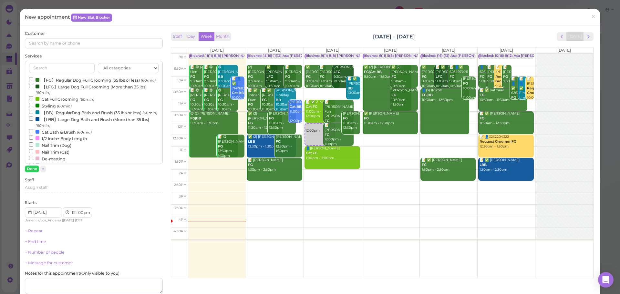
click at [86, 116] on label "【BB】RegularDog Bath and Brush (35 lbs or less) (60min)" at bounding box center [93, 112] width 128 height 7
click at [33, 114] on input "【BB】RegularDog Bath and Brush (35 lbs or less) (60min)" at bounding box center [31, 112] width 4 height 4
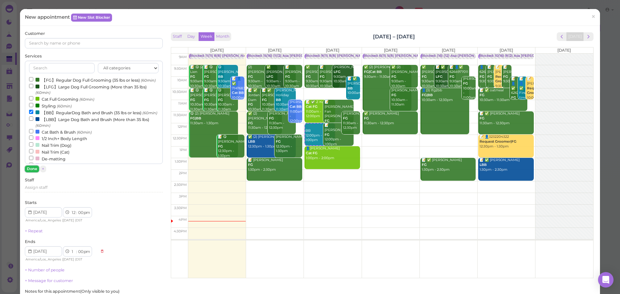
click at [31, 170] on button "Done" at bounding box center [32, 169] width 14 height 7
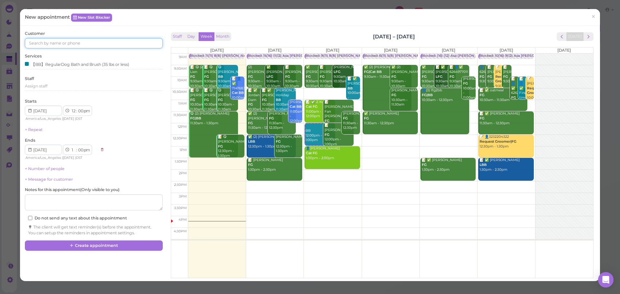
click at [73, 46] on input at bounding box center [93, 43] width 137 height 10
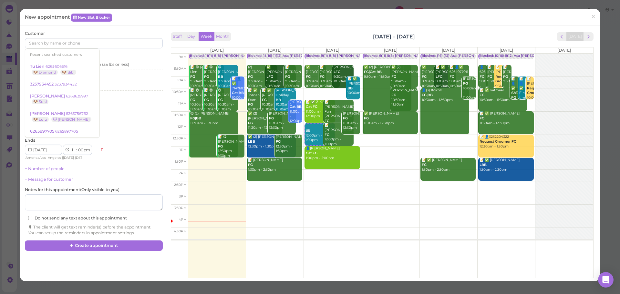
click at [105, 69] on div "【BB】RegularDog Bath and Brush (35 lbs or less)" at bounding box center [93, 66] width 137 height 10
click at [106, 68] on div "【BB】RegularDog Bath and Brush (35 lbs or less)" at bounding box center [93, 65] width 137 height 9
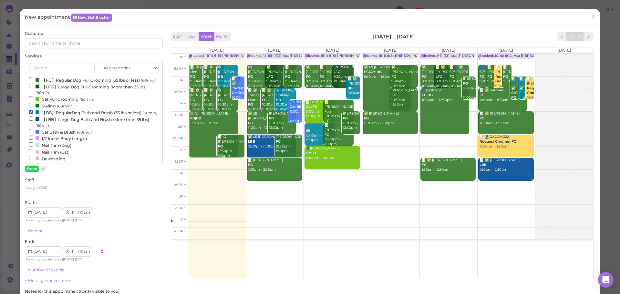
click at [51, 116] on label "【BB】RegularDog Bath and Brush (35 lbs or less) (60min)" at bounding box center [93, 112] width 128 height 7
click at [33, 114] on input "【BB】RegularDog Bath and Brush (35 lbs or less) (60min)" at bounding box center [31, 112] width 4 height 4
click at [50, 128] on label "【LBB】Large Dog Bath and Brush (More than 35 lbs) (60min)" at bounding box center [93, 122] width 129 height 13
click at [33, 121] on input "【LBB】Large Dog Bath and Brush (More than 35 lbs) (60min)" at bounding box center [31, 118] width 4 height 4
click at [32, 169] on button "Done" at bounding box center [32, 169] width 14 height 7
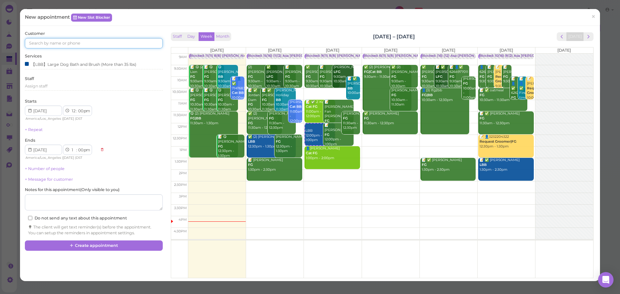
click at [55, 44] on input at bounding box center [93, 43] width 137 height 10
type input "6269445948"
click at [66, 53] on small "6269445948" at bounding box center [78, 55] width 24 height 5
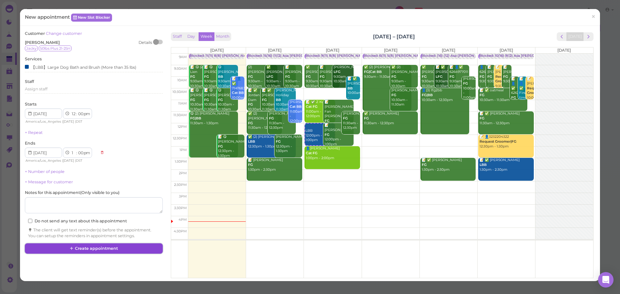
click at [90, 250] on button "Create appointment" at bounding box center [93, 248] width 137 height 10
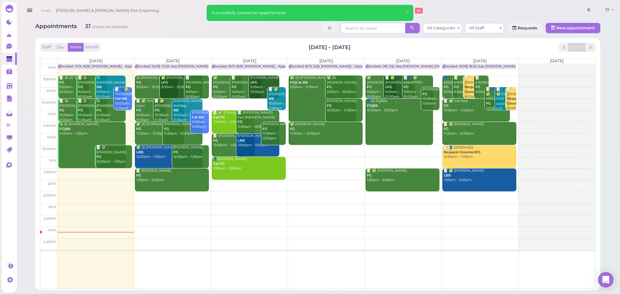
click at [255, 142] on div "[PERSON_NAME] LBB 12:00pm - 1:00pm" at bounding box center [258, 141] width 42 height 14
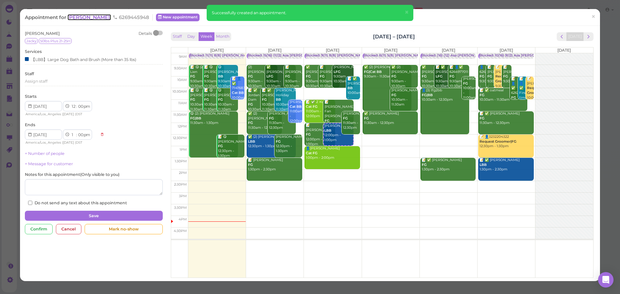
click at [91, 15] on span "[PERSON_NAME]" at bounding box center [89, 17] width 44 height 6
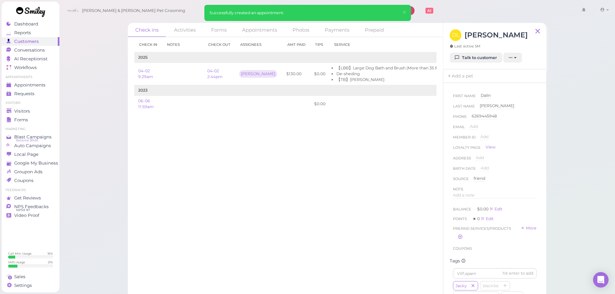
scroll to position [161, 0]
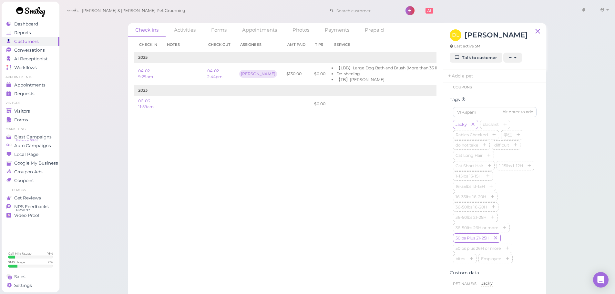
click at [533, 215] on div "hit enter to add Jacky blacklist Rabies Checked 学生 do not take difficult Cat Lo…" at bounding box center [494, 187] width 90 height 166
click at [497, 208] on icon "button" at bounding box center [495, 206] width 4 height 5
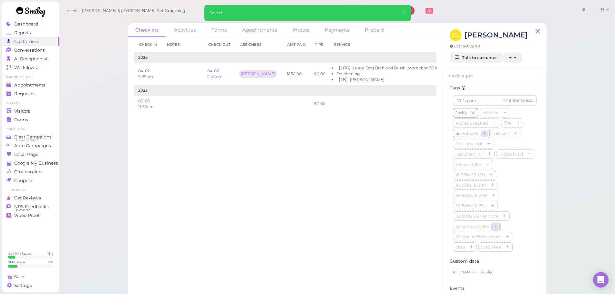
scroll to position [161, 0]
click at [470, 115] on input at bounding box center [495, 112] width 84 height 10
type input "76-100"
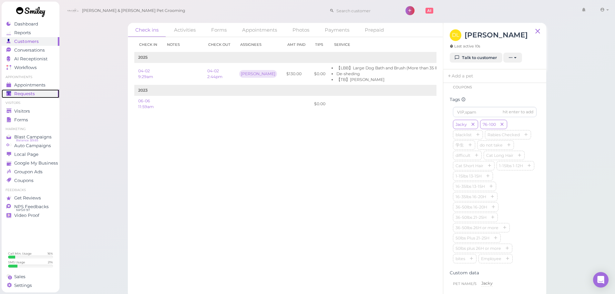
click at [51, 90] on link "Requests 0" at bounding box center [31, 93] width 58 height 9
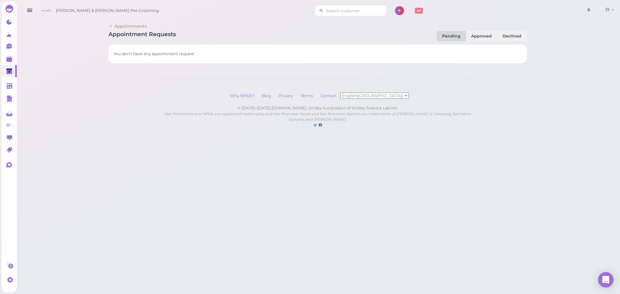
click at [328, 8] on input at bounding box center [354, 10] width 63 height 10
type input "6268939663"
click at [340, 20] on small "6268939663" at bounding box center [351, 22] width 22 height 5
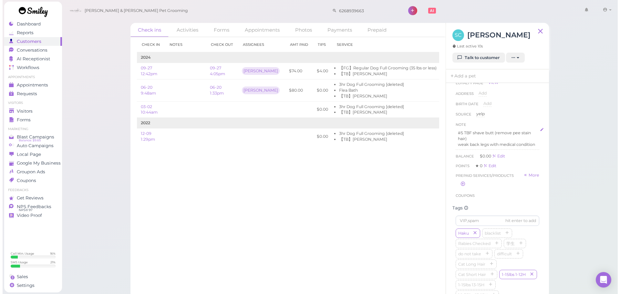
scroll to position [97, 0]
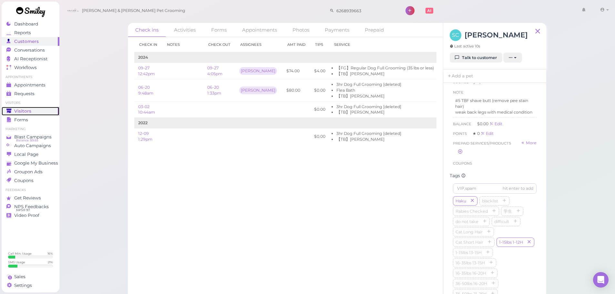
click at [33, 109] on div "Visitors" at bounding box center [29, 110] width 46 height 5
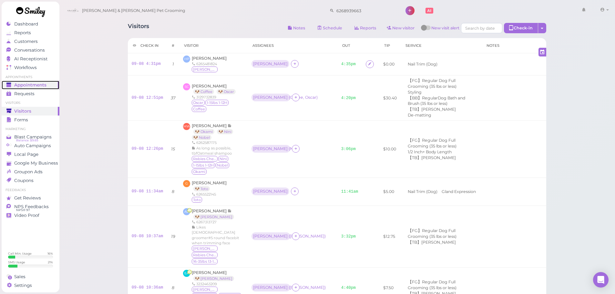
click at [29, 87] on span "Appointments" at bounding box center [30, 84] width 32 height 5
